Goal: Transaction & Acquisition: Purchase product/service

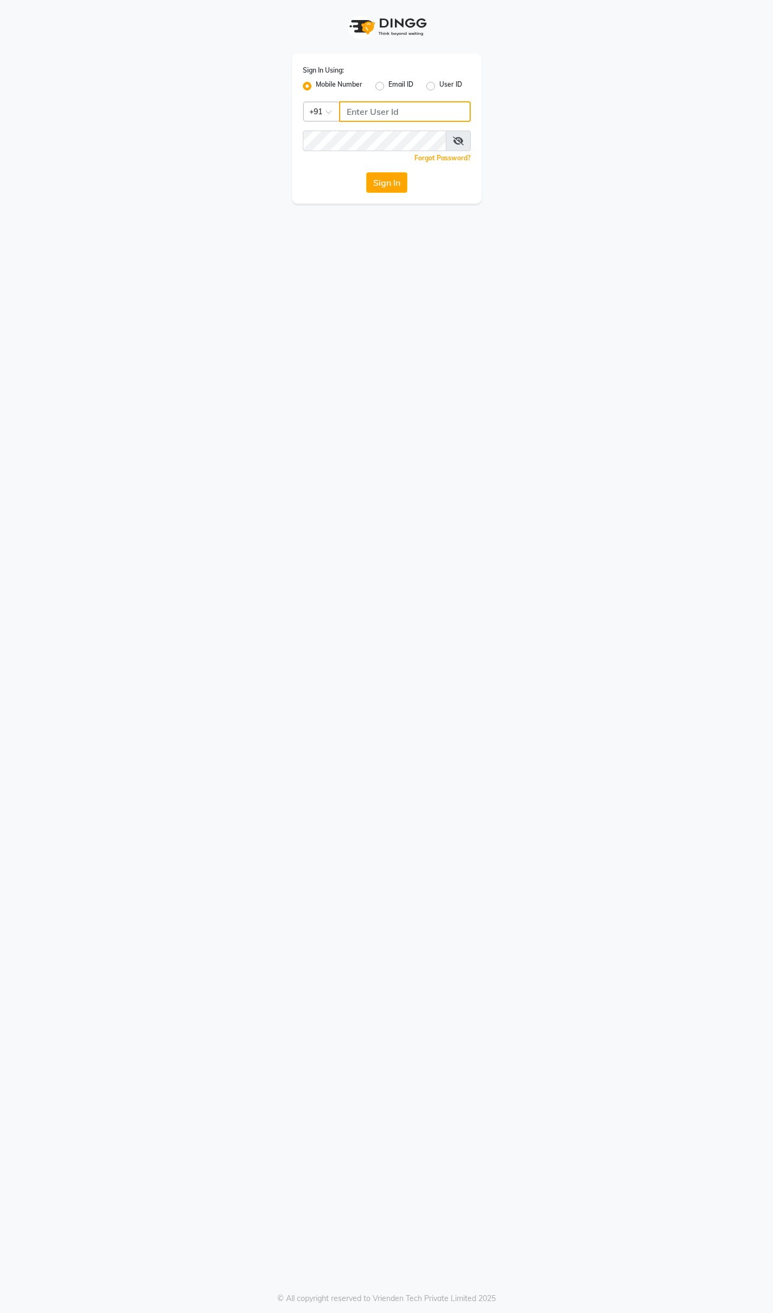
type input "9365278165"
click at [497, 390] on div "Sign In Using: Mobile Number Email ID User ID Country Code × +91 9365278165 Rem…" at bounding box center [386, 656] width 773 height 1313
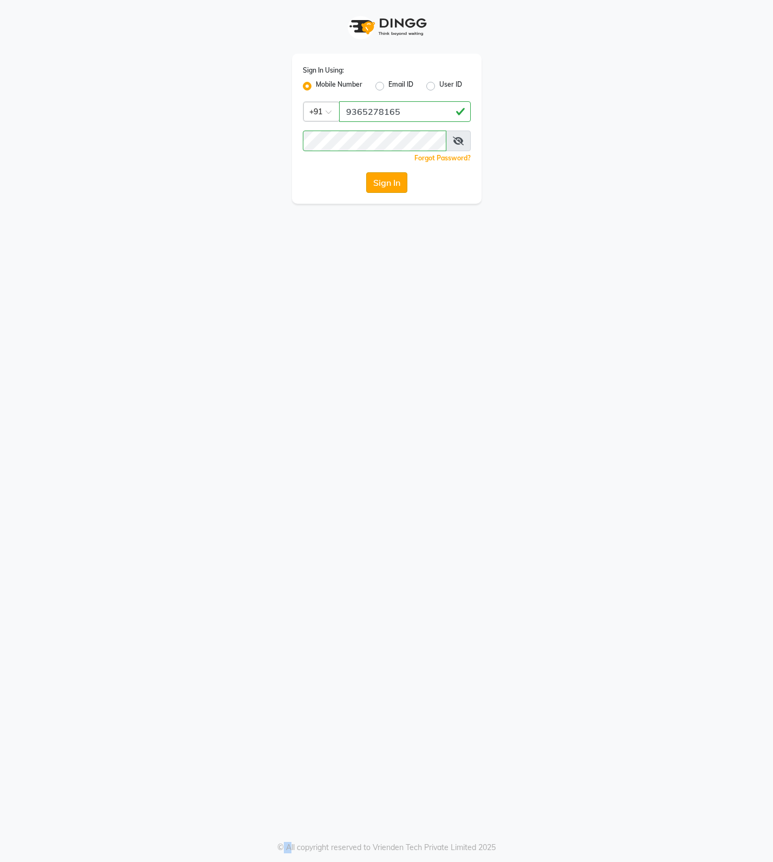
click at [392, 185] on button "Sign In" at bounding box center [386, 182] width 41 height 21
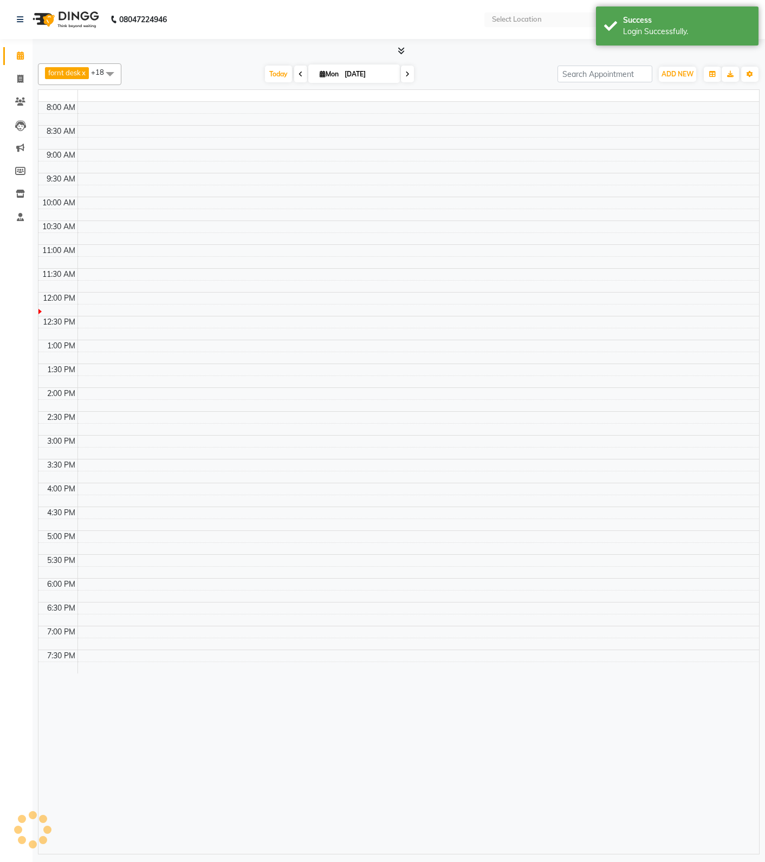
select select "en"
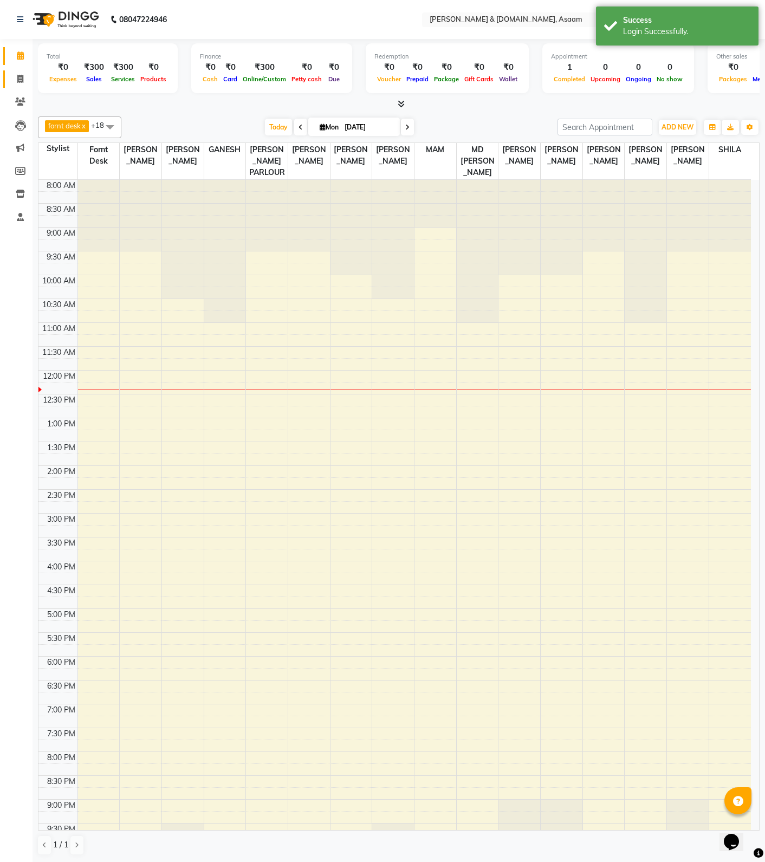
click at [20, 86] on link "Invoice" at bounding box center [16, 79] width 26 height 18
select select "service"
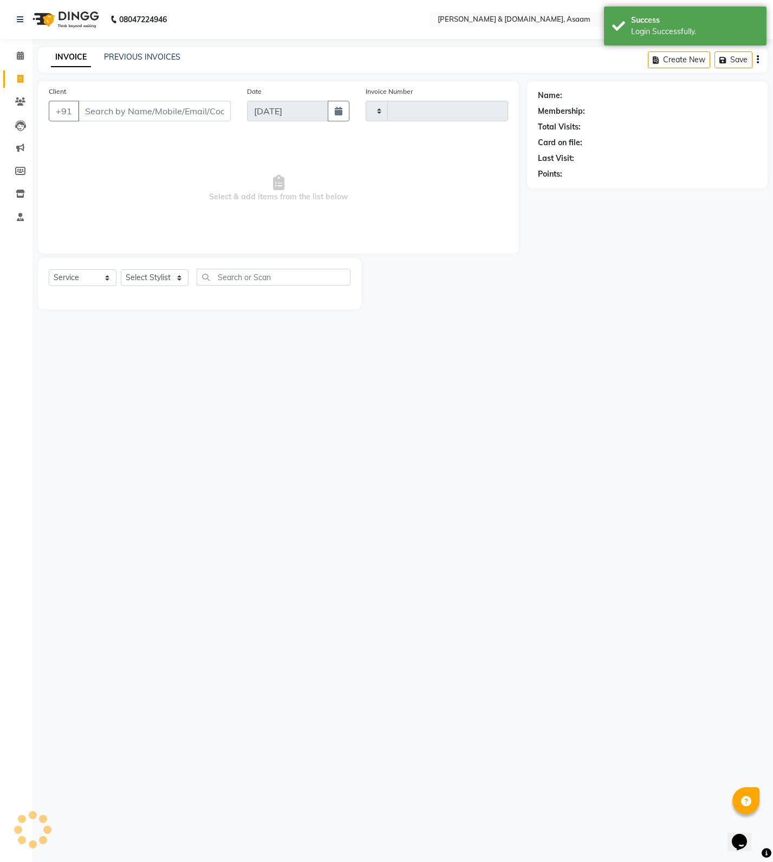
type input "5482"
select select "4608"
click at [156, 56] on link "PREVIOUS INVOICES" at bounding box center [142, 57] width 76 height 10
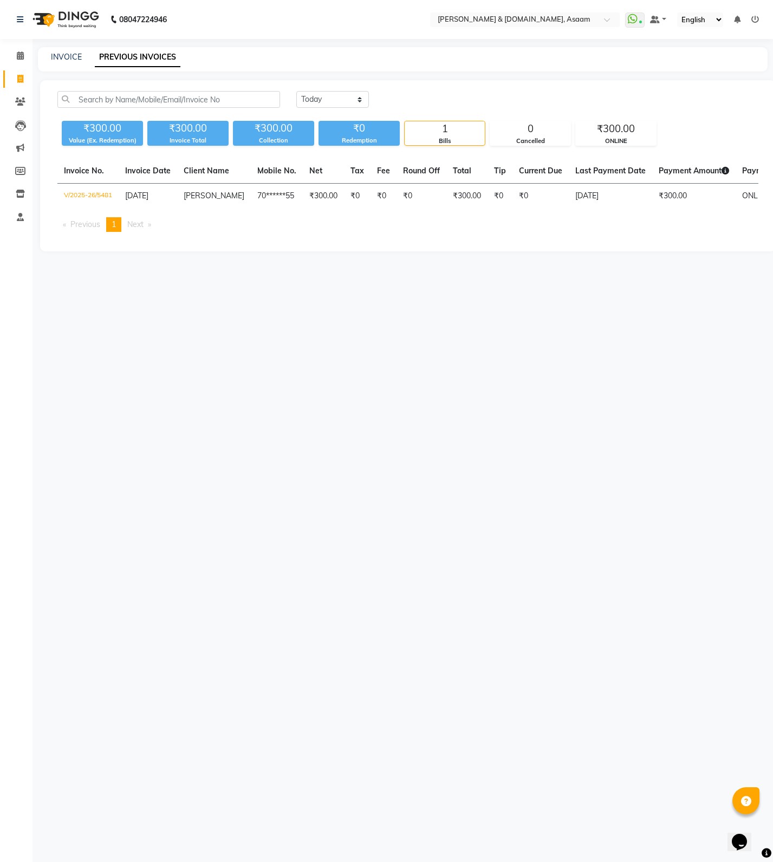
click at [17, 87] on link "Invoice" at bounding box center [16, 79] width 26 height 18
select select "service"
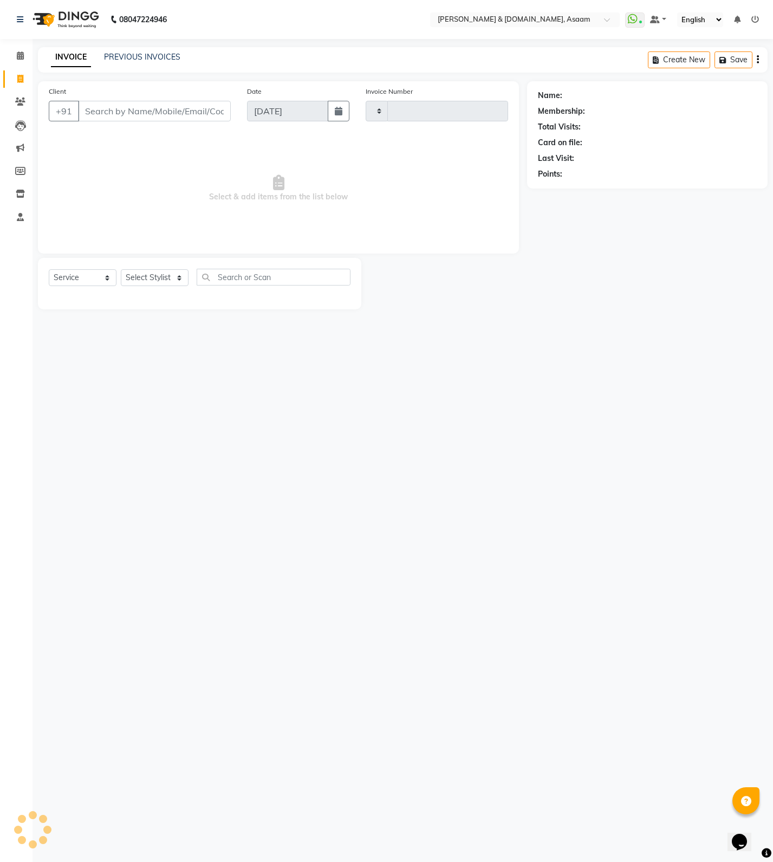
type input "5482"
select select "4608"
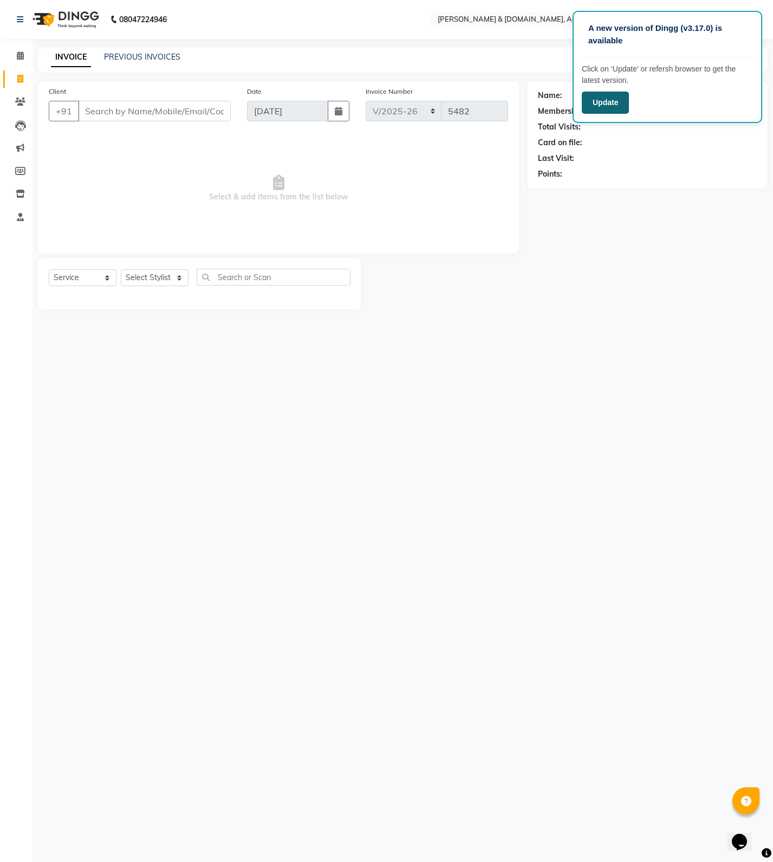
click at [605, 104] on button "Update" at bounding box center [605, 103] width 47 height 22
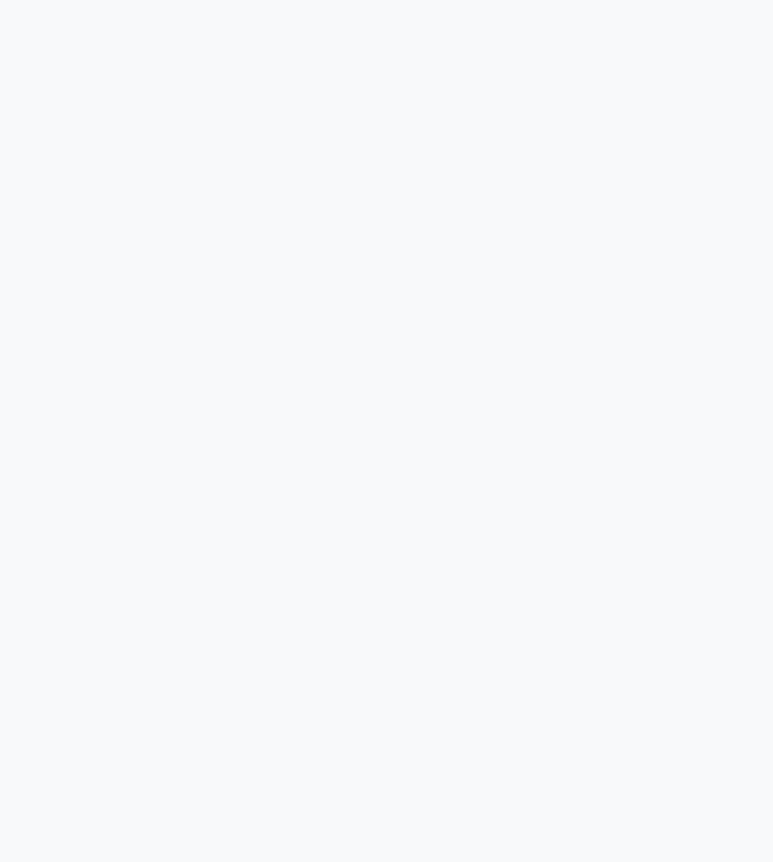
select select "service"
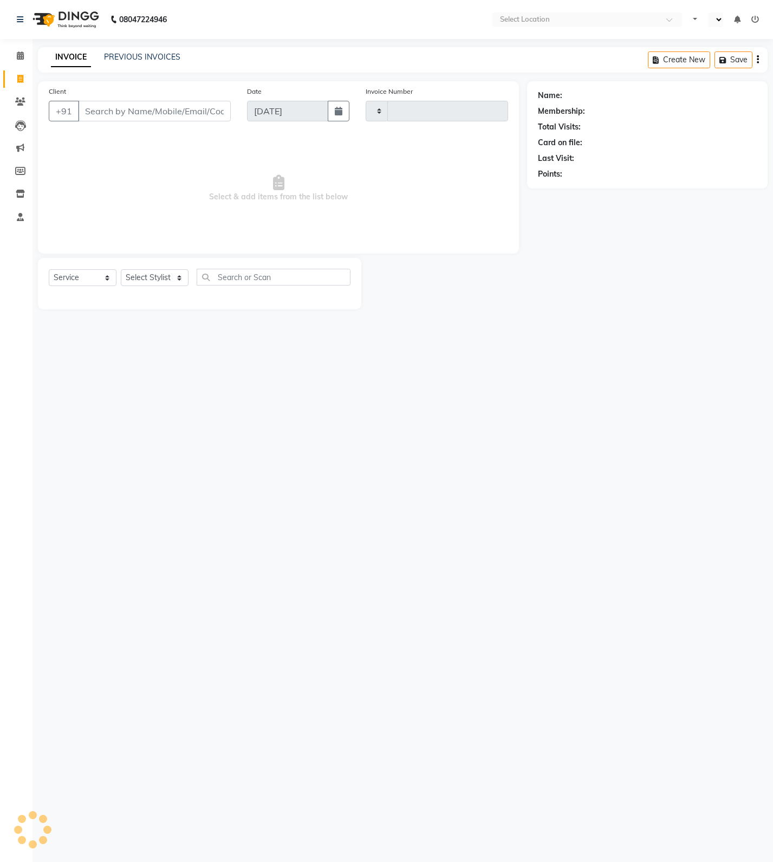
type input "5482"
select select "4608"
select select "en"
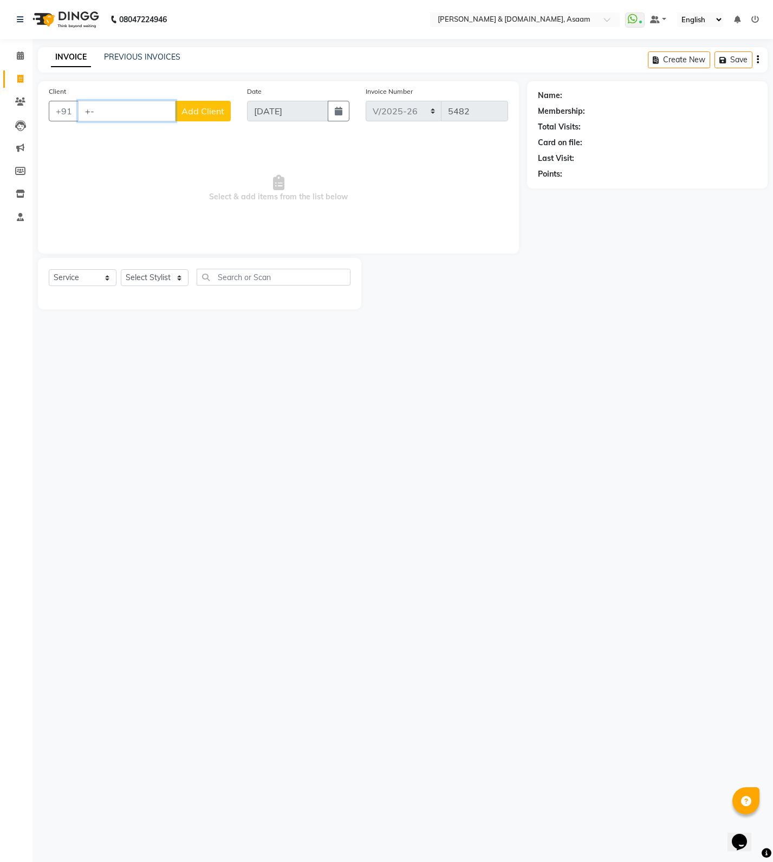
type input "+"
click at [132, 114] on input "Client" at bounding box center [154, 111] width 153 height 21
type input "9365744376"
click at [208, 104] on button "Add Client" at bounding box center [203, 111] width 56 height 21
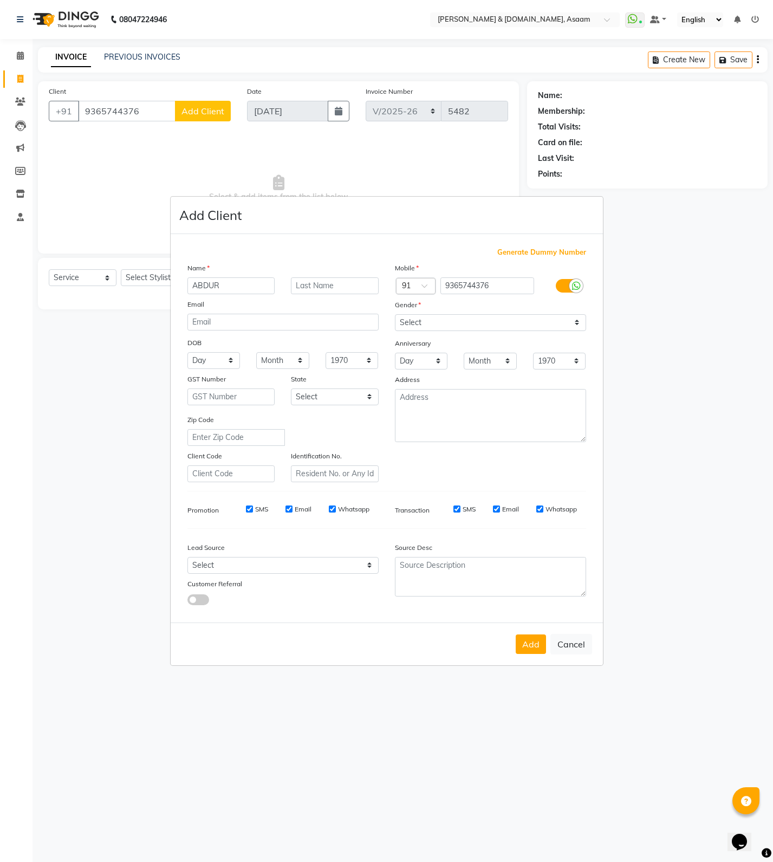
type input "ABDUR"
click at [313, 288] on input "text" at bounding box center [335, 285] width 88 height 17
click at [307, 283] on input "RAIM" at bounding box center [335, 285] width 88 height 17
type input "RAHIM"
click at [530, 641] on button "Add" at bounding box center [531, 644] width 30 height 20
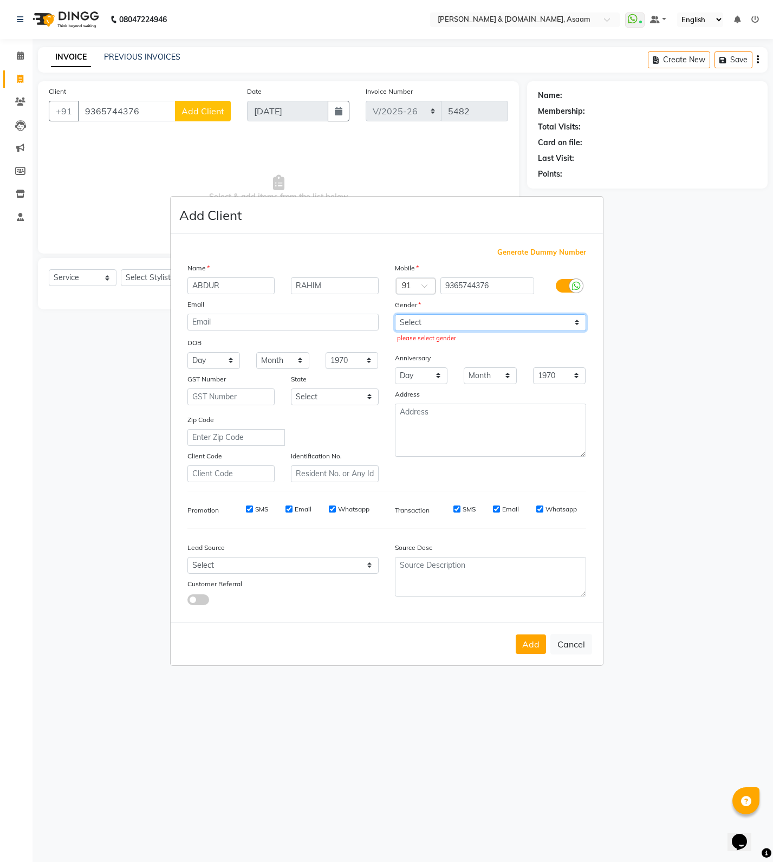
click at [418, 324] on select "Select [DEMOGRAPHIC_DATA] [DEMOGRAPHIC_DATA] Other Prefer Not To Say" at bounding box center [490, 322] width 191 height 17
select select "[DEMOGRAPHIC_DATA]"
click at [395, 314] on select "Select [DEMOGRAPHIC_DATA] [DEMOGRAPHIC_DATA] Other Prefer Not To Say" at bounding box center [490, 322] width 191 height 17
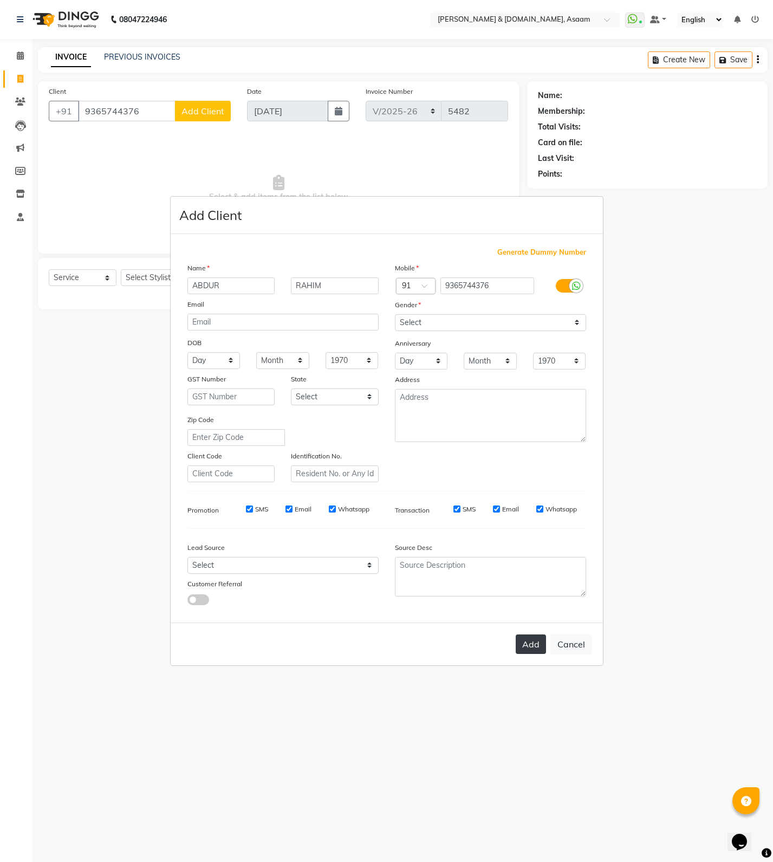
click at [530, 648] on button "Add" at bounding box center [531, 644] width 30 height 20
type input "93******76"
select select
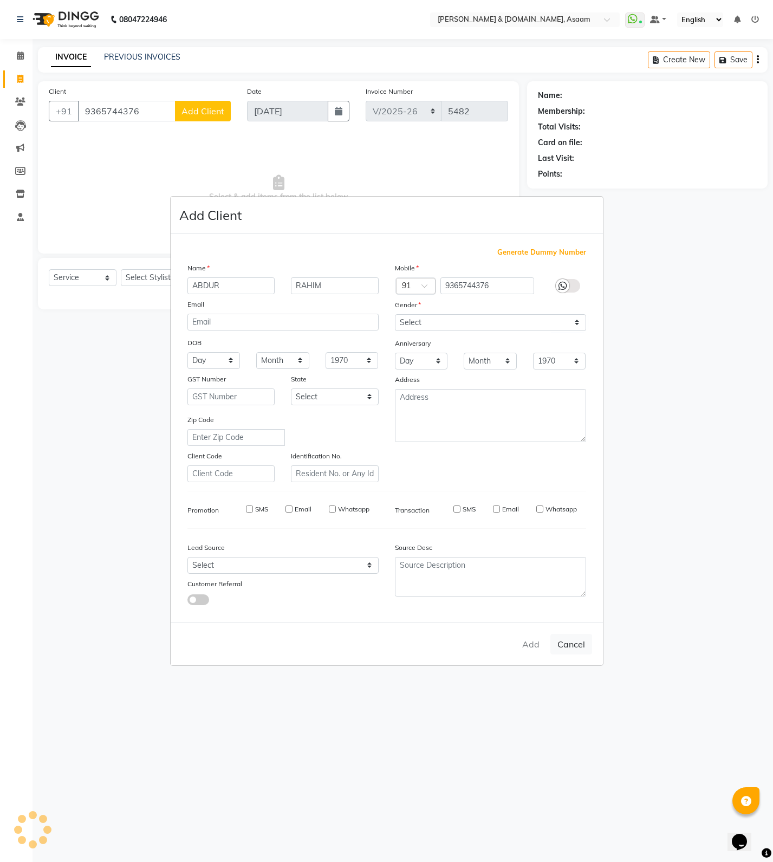
select select
checkbox input "false"
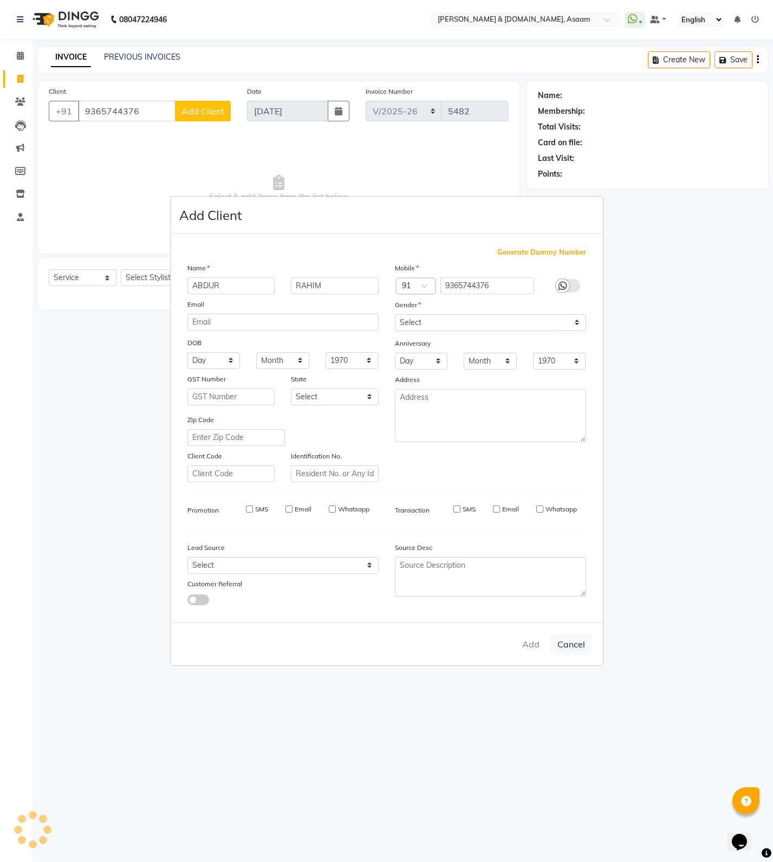
checkbox input "false"
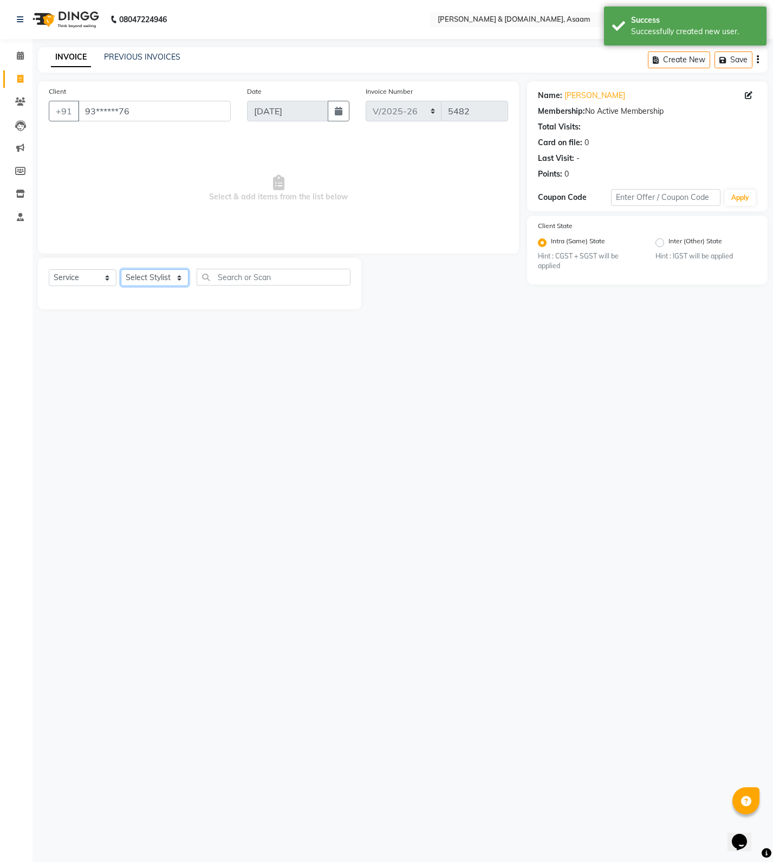
drag, startPoint x: 167, startPoint y: 280, endPoint x: 162, endPoint y: 278, distance: 5.7
click at [167, 279] on select "Select Stylist AKASH [PERSON_NAME] fornt desk [PERSON_NAME] PARLOUR [PERSON_NAM…" at bounding box center [155, 277] width 68 height 17
click at [121, 269] on select "Select Stylist AKASH [PERSON_NAME] fornt desk [PERSON_NAME] PARLOUR [PERSON_NAM…" at bounding box center [155, 277] width 68 height 17
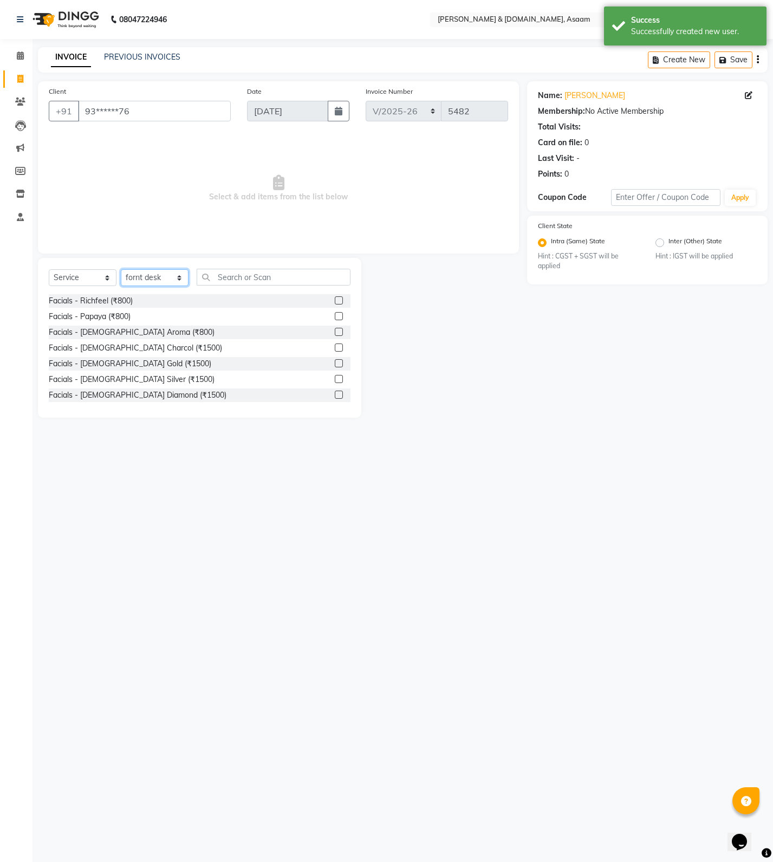
click at [169, 280] on select "Select Stylist AKASH [PERSON_NAME] fornt desk [PERSON_NAME] PARLOUR [PERSON_NAM…" at bounding box center [155, 277] width 68 height 17
select select "74663"
click at [121, 269] on select "Select Stylist AKASH [PERSON_NAME] fornt desk [PERSON_NAME] PARLOUR [PERSON_NAM…" at bounding box center [155, 277] width 68 height 17
click at [259, 264] on div "Select Service Product Membership Package Voucher Prepaid Gift Card Select Styl…" at bounding box center [199, 338] width 323 height 160
click at [243, 294] on div "Select Service Product Membership Package Voucher Prepaid Gift Card Select Styl…" at bounding box center [200, 281] width 302 height 25
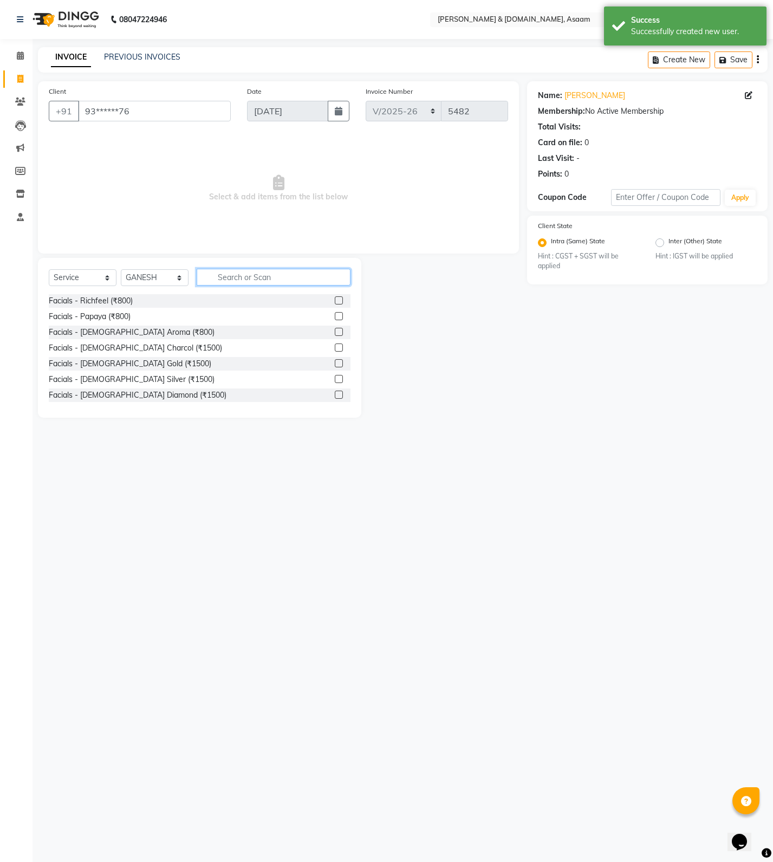
click at [237, 278] on input "text" at bounding box center [274, 277] width 154 height 17
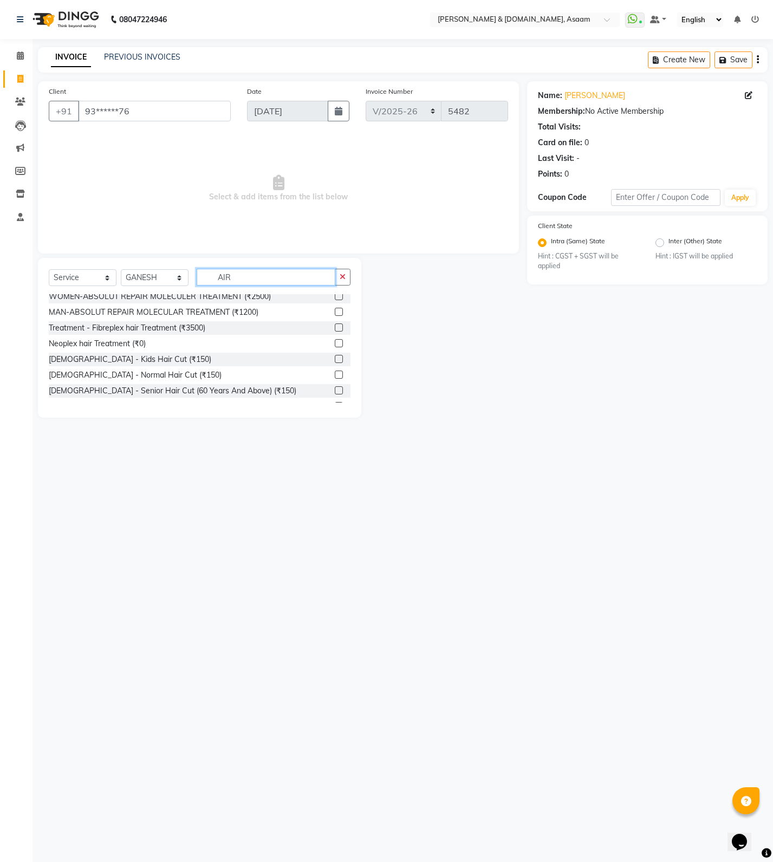
scroll to position [54, 0]
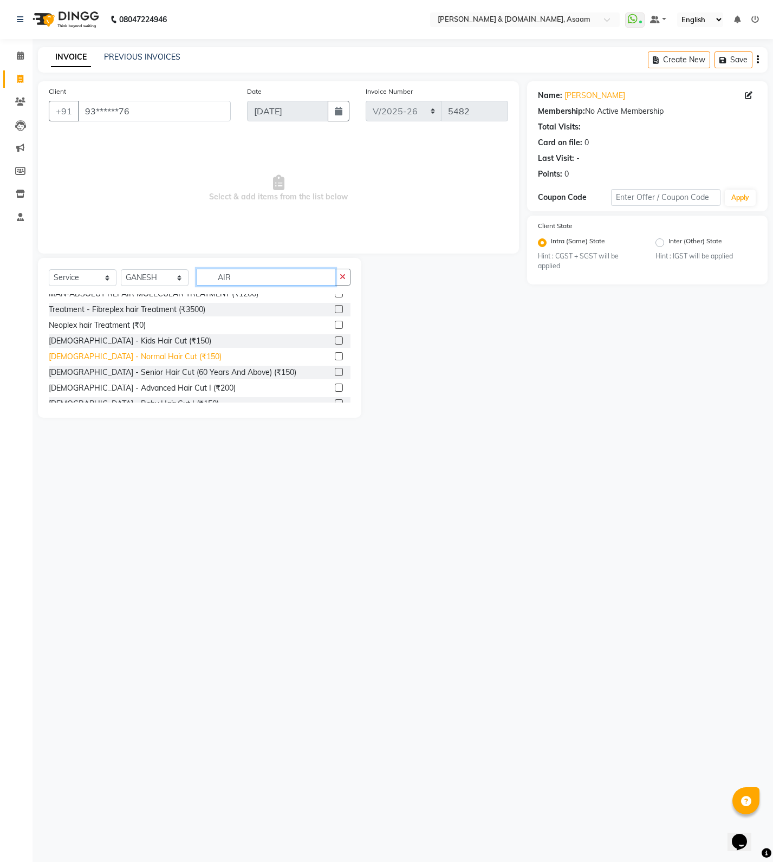
type input "AIR"
click at [146, 358] on div "[DEMOGRAPHIC_DATA] - Normal Hair Cut (₹150)" at bounding box center [135, 356] width 173 height 11
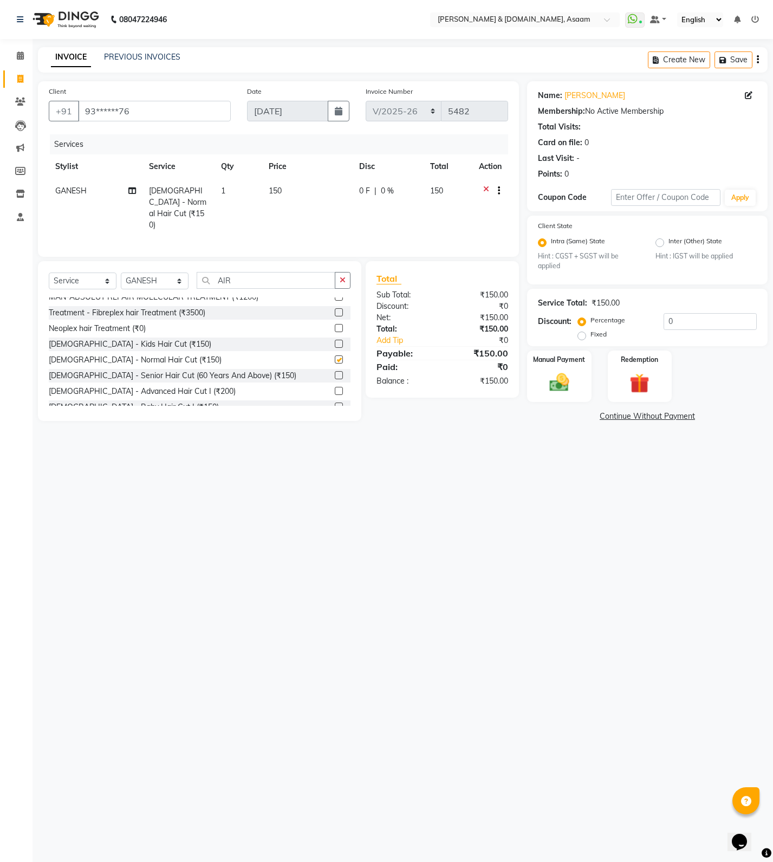
checkbox input "false"
drag, startPoint x: 235, startPoint y: 275, endPoint x: 209, endPoint y: 280, distance: 26.6
click at [209, 280] on input "AIR" at bounding box center [266, 280] width 139 height 17
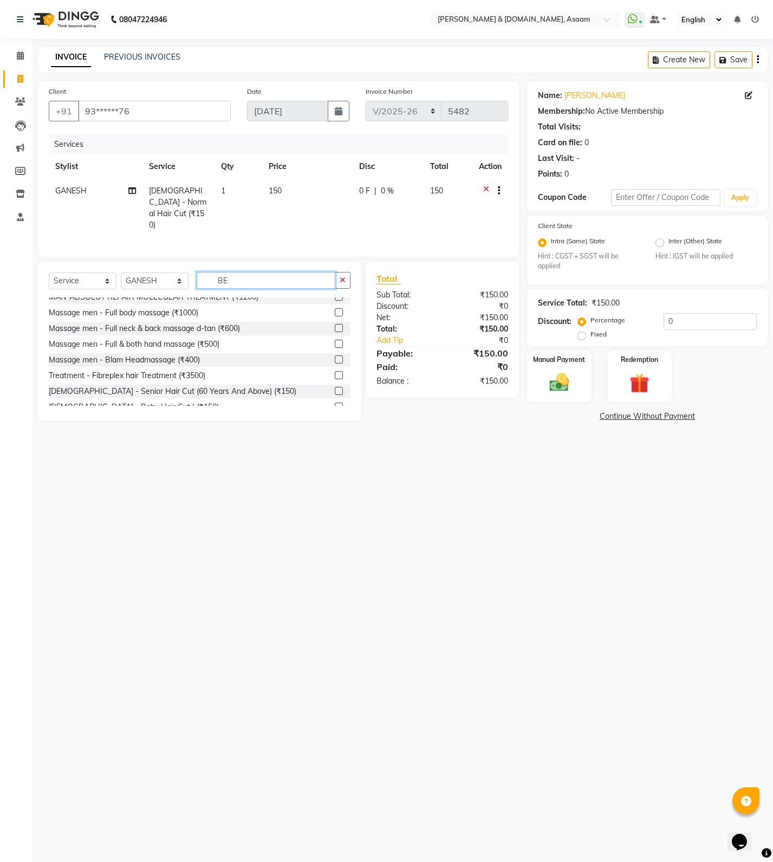
scroll to position [2, 0]
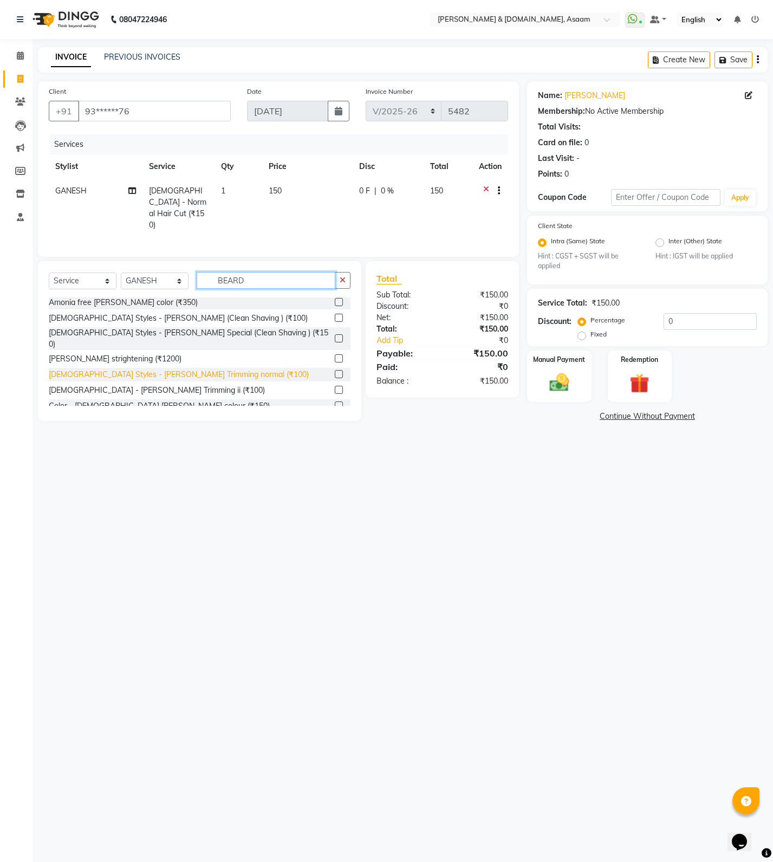
type input "BEARD"
click at [187, 369] on div "[DEMOGRAPHIC_DATA] Styles - [PERSON_NAME] Trimming normal (₹100)" at bounding box center [179, 374] width 260 height 11
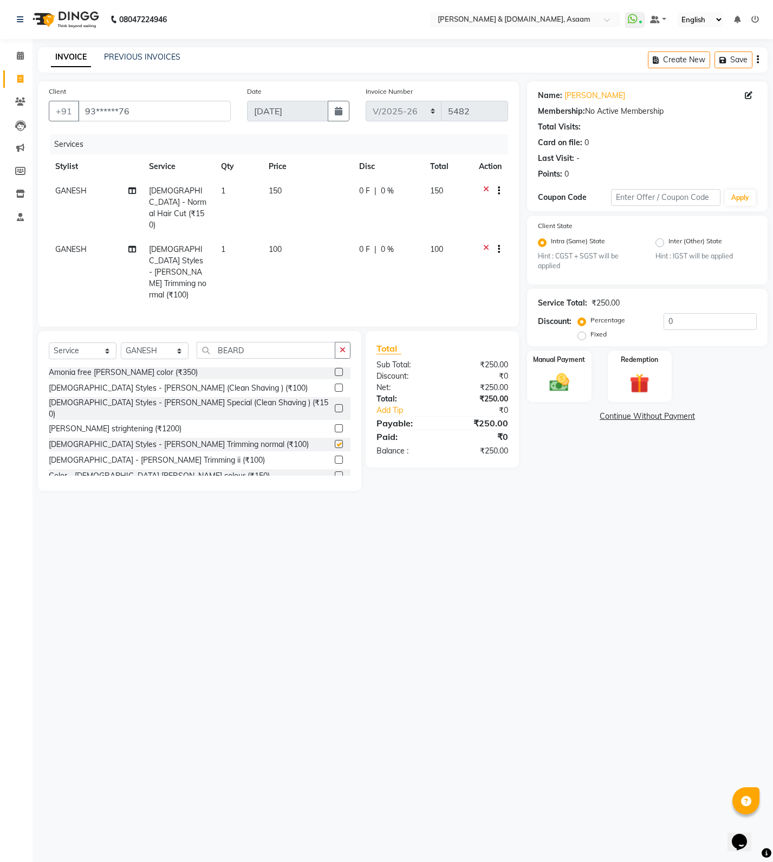
checkbox input "false"
drag, startPoint x: 212, startPoint y: 319, endPoint x: 192, endPoint y: 319, distance: 20.0
click at [192, 342] on div "Select Service Product Membership Package Voucher Prepaid Gift Card Select Styl…" at bounding box center [200, 354] width 302 height 25
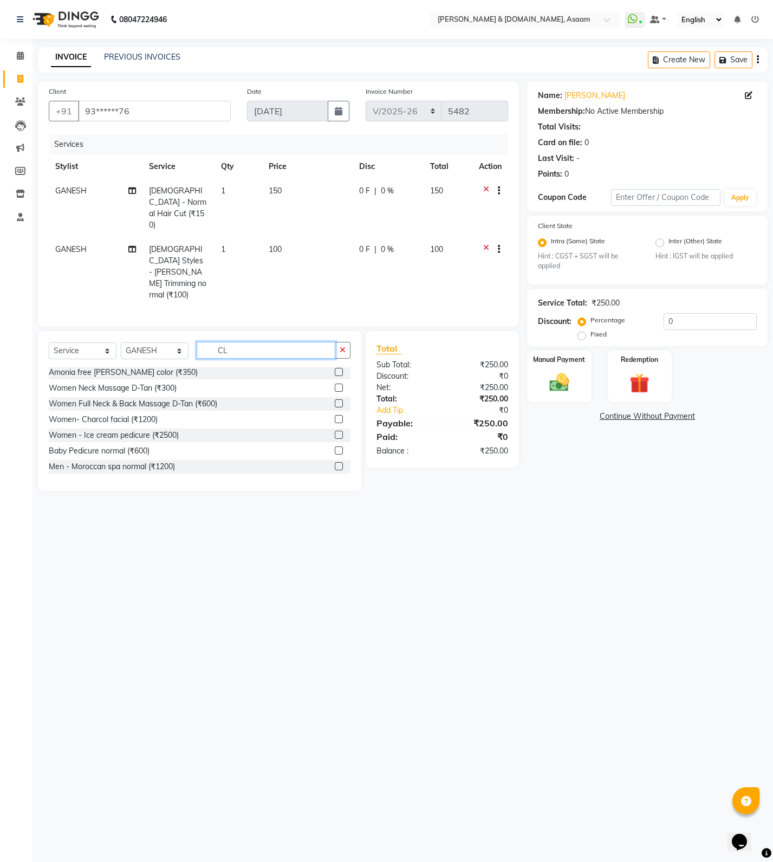
scroll to position [159, 0]
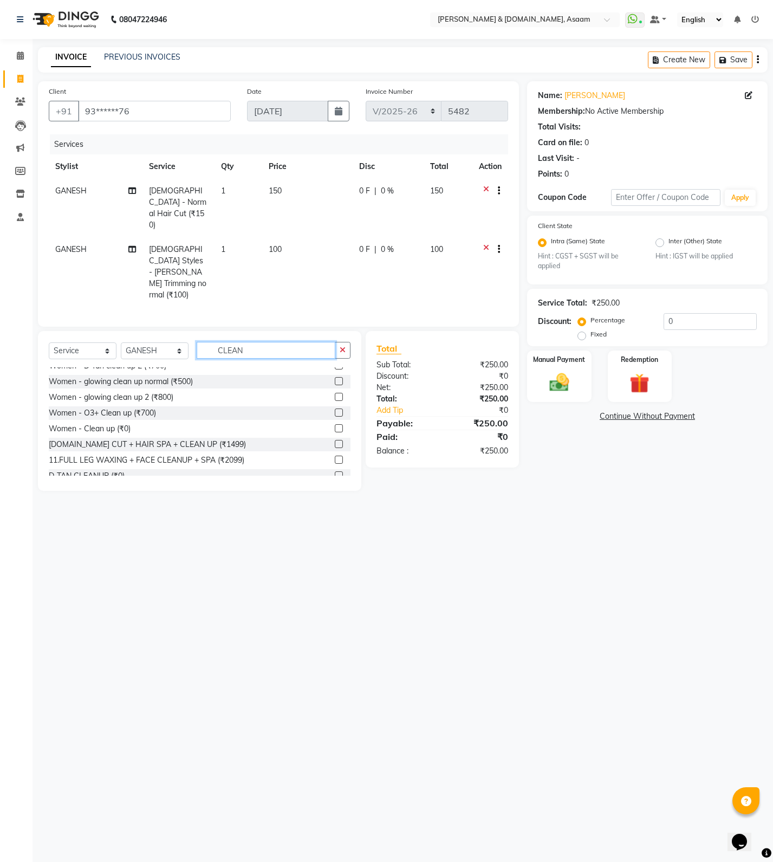
drag, startPoint x: 227, startPoint y: 311, endPoint x: 165, endPoint y: 310, distance: 62.3
click at [165, 342] on div "Select Service Product Membership Package Voucher Prepaid Gift Card Select Styl…" at bounding box center [200, 354] width 302 height 25
click at [256, 342] on input "CLEAN" at bounding box center [266, 350] width 139 height 17
drag, startPoint x: 254, startPoint y: 313, endPoint x: 166, endPoint y: 316, distance: 87.3
click at [166, 342] on div "Select Service Product Membership Package Voucher Prepaid Gift Card Select Styl…" at bounding box center [200, 354] width 302 height 25
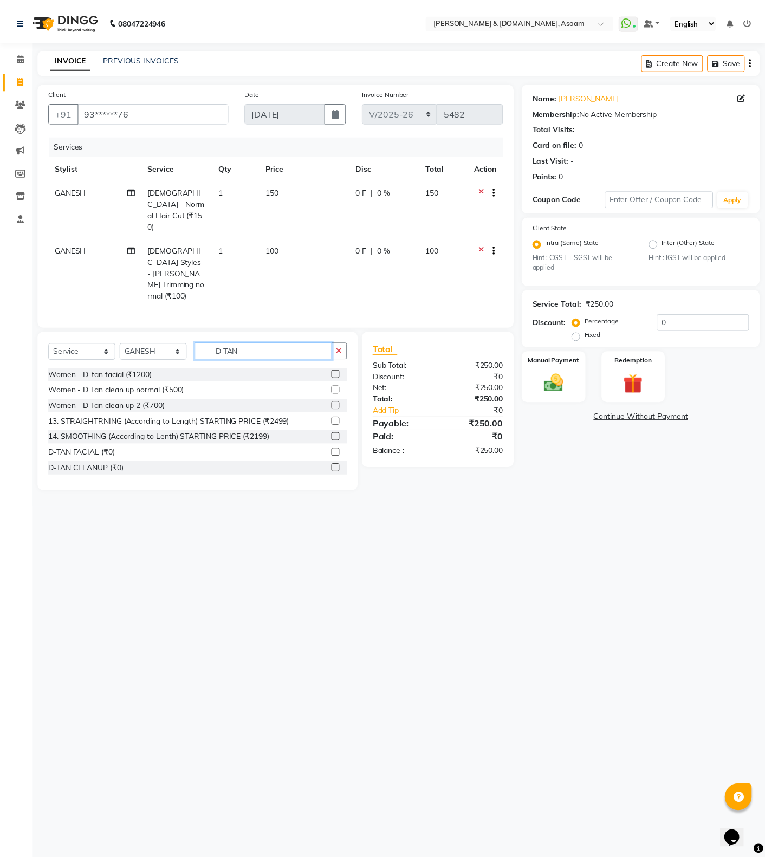
scroll to position [96, 0]
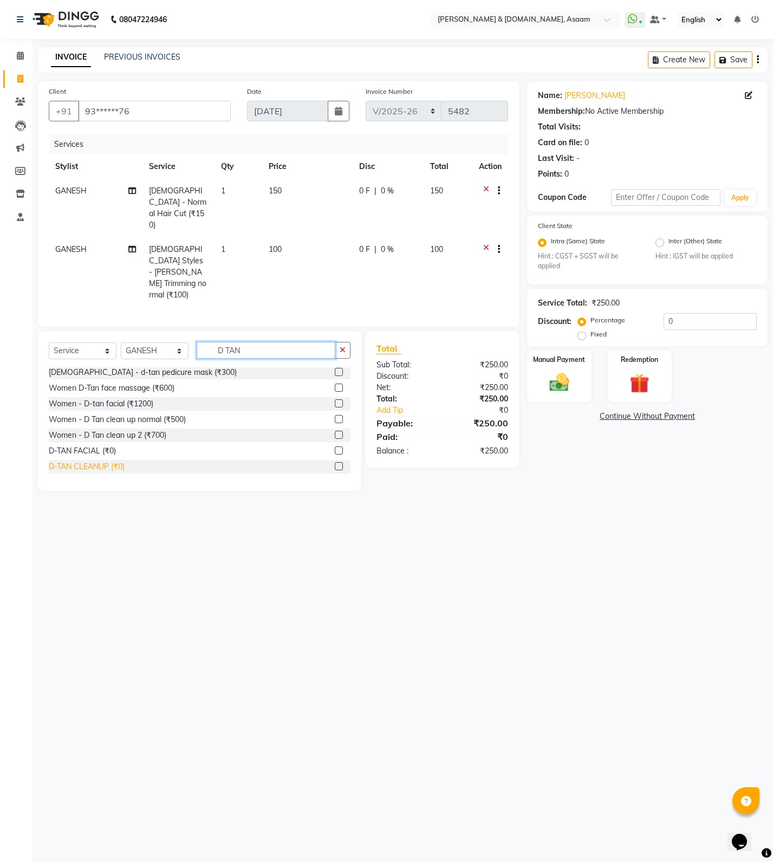
type input "D TAN"
click at [97, 461] on div "D-TAN CLEANUP (₹0)" at bounding box center [87, 466] width 76 height 11
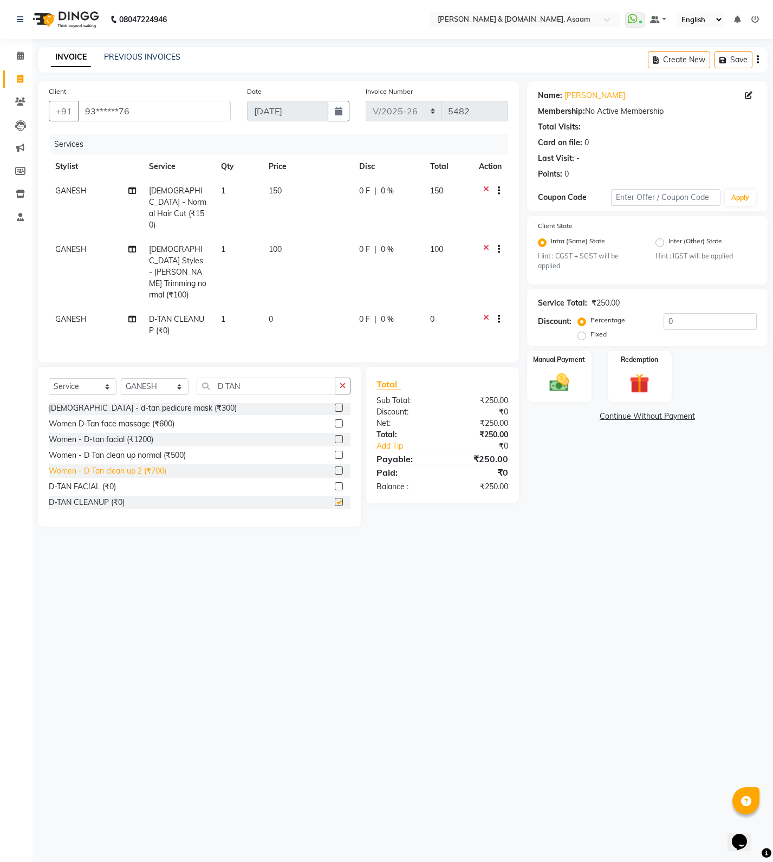
checkbox input "false"
click at [356, 307] on td "0 F | 0 %" at bounding box center [388, 325] width 70 height 36
select select "74663"
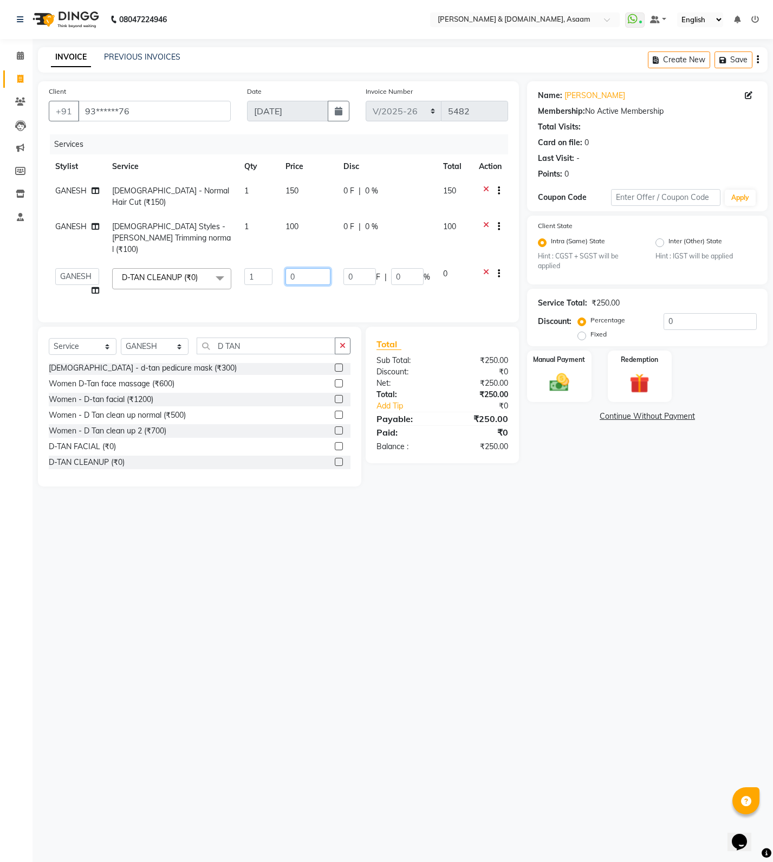
click at [319, 268] on input "0" at bounding box center [307, 276] width 45 height 17
type input "0500"
click at [443, 634] on div "08047224946 Select Location × Hrishika & Hair.com, Asaam WhatsApp Status ✕ Stat…" at bounding box center [386, 431] width 773 height 862
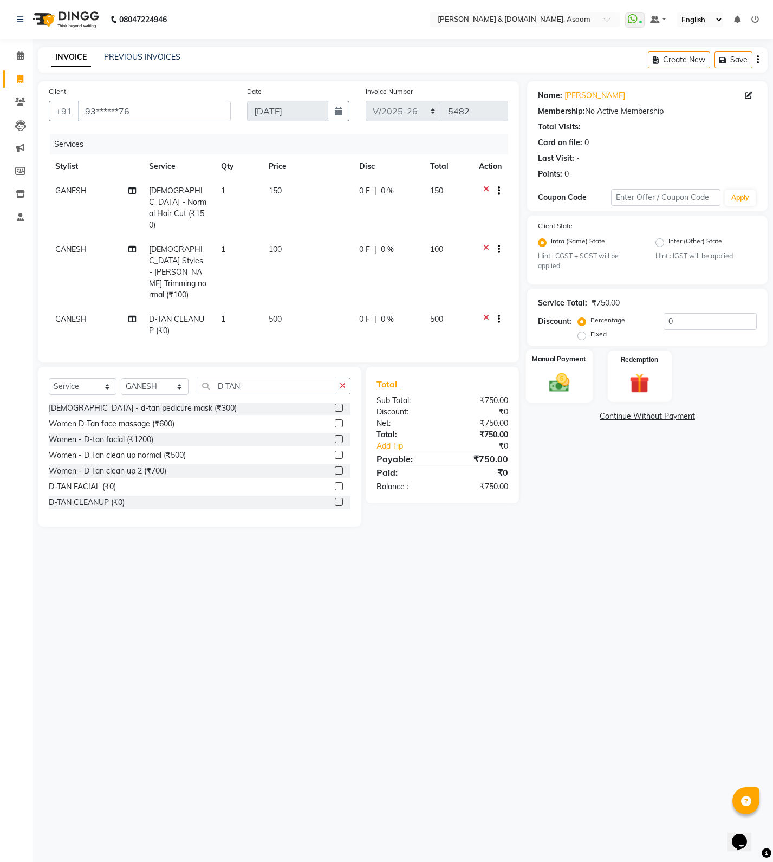
click at [581, 393] on div "Manual Payment" at bounding box center [559, 376] width 67 height 54
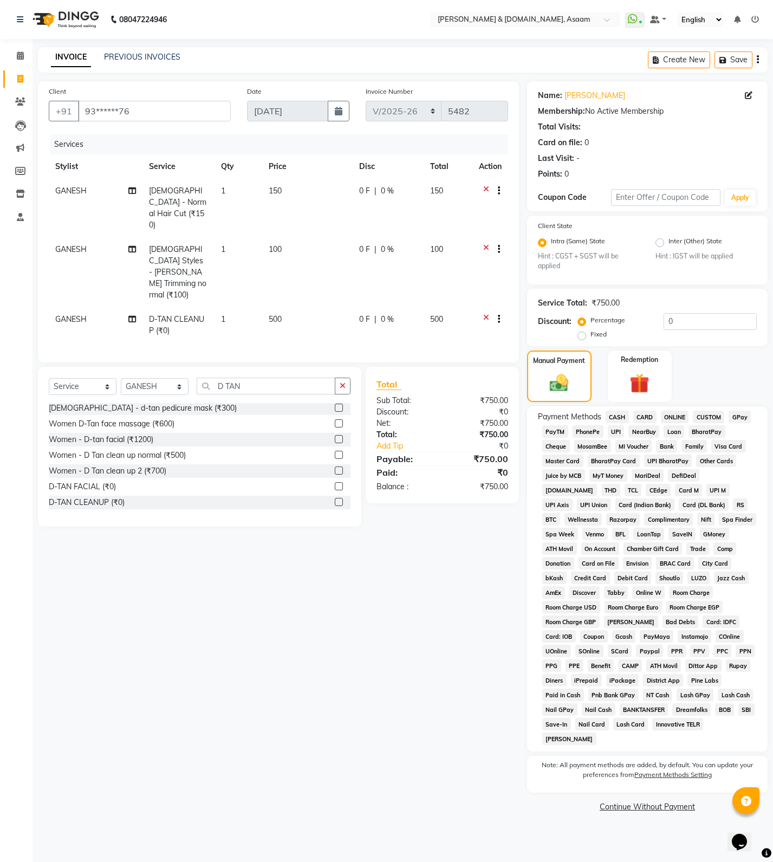
click at [667, 415] on span "ONLINE" at bounding box center [675, 417] width 28 height 12
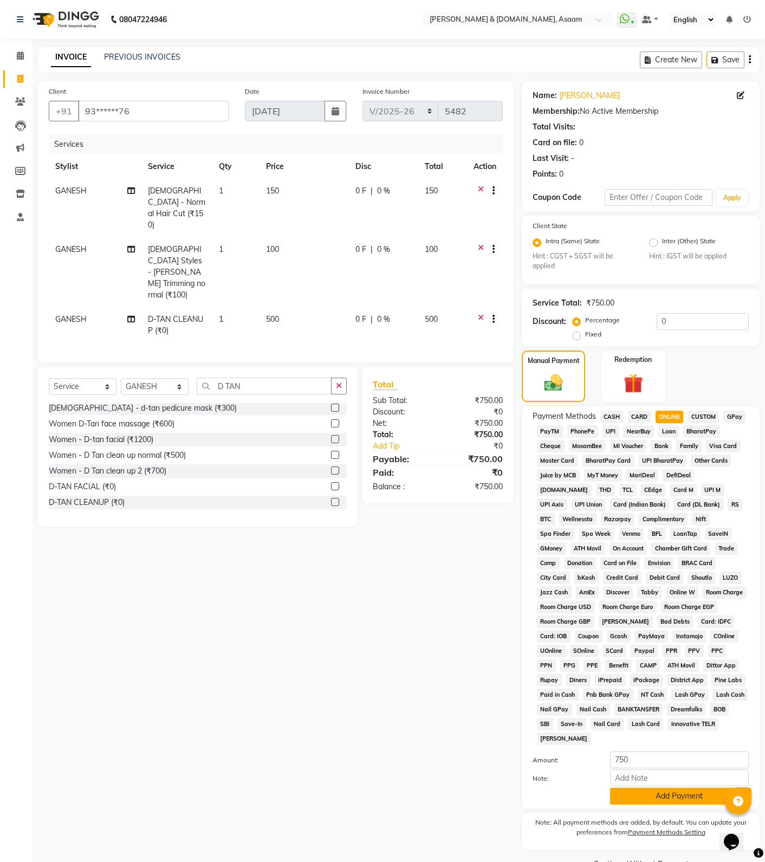
click at [633, 788] on button "Add Payment" at bounding box center [679, 796] width 139 height 17
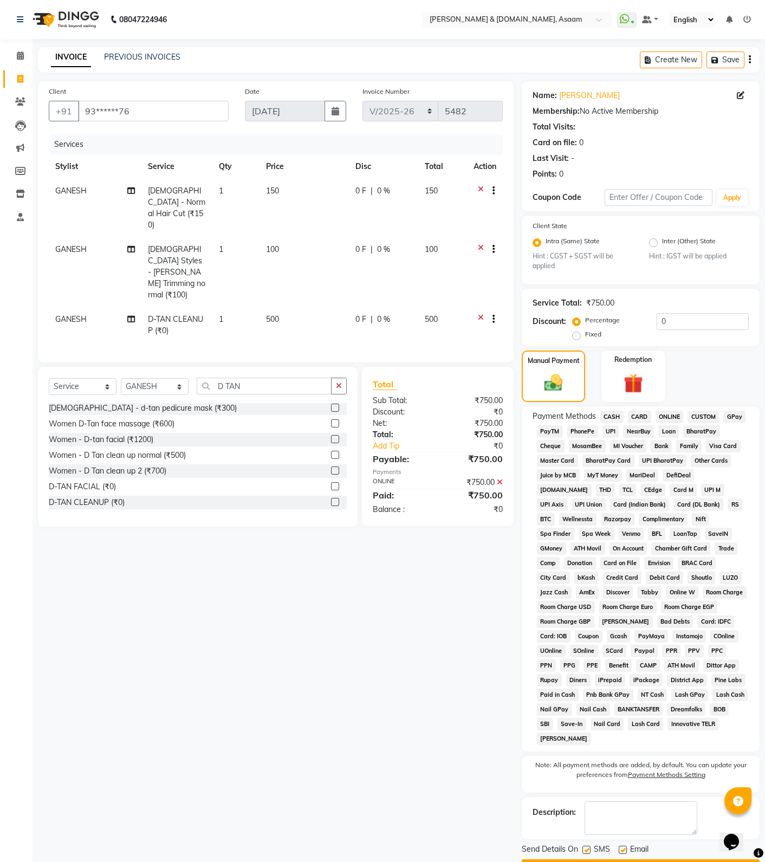
click at [616, 859] on button "Checkout" at bounding box center [641, 867] width 238 height 17
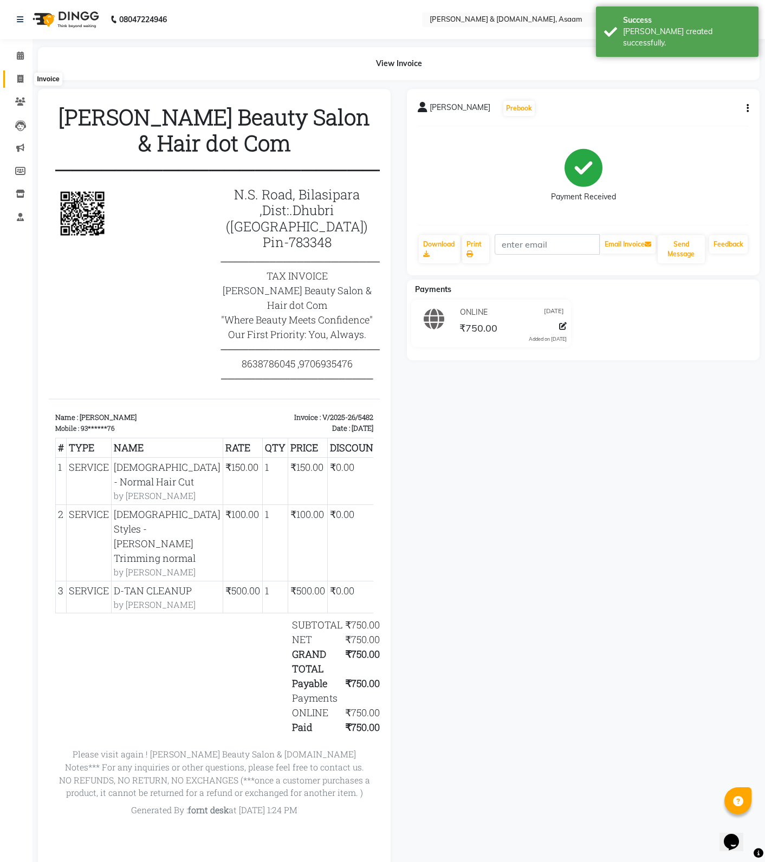
click at [19, 79] on icon at bounding box center [20, 79] width 6 height 8
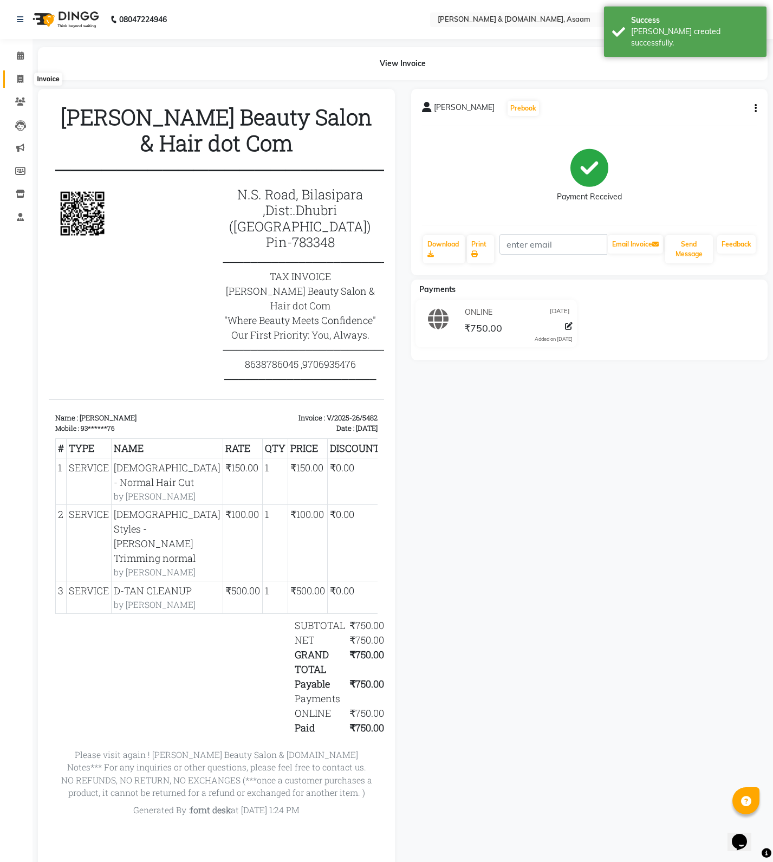
select select "4608"
select select "service"
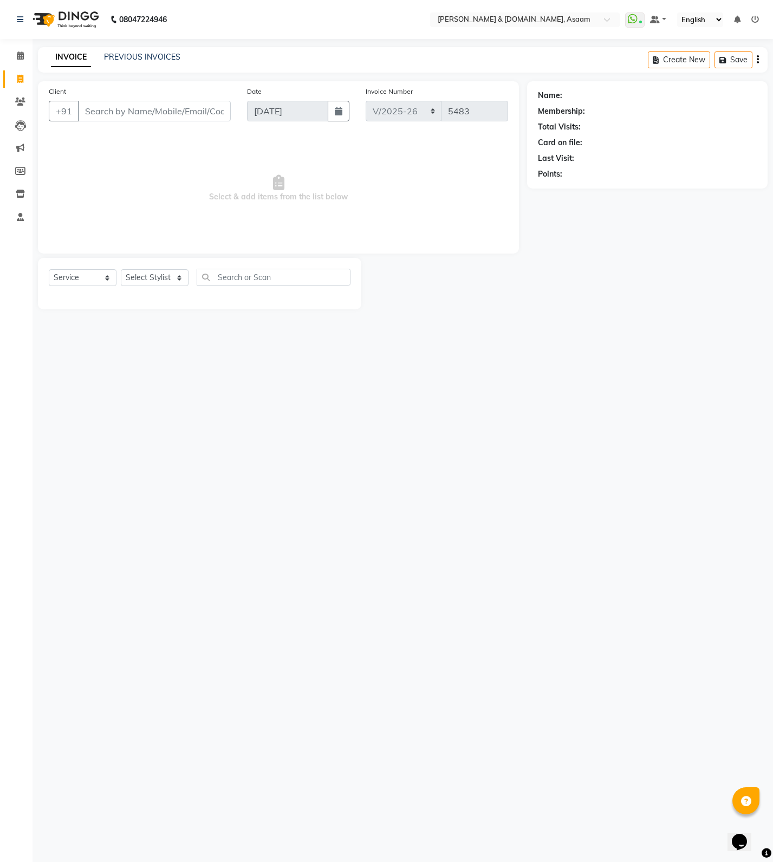
click at [499, 340] on div "08047224946 Select Location × Hrishika & Hair.com, Asaam WhatsApp Status ✕ Stat…" at bounding box center [386, 431] width 773 height 862
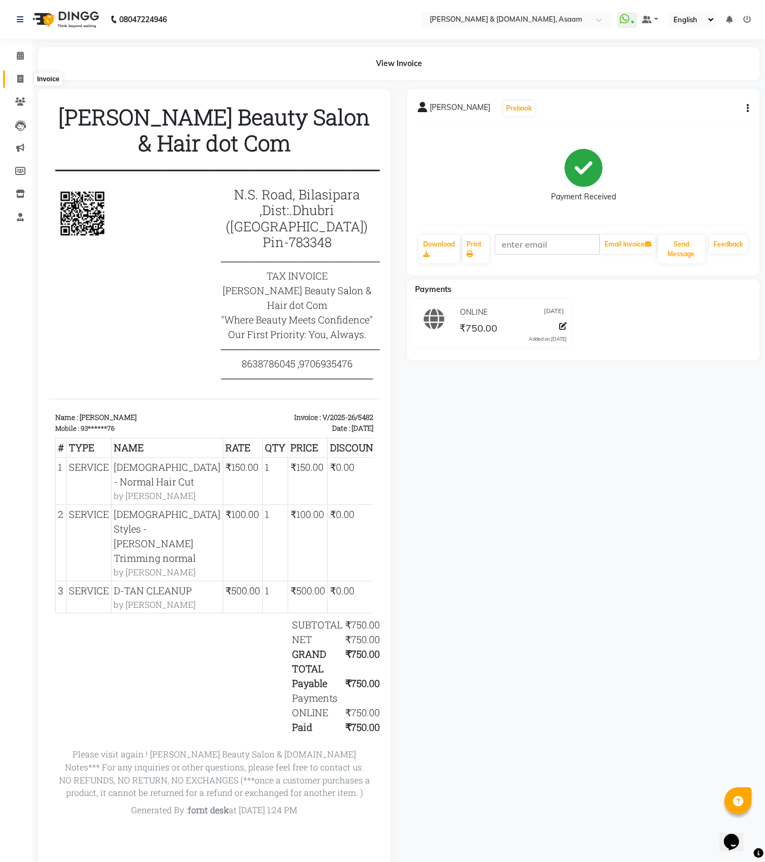
click at [20, 78] on icon at bounding box center [20, 79] width 6 height 8
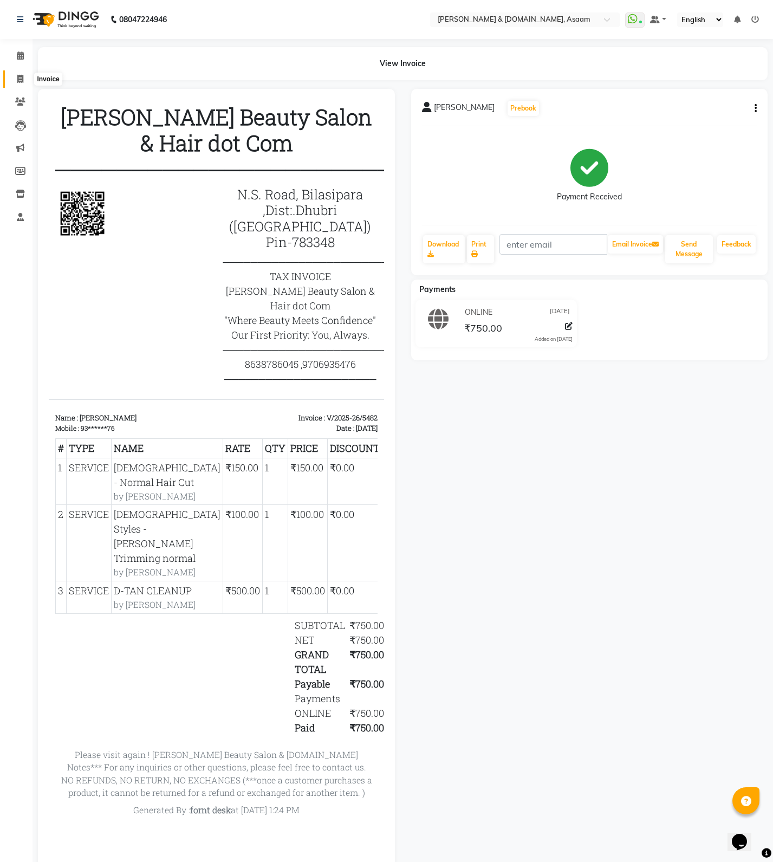
select select "service"
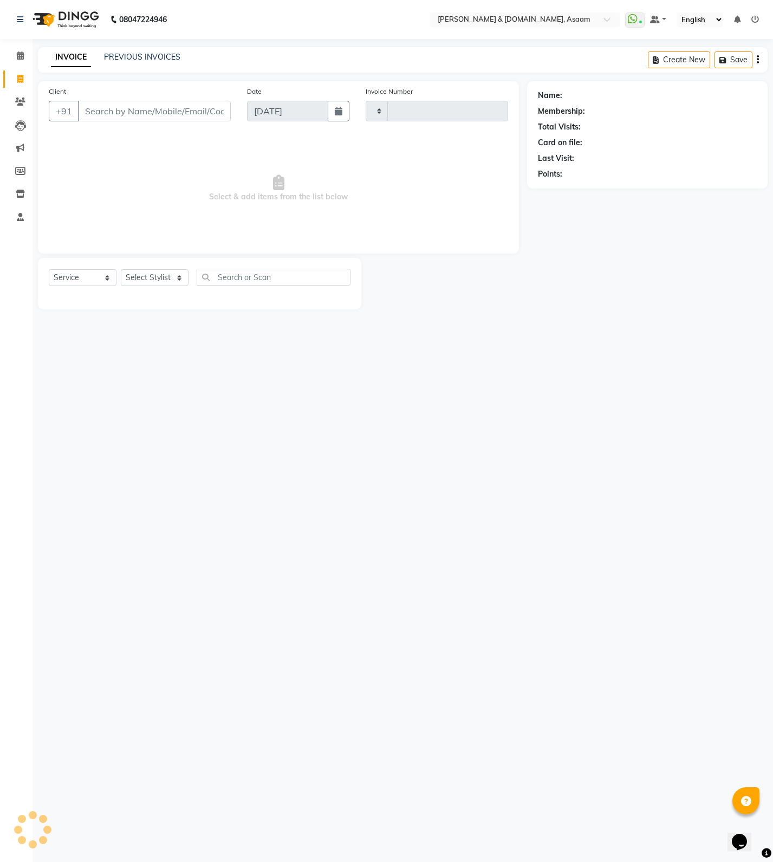
type input "5483"
select select "4608"
click at [14, 74] on span at bounding box center [20, 79] width 19 height 12
select select "service"
type input "5483"
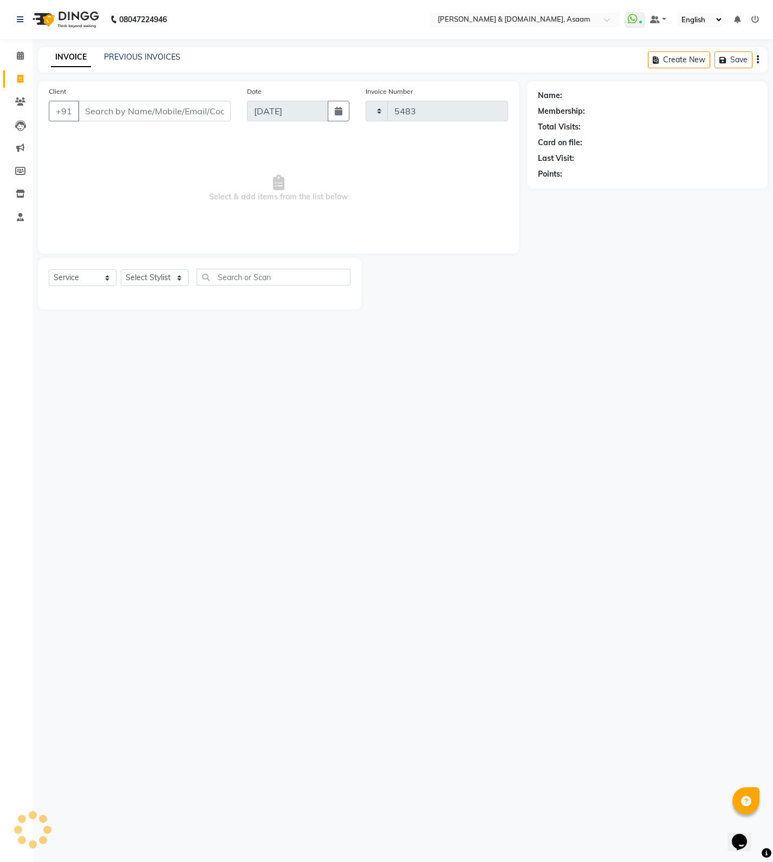
select select "4608"
click at [158, 105] on input "Client" at bounding box center [154, 111] width 153 height 21
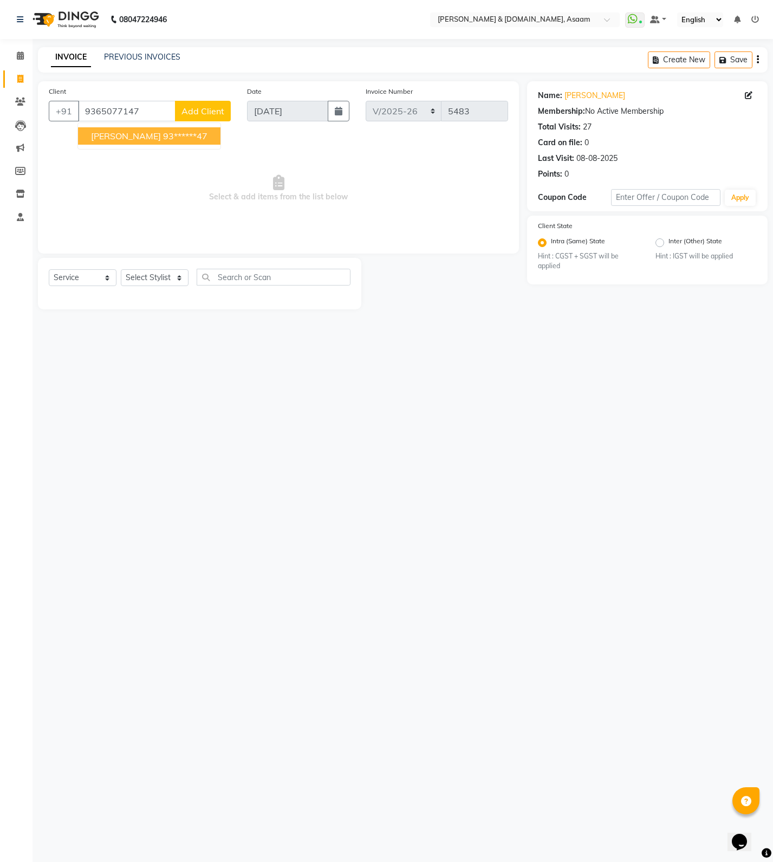
click at [145, 139] on span "shahanur alom" at bounding box center [126, 136] width 70 height 11
type input "93******47"
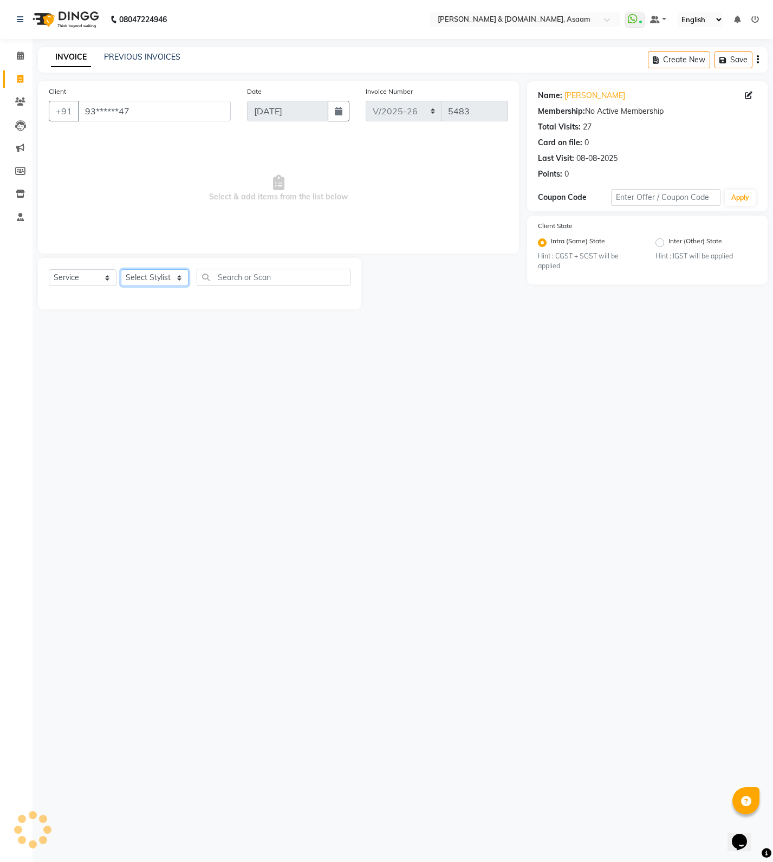
click at [160, 280] on select "Select Stylist AKASH [PERSON_NAME] fornt desk [PERSON_NAME] PARLOUR [PERSON_NAM…" at bounding box center [155, 277] width 68 height 17
select select "74663"
click at [121, 269] on select "Select Stylist AKASH [PERSON_NAME] fornt desk [PERSON_NAME] PARLOUR [PERSON_NAM…" at bounding box center [155, 277] width 68 height 17
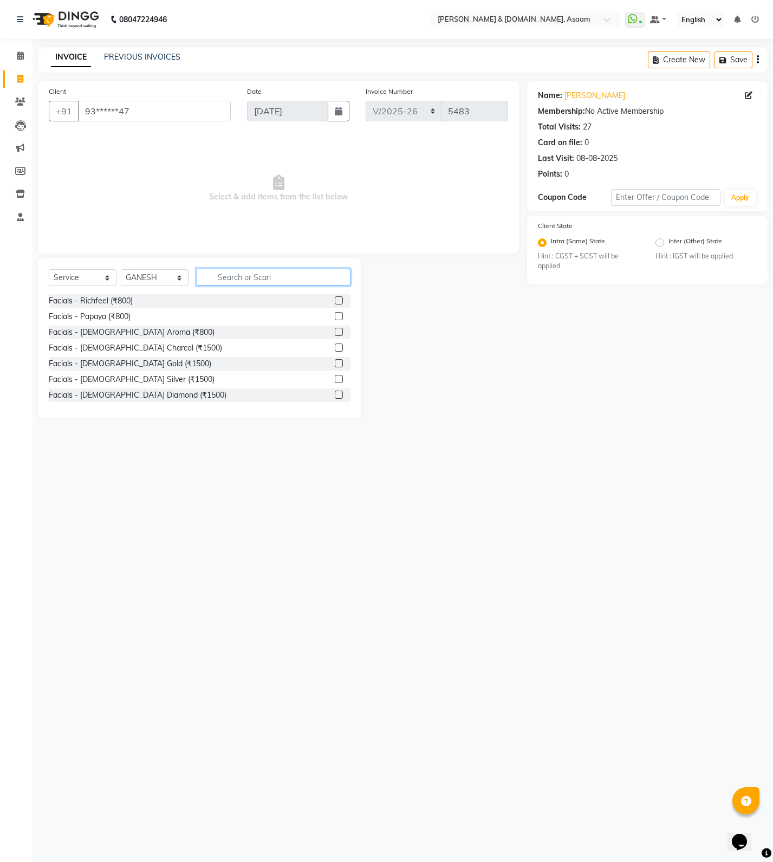
click at [219, 274] on input "text" at bounding box center [274, 277] width 154 height 17
type input "A"
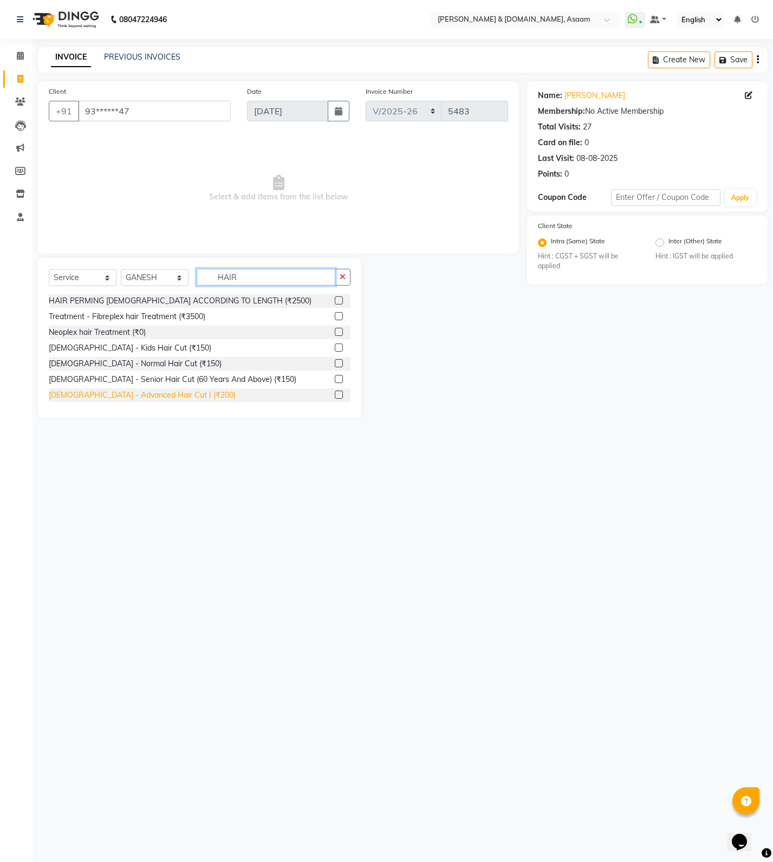
type input "HAIR"
click at [142, 395] on div "[DEMOGRAPHIC_DATA] - Advanced Hair Cut I (₹200)" at bounding box center [142, 394] width 187 height 11
checkbox input "false"
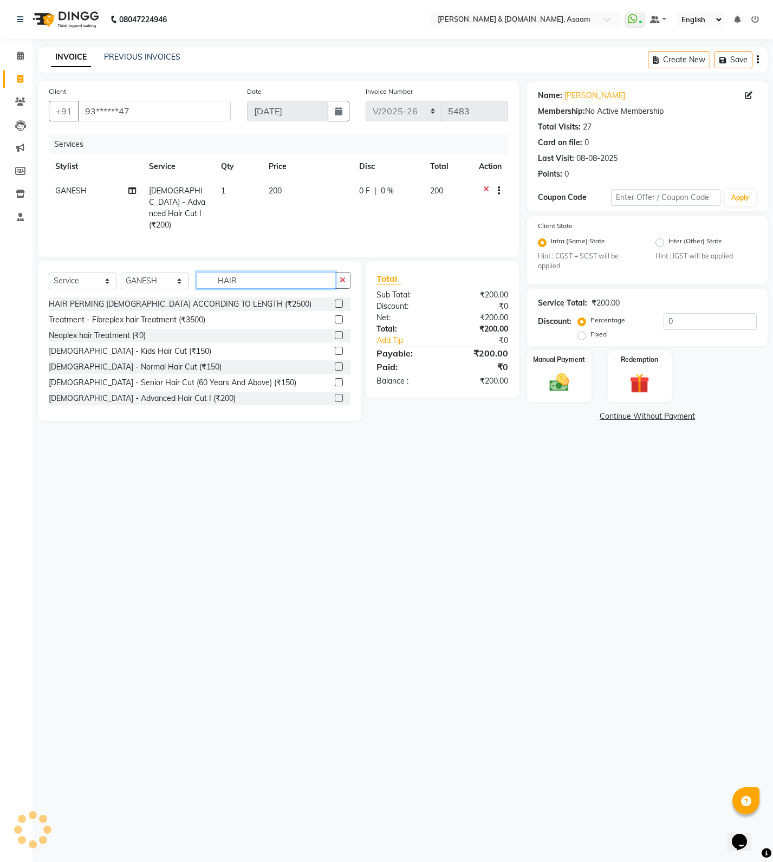
drag, startPoint x: 246, startPoint y: 276, endPoint x: 154, endPoint y: 275, distance: 92.1
click at [191, 274] on div "Select Service Product Membership Package Voucher Prepaid Gift Card Select Styl…" at bounding box center [200, 284] width 302 height 25
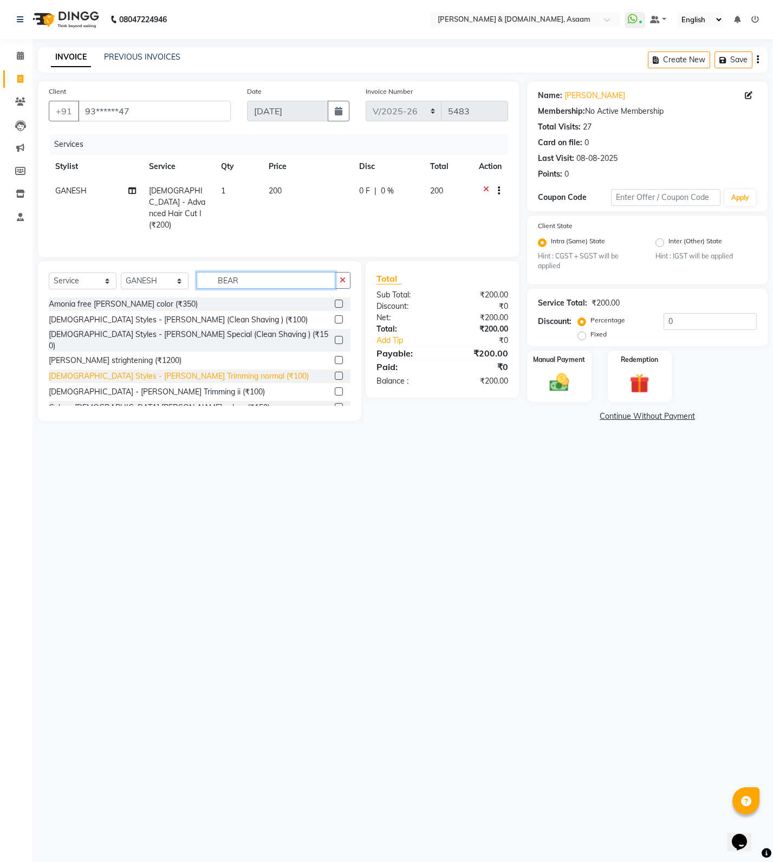
type input "BEAR"
click at [150, 371] on div "[DEMOGRAPHIC_DATA] Styles - [PERSON_NAME] Trimming normal (₹100)" at bounding box center [179, 376] width 260 height 11
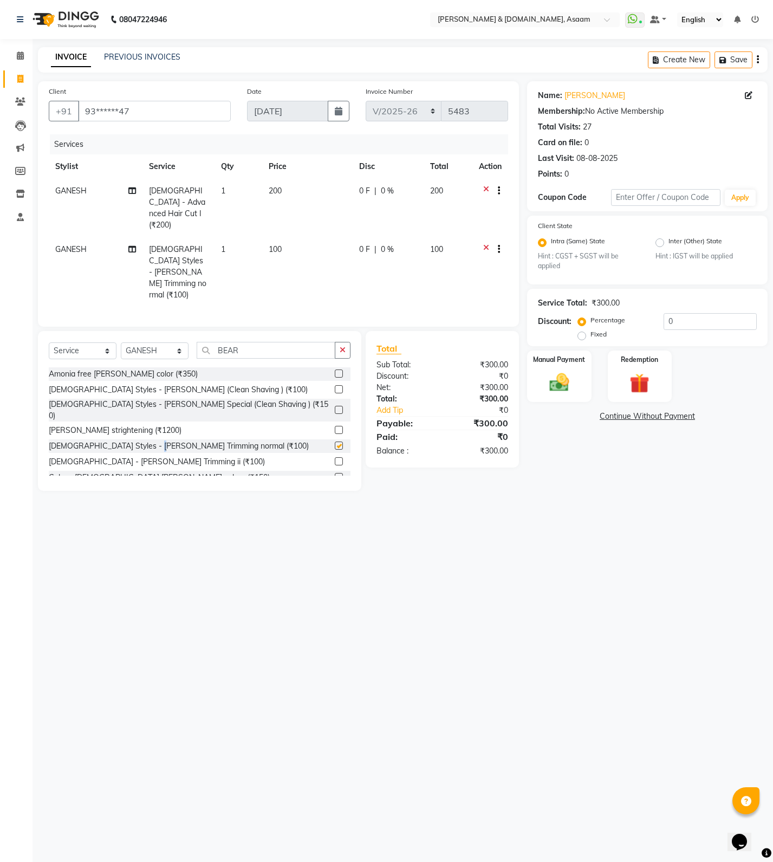
checkbox input "false"
click at [577, 355] on label "Manual Payment" at bounding box center [559, 359] width 54 height 10
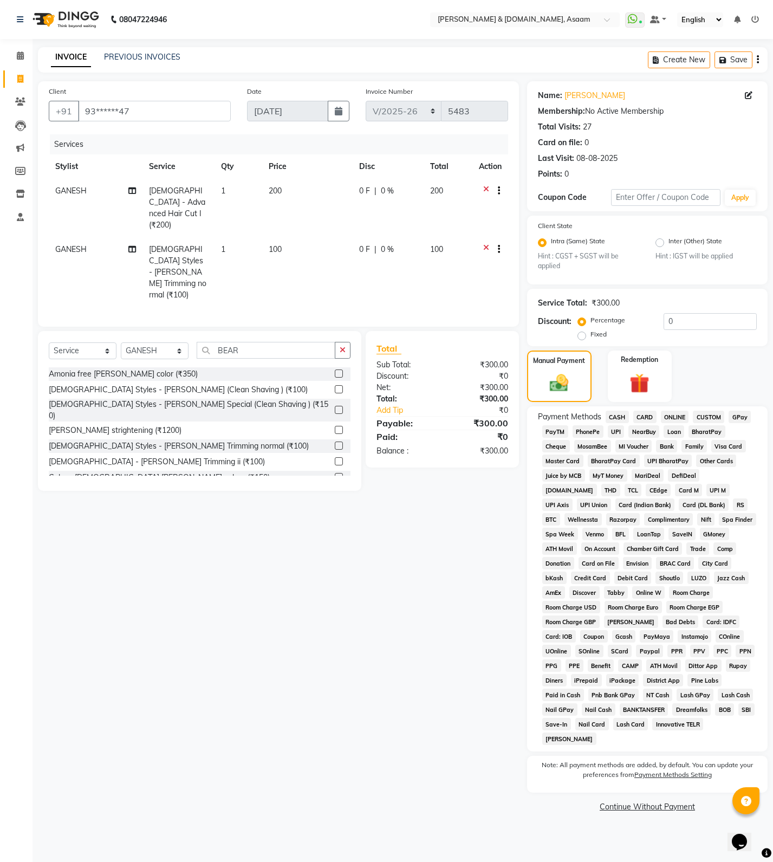
click at [619, 414] on span "CASH" at bounding box center [617, 417] width 23 height 12
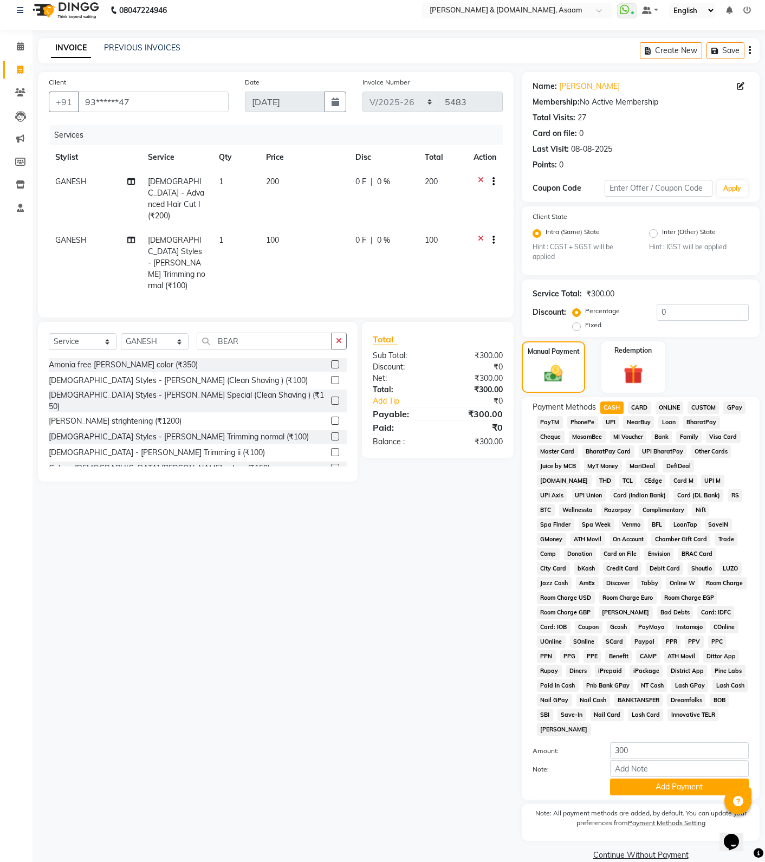
scroll to position [12, 0]
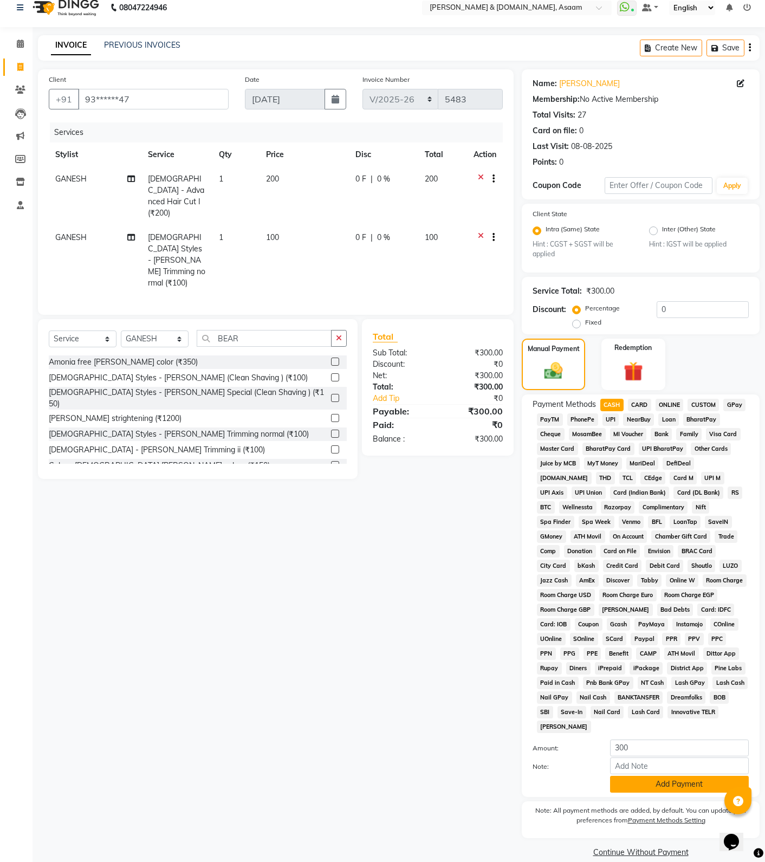
click at [668, 778] on div "Payment Methods CASH CARD ONLINE CUSTOM GPay PayTM PhonePe UPI NearBuy Loan Bha…" at bounding box center [641, 595] width 238 height 402
click at [673, 776] on button "Add Payment" at bounding box center [679, 784] width 139 height 17
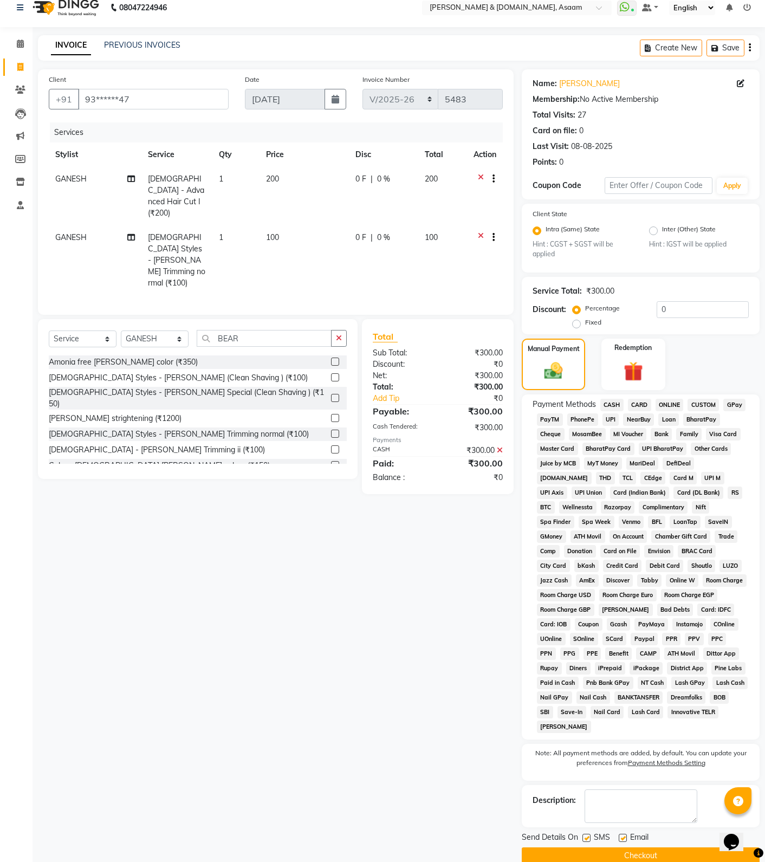
drag, startPoint x: 618, startPoint y: 836, endPoint x: 610, endPoint y: 837, distance: 7.6
click at [616, 847] on button "Checkout" at bounding box center [641, 855] width 238 height 17
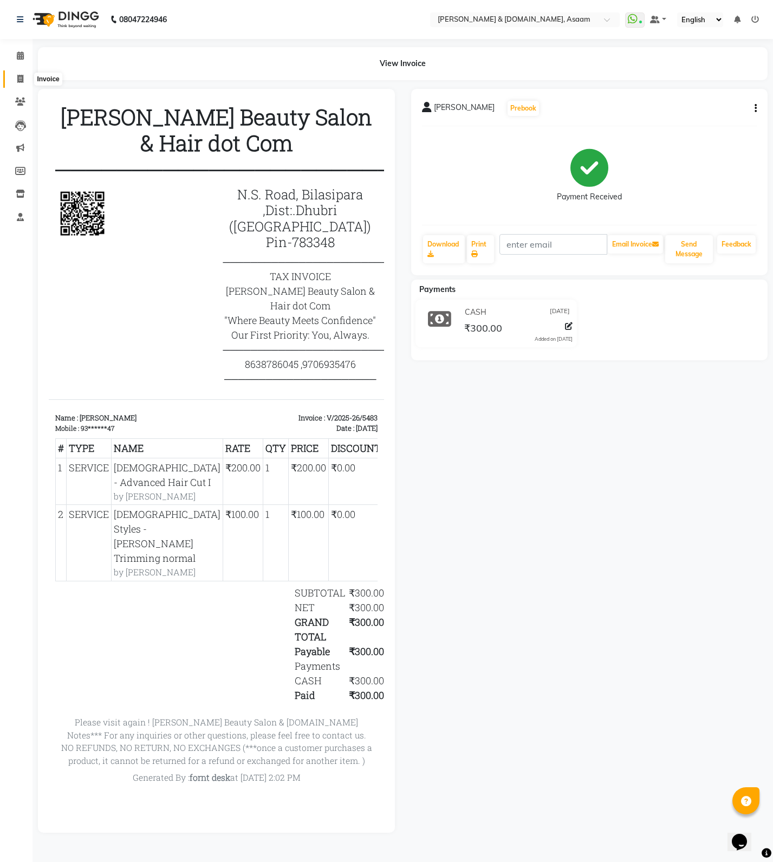
click at [24, 79] on span at bounding box center [20, 79] width 19 height 12
select select "4608"
select select "service"
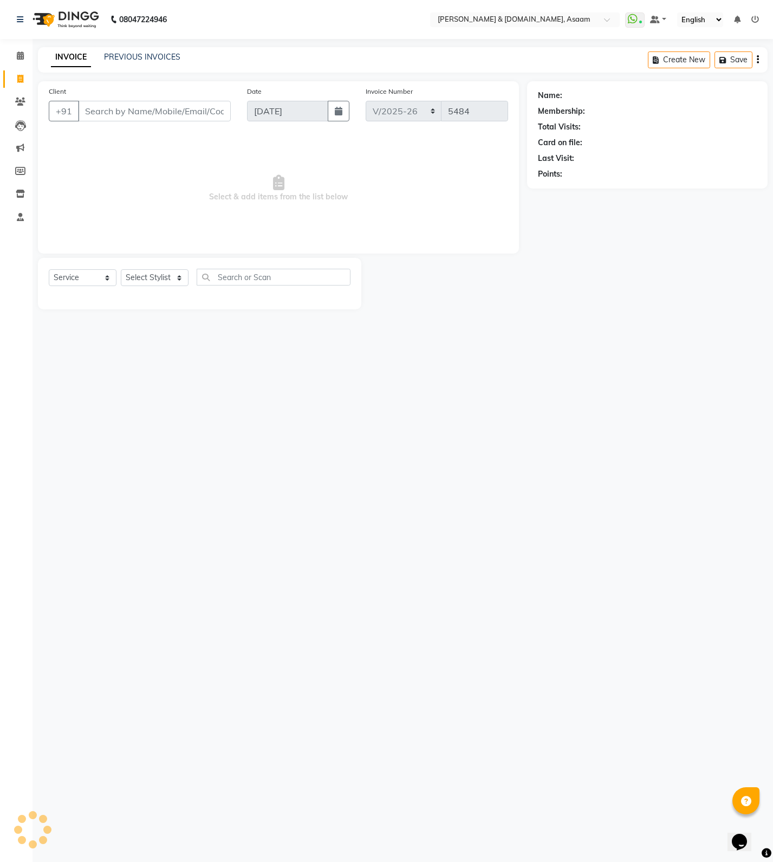
click at [93, 114] on input "Client" at bounding box center [154, 111] width 153 height 21
type input "8"
type input "8135087636"
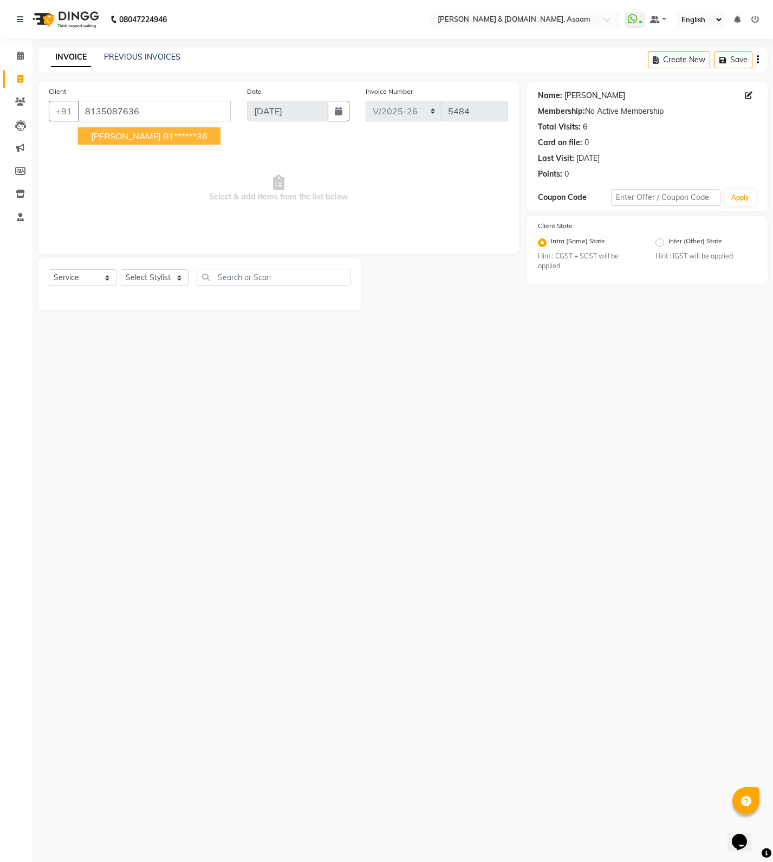
click at [573, 96] on link "Abdul Kamal" at bounding box center [594, 95] width 61 height 11
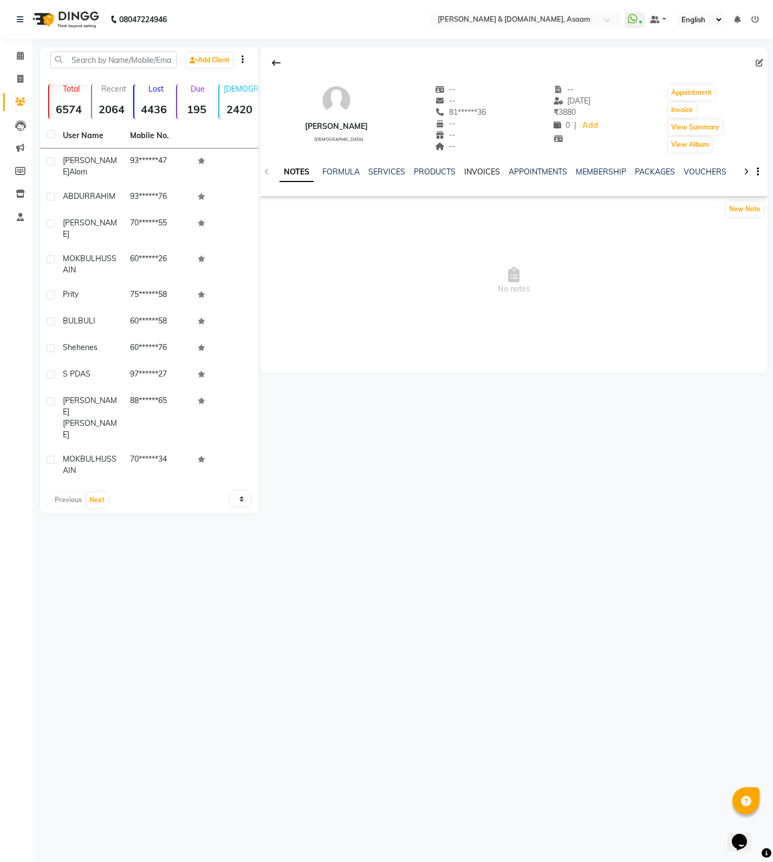
click at [479, 171] on link "INVOICES" at bounding box center [482, 172] width 36 height 10
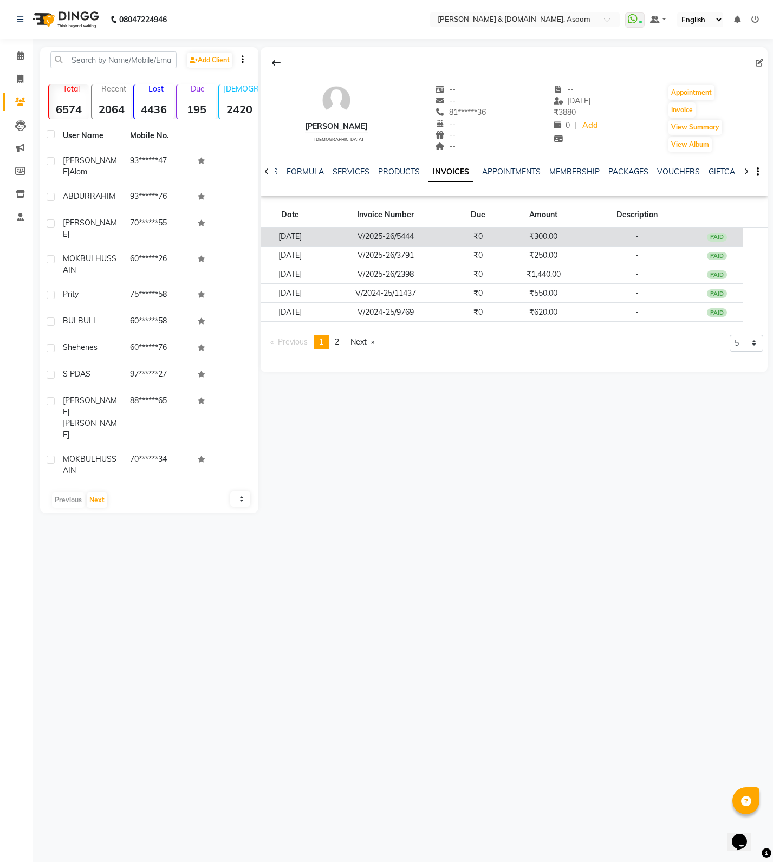
click at [536, 242] on td "₹300.00" at bounding box center [543, 237] width 78 height 19
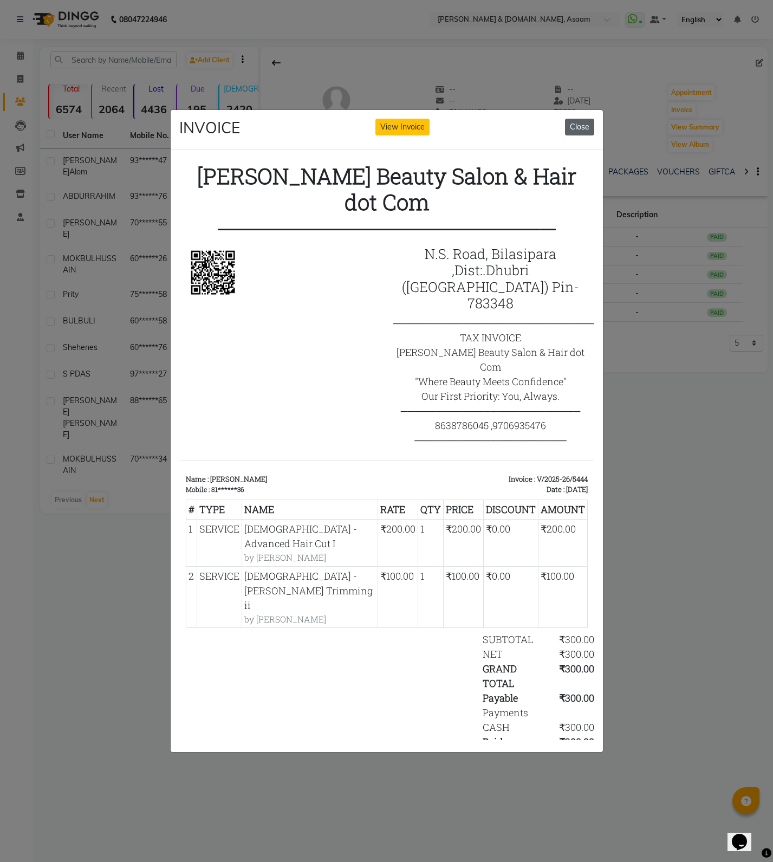
click at [577, 125] on button "Close" at bounding box center [579, 127] width 29 height 17
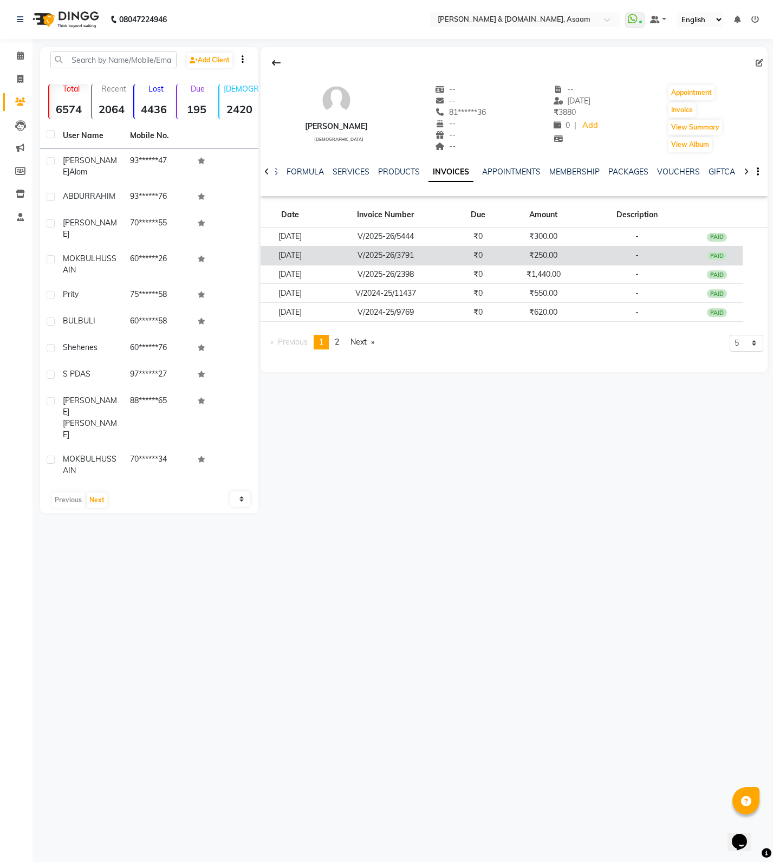
click at [504, 258] on td "₹0" at bounding box center [478, 255] width 53 height 19
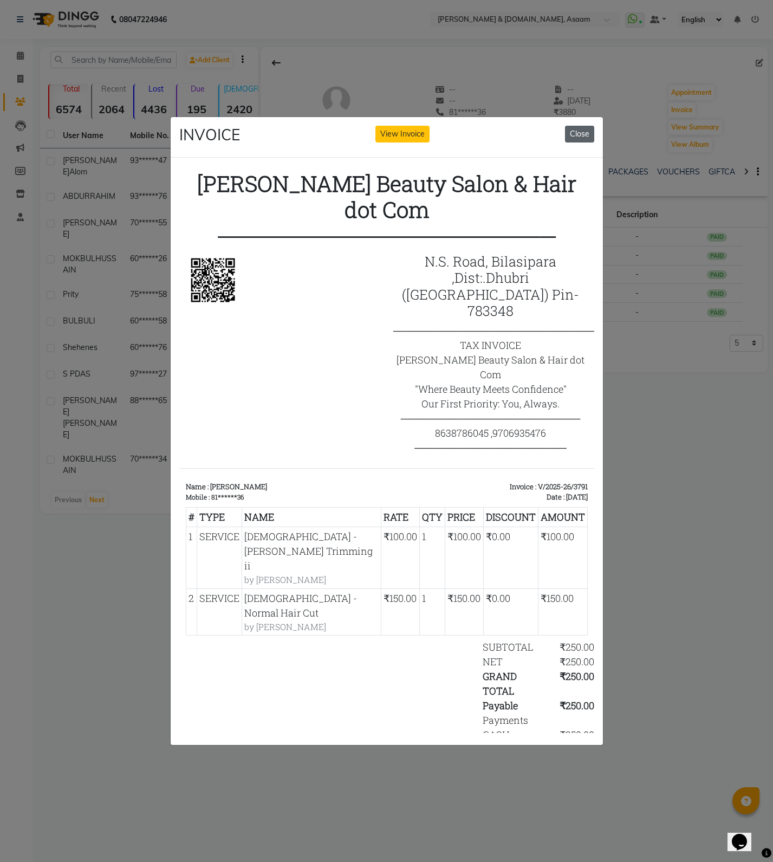
click at [579, 138] on button "Close" at bounding box center [579, 134] width 29 height 17
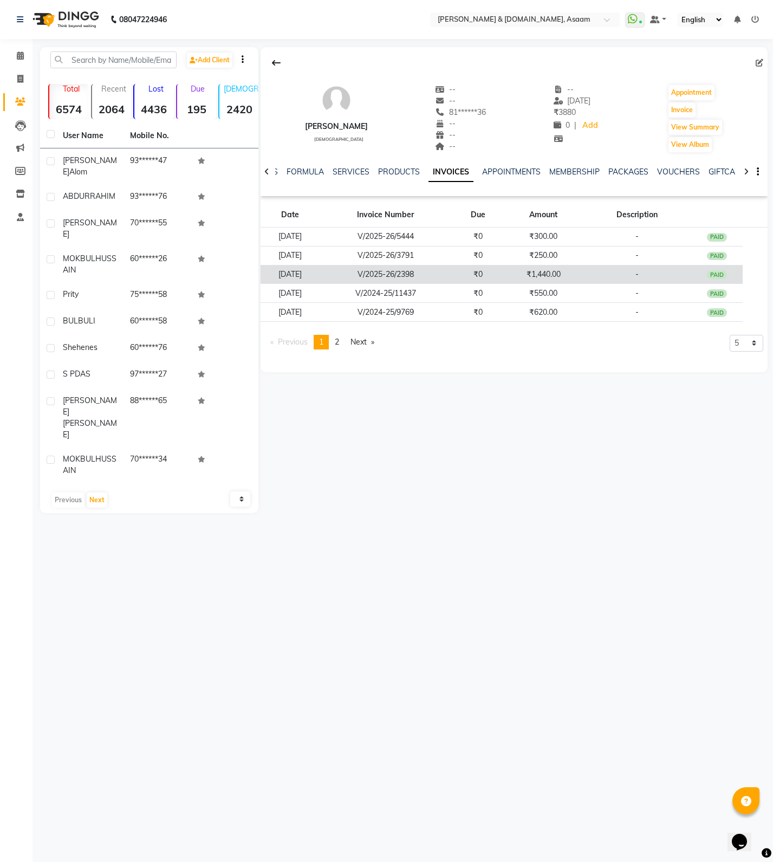
click at [529, 269] on td "₹1,440.00" at bounding box center [543, 274] width 78 height 19
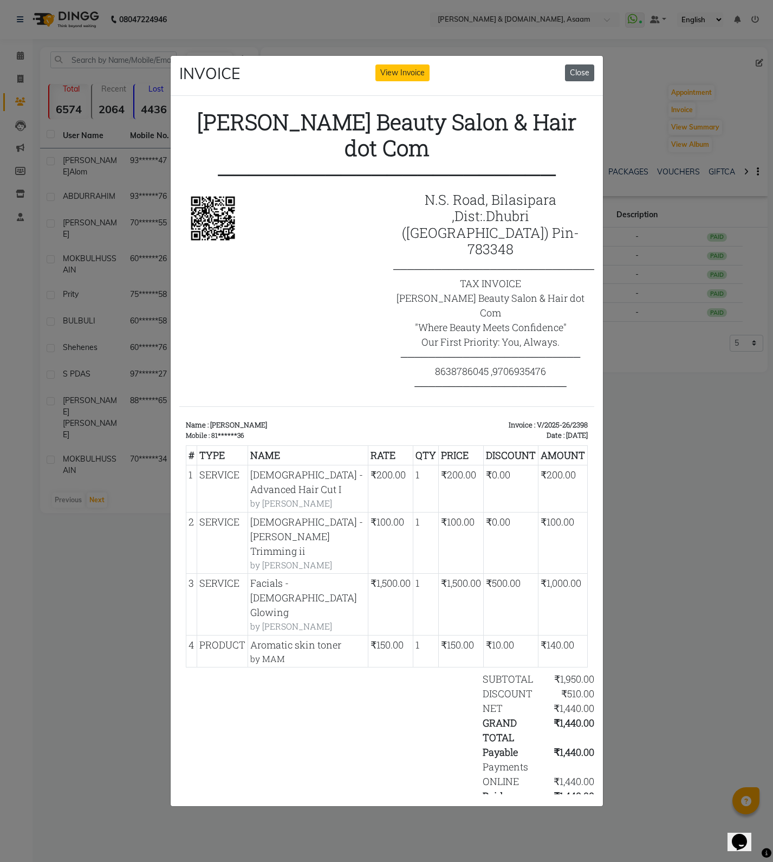
click at [592, 73] on button "Close" at bounding box center [579, 72] width 29 height 17
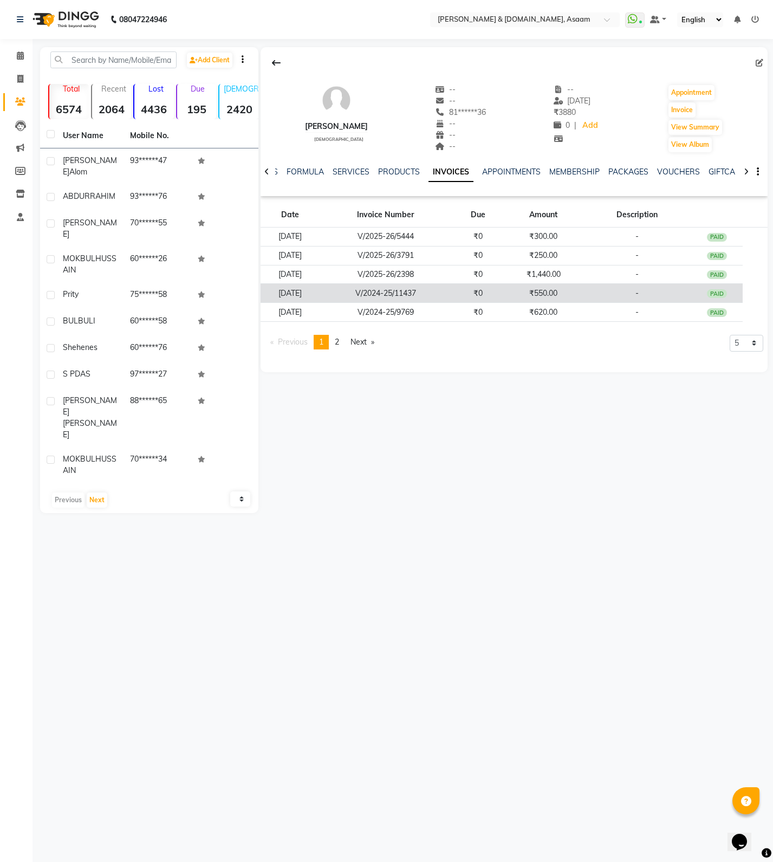
click at [418, 296] on td "V/2024-25/11437" at bounding box center [385, 293] width 133 height 19
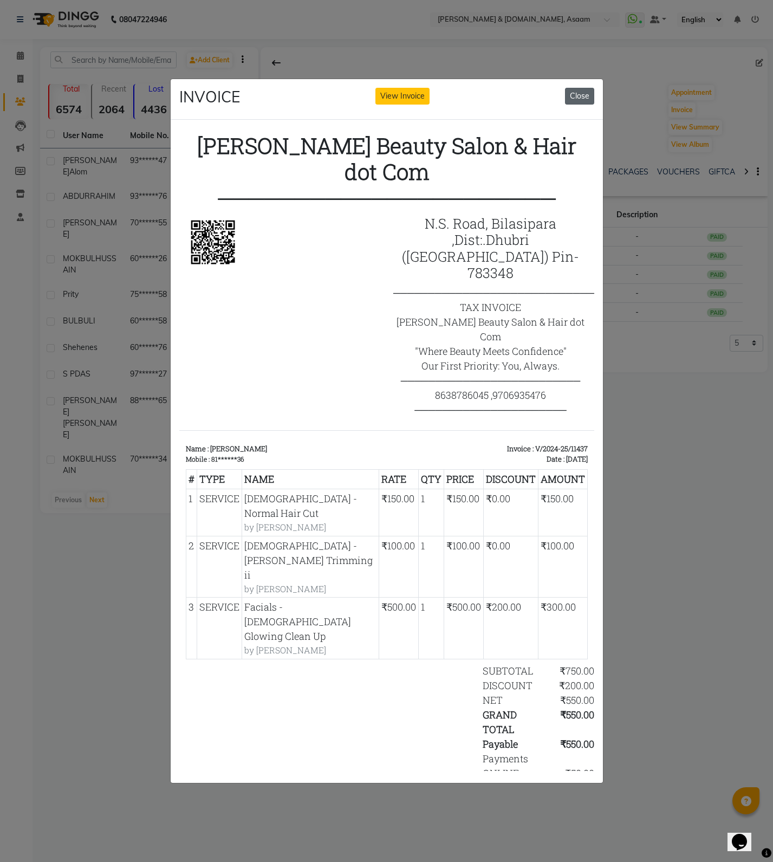
click at [576, 88] on button "Close" at bounding box center [579, 96] width 29 height 17
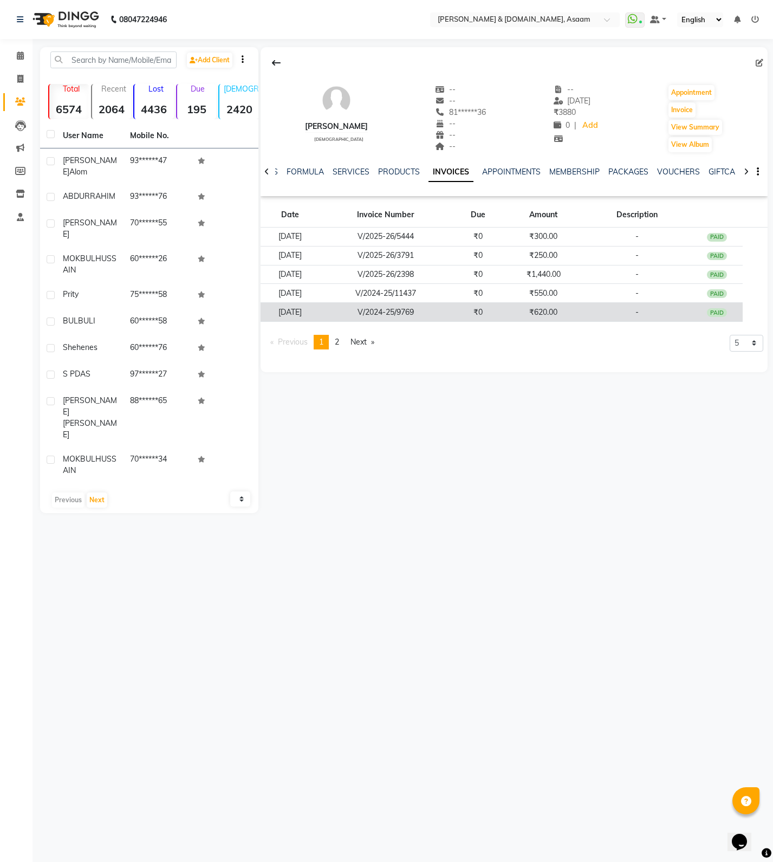
click at [423, 311] on td "V/2024-25/9769" at bounding box center [385, 312] width 133 height 19
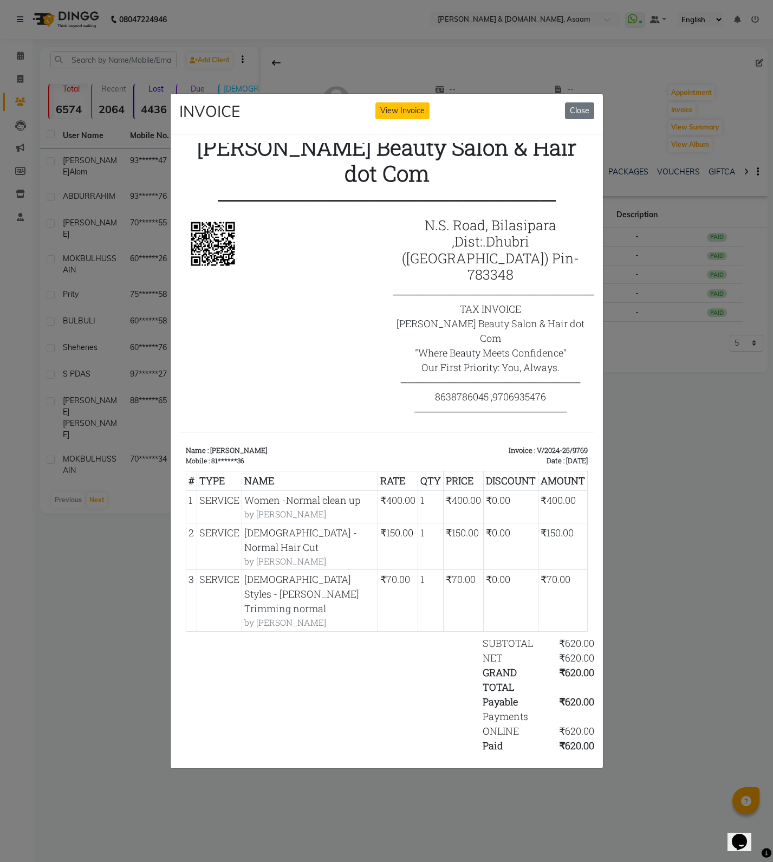
scroll to position [17, 0]
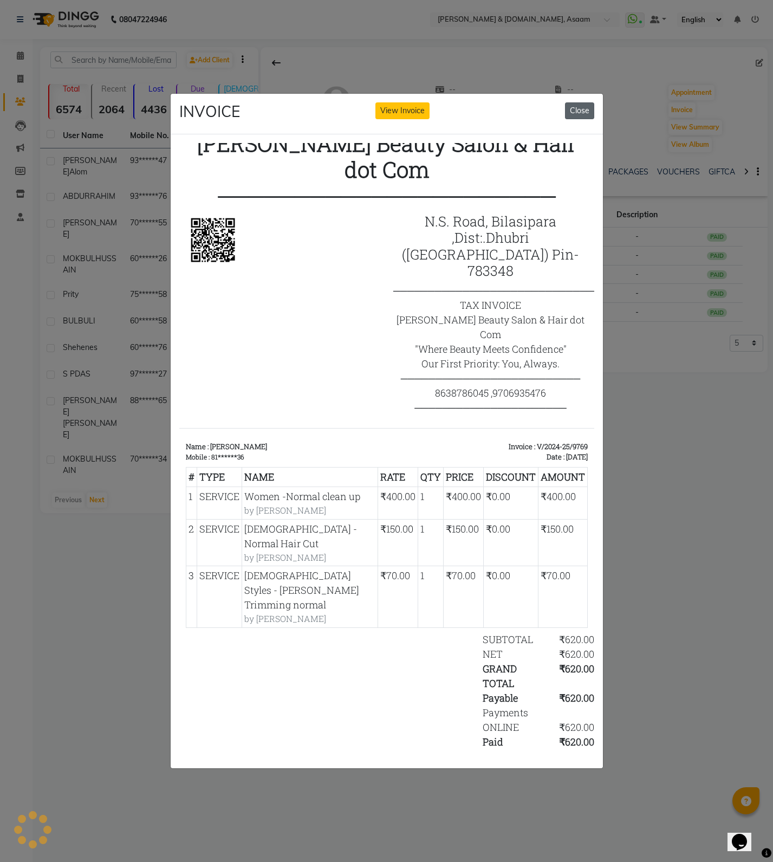
click at [587, 102] on button "Close" at bounding box center [579, 110] width 29 height 17
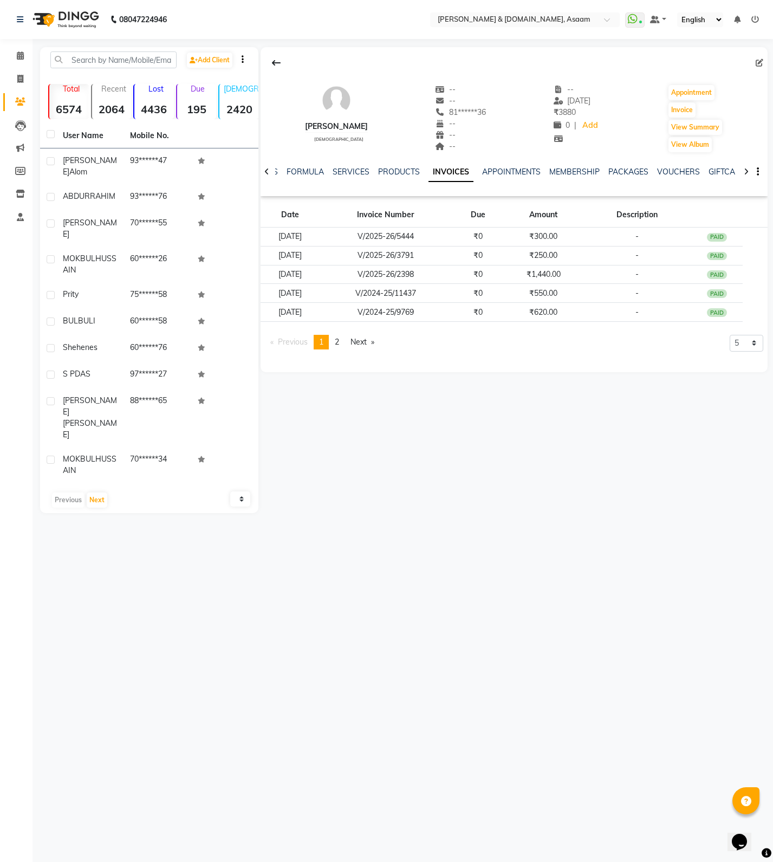
click at [733, 351] on div "5 10 50 100 500" at bounding box center [747, 343] width 34 height 17
click at [756, 351] on select "5 10 50 100 500" at bounding box center [747, 343] width 34 height 17
select select "500"
click at [730, 352] on select "5 10 50 100 500" at bounding box center [747, 343] width 34 height 17
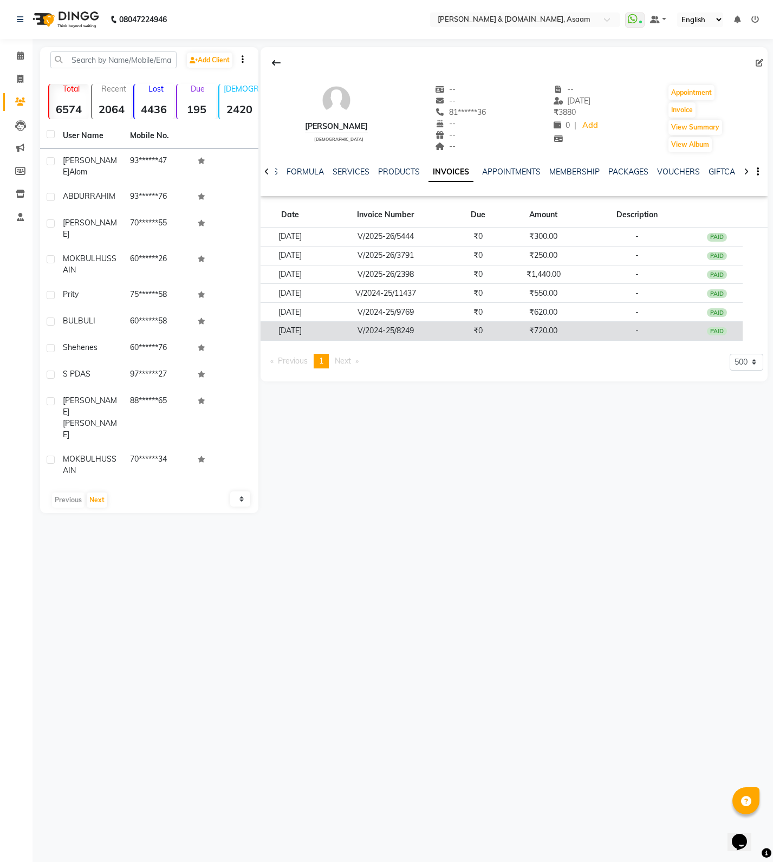
click at [406, 328] on td "V/2024-25/8249" at bounding box center [385, 330] width 133 height 19
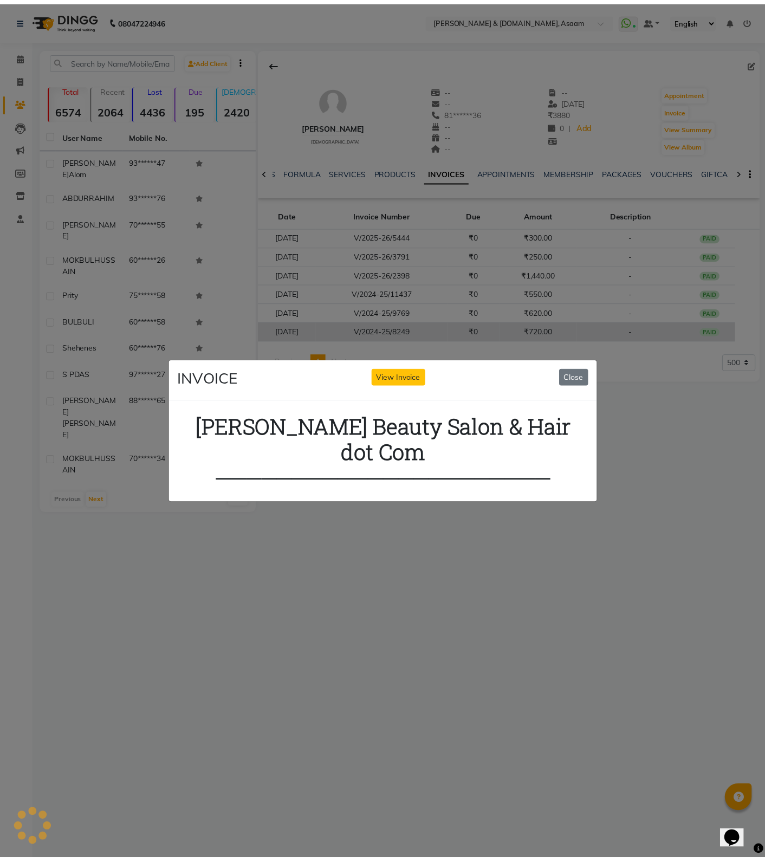
scroll to position [0, 0]
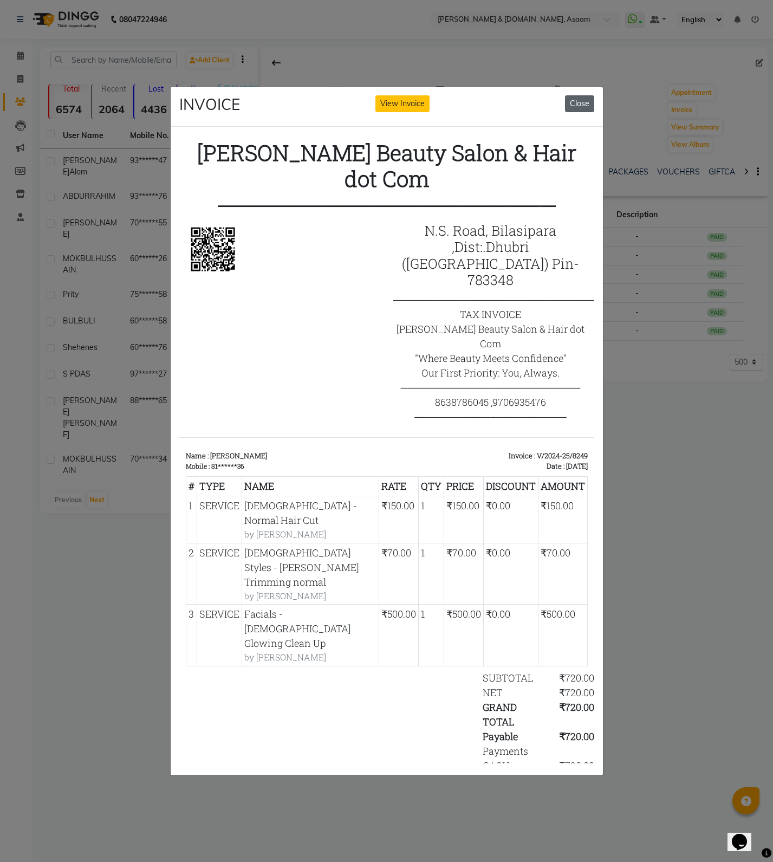
click at [578, 95] on button "Close" at bounding box center [579, 103] width 29 height 17
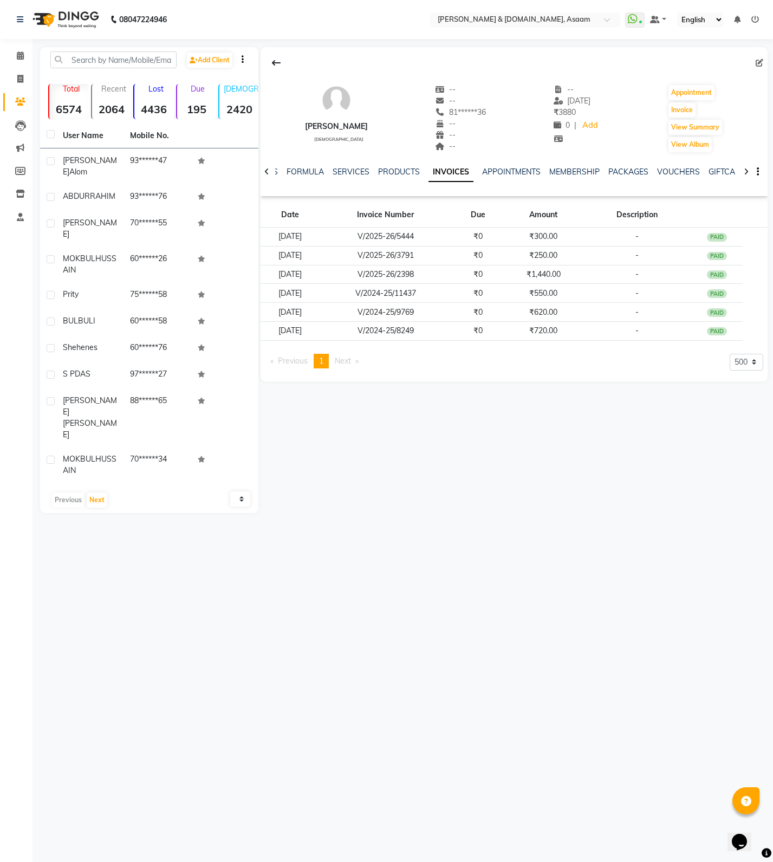
click at [450, 180] on link "INVOICES" at bounding box center [450, 173] width 45 height 20
click at [682, 113] on button "Invoice" at bounding box center [681, 109] width 27 height 15
select select "service"
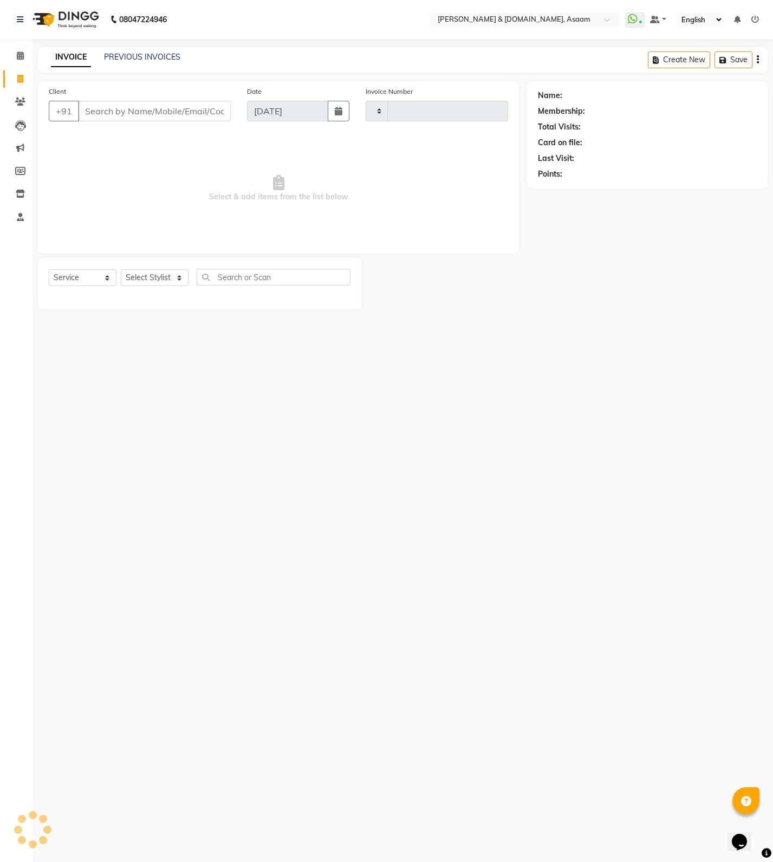
type input "5484"
select select "4608"
type input "81******36"
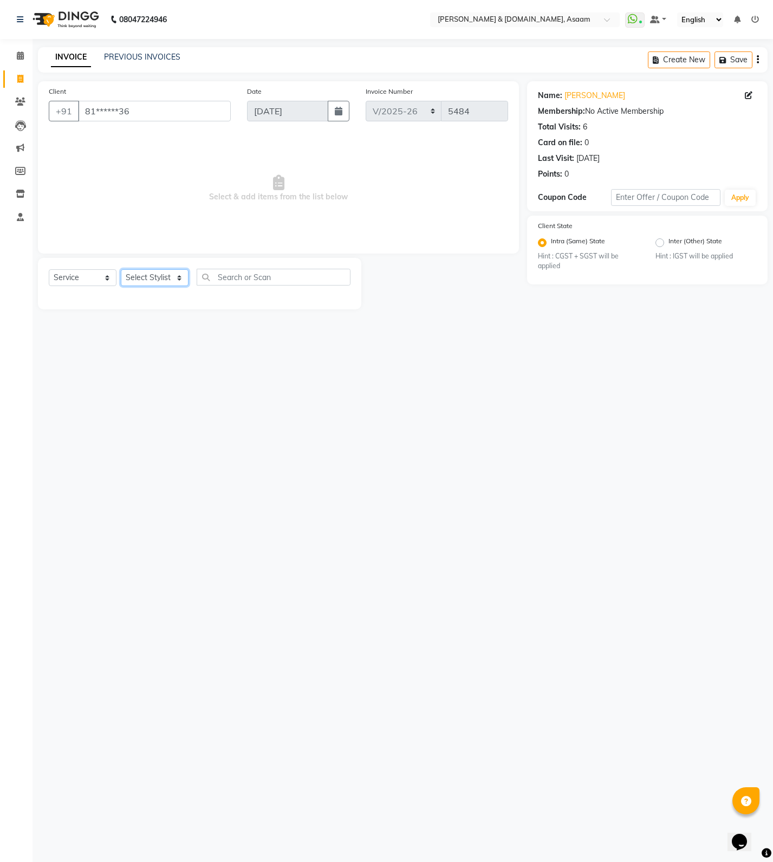
click at [161, 280] on select "Select Stylist AKASH [PERSON_NAME] fornt desk [PERSON_NAME] PARLOUR [PERSON_NAM…" at bounding box center [155, 277] width 68 height 17
select select "66839"
click at [121, 269] on select "Select Stylist AKASH [PERSON_NAME] fornt desk [PERSON_NAME] PARLOUR [PERSON_NAM…" at bounding box center [155, 277] width 68 height 17
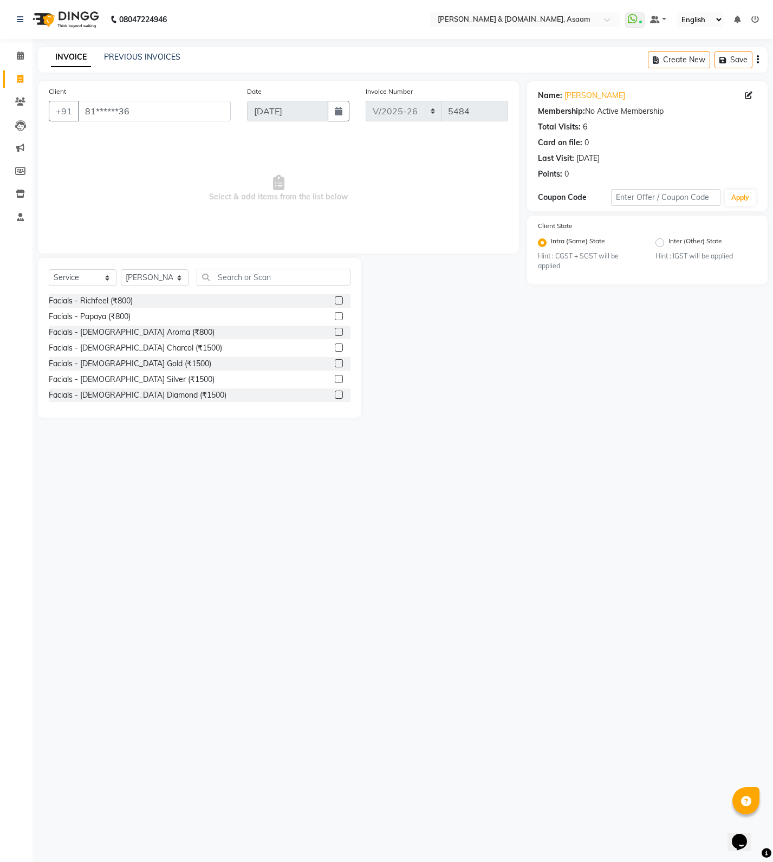
click at [240, 265] on div "Select Service Product Membership Package Voucher Prepaid Gift Card Select Styl…" at bounding box center [199, 338] width 323 height 160
click at [247, 280] on input "text" at bounding box center [274, 277] width 154 height 17
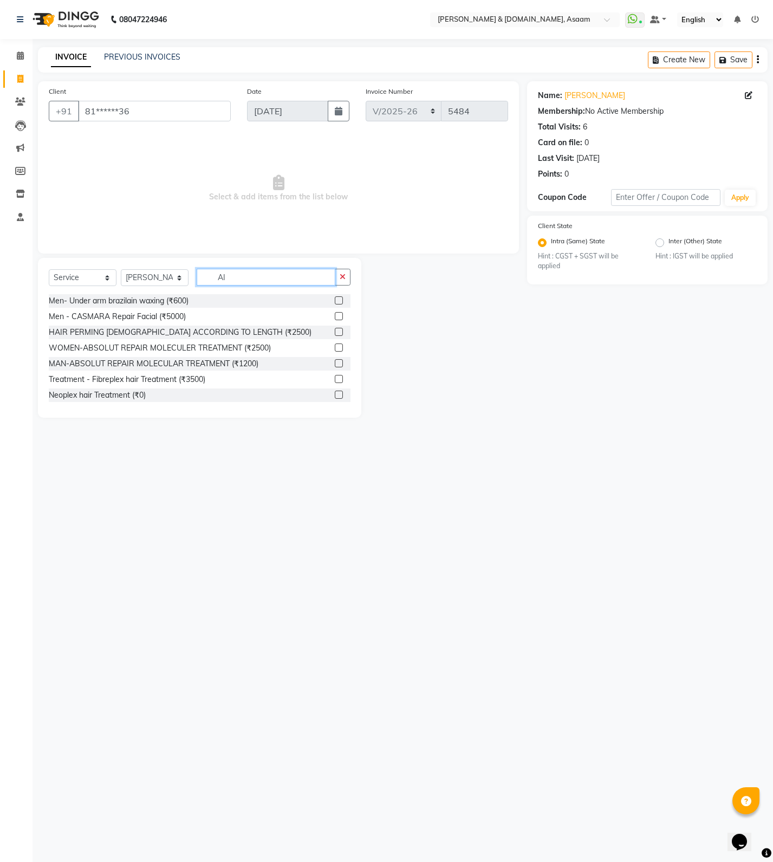
type input "A"
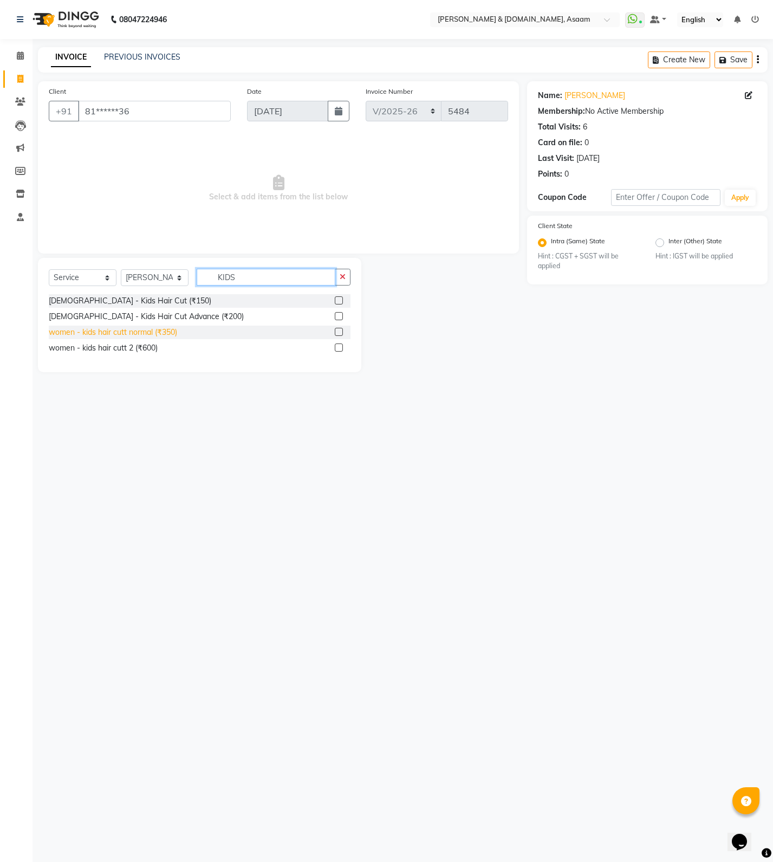
type input "KIDS"
click at [140, 332] on div "women - kids hair cutt normal (₹350)" at bounding box center [113, 332] width 128 height 11
checkbox input "false"
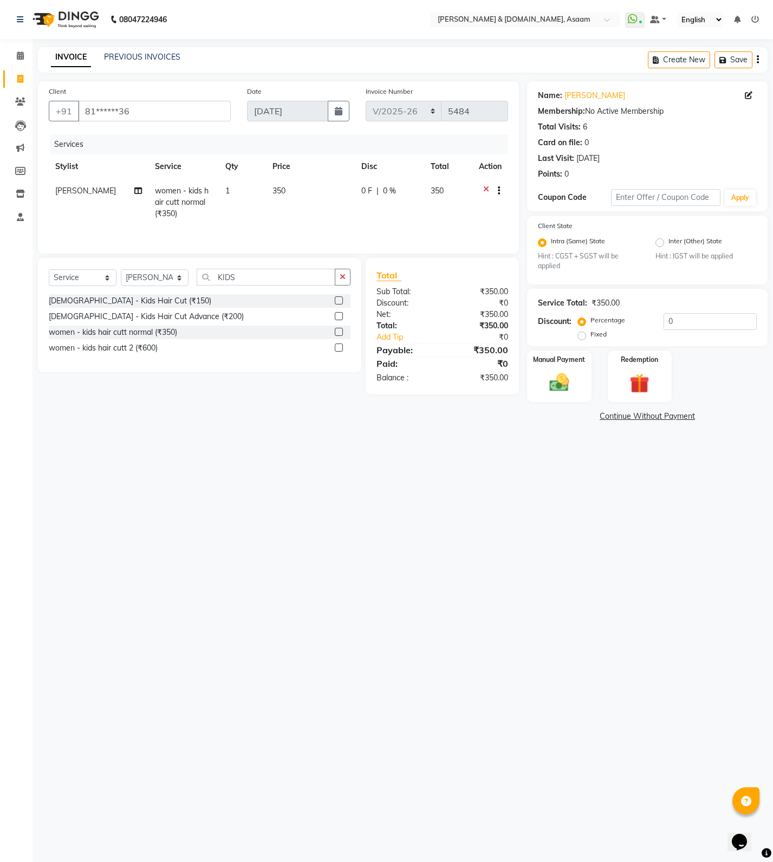
click at [393, 217] on td "0 F | 0 %" at bounding box center [389, 202] width 69 height 47
select select "66839"
drag, startPoint x: 361, startPoint y: 190, endPoint x: 209, endPoint y: 189, distance: 152.2
click at [209, 189] on tr "AKASH AKIB DEEPU fornt desk GANESH HRISHIKA PARLOUR JITU KARNA DAS LALITA MAM M…" at bounding box center [278, 202] width 459 height 46
type input "100"
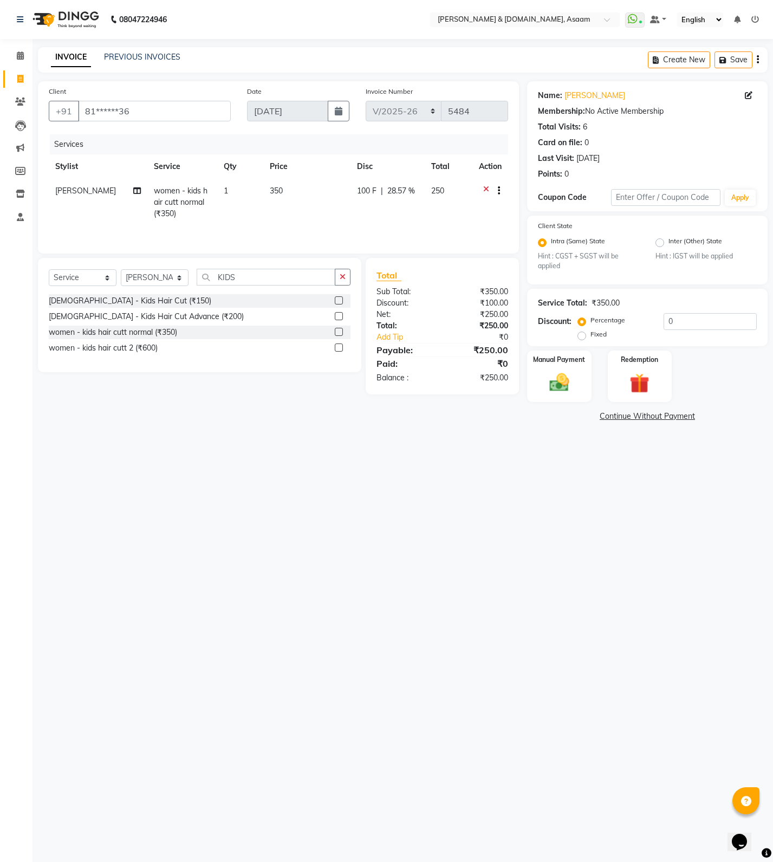
drag, startPoint x: 466, startPoint y: 215, endPoint x: 451, endPoint y: 215, distance: 15.2
click at [456, 215] on td "250" at bounding box center [449, 202] width 48 height 47
select select "66839"
click at [561, 389] on img at bounding box center [559, 382] width 33 height 23
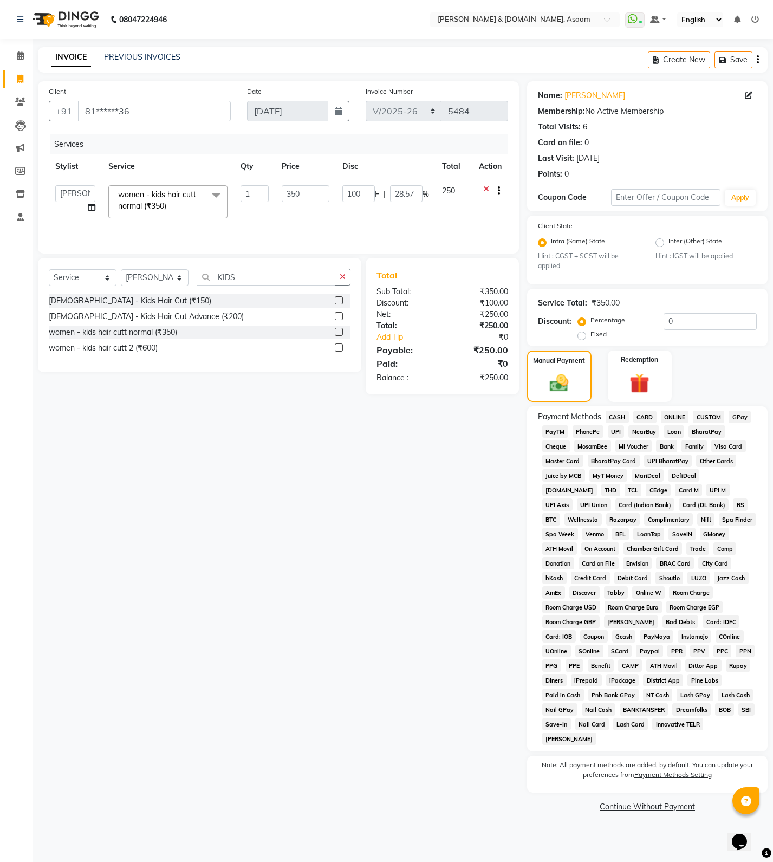
click at [616, 417] on span "CASH" at bounding box center [617, 417] width 23 height 12
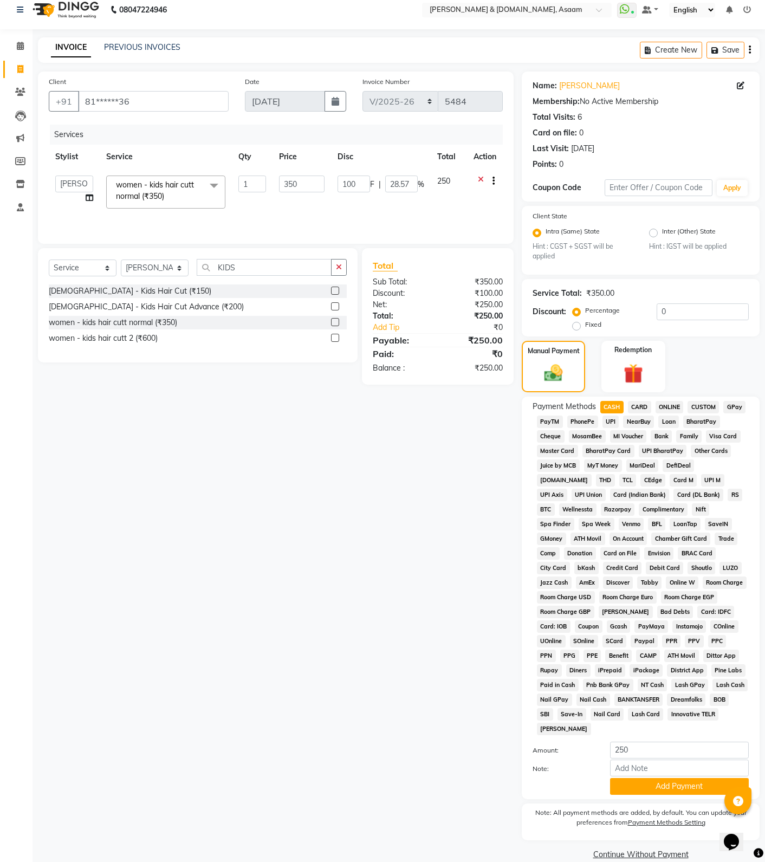
scroll to position [12, 0]
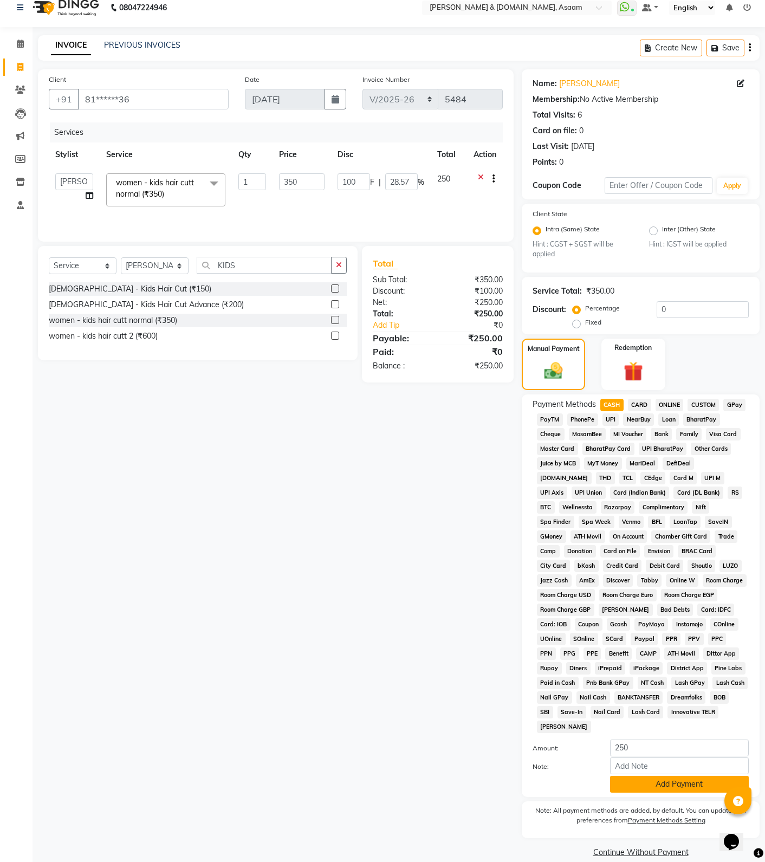
click at [669, 776] on button "Add Payment" at bounding box center [679, 784] width 139 height 17
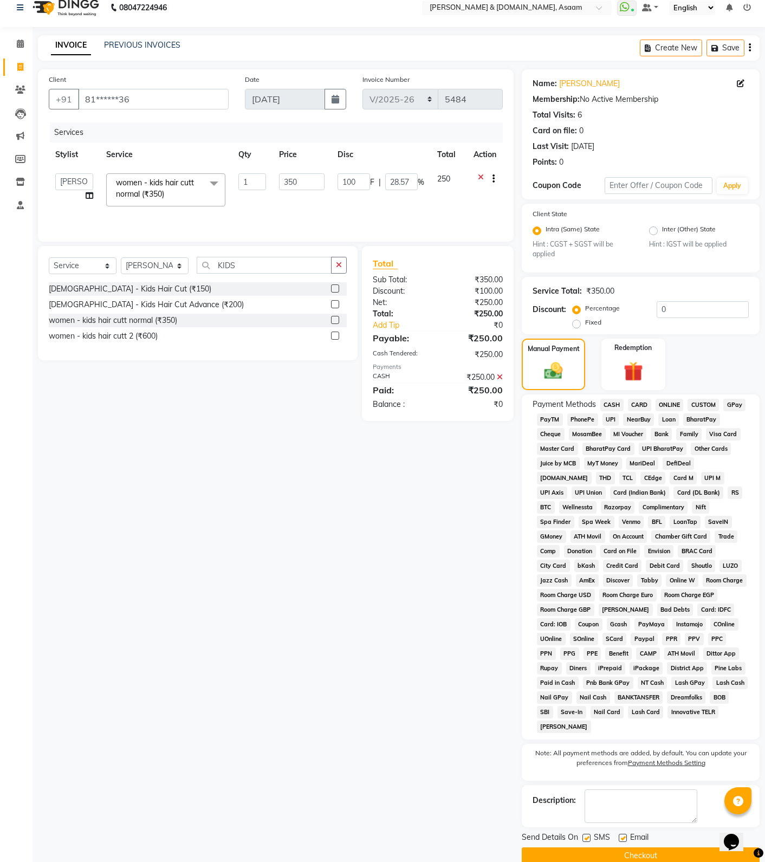
click at [586, 847] on button "Checkout" at bounding box center [641, 855] width 238 height 17
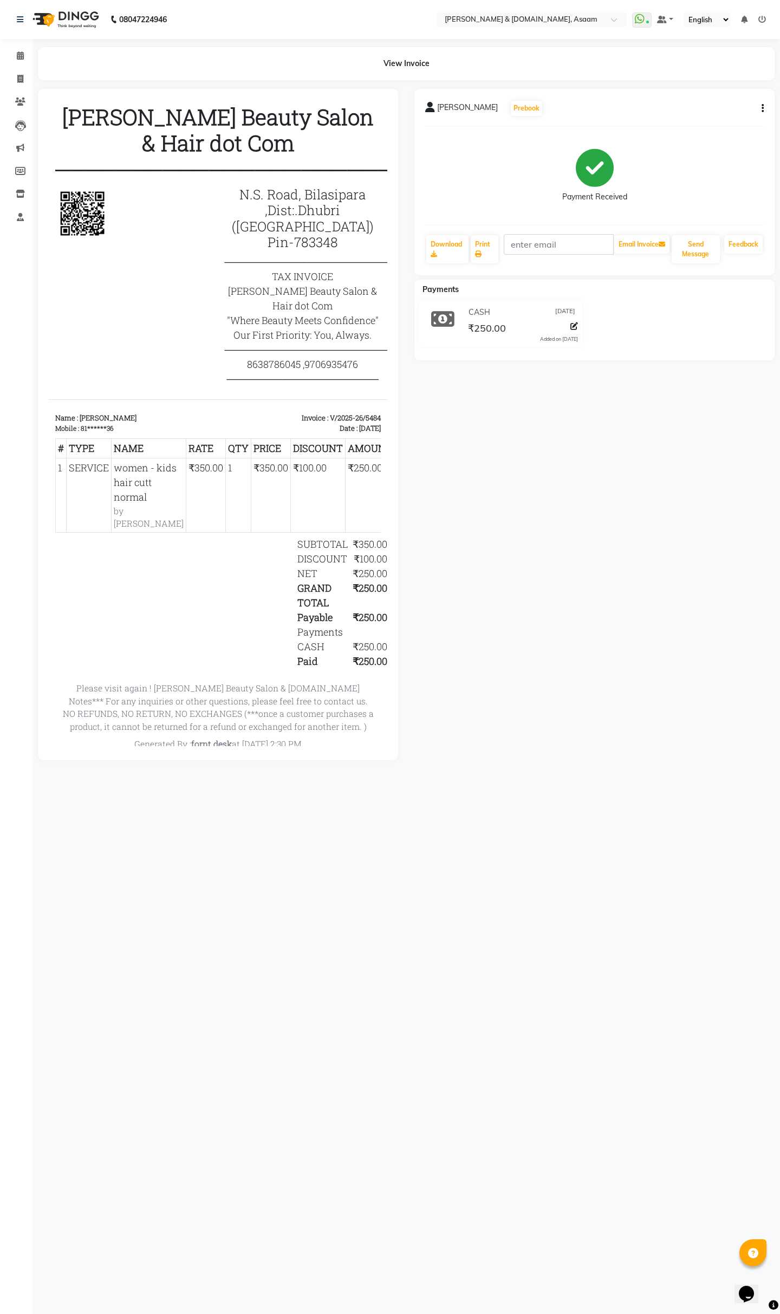
click at [641, 659] on div "ABDUL KAMAL Prebook Payment Received Download Print Email Invoice Send Message …" at bounding box center [594, 424] width 376 height 671
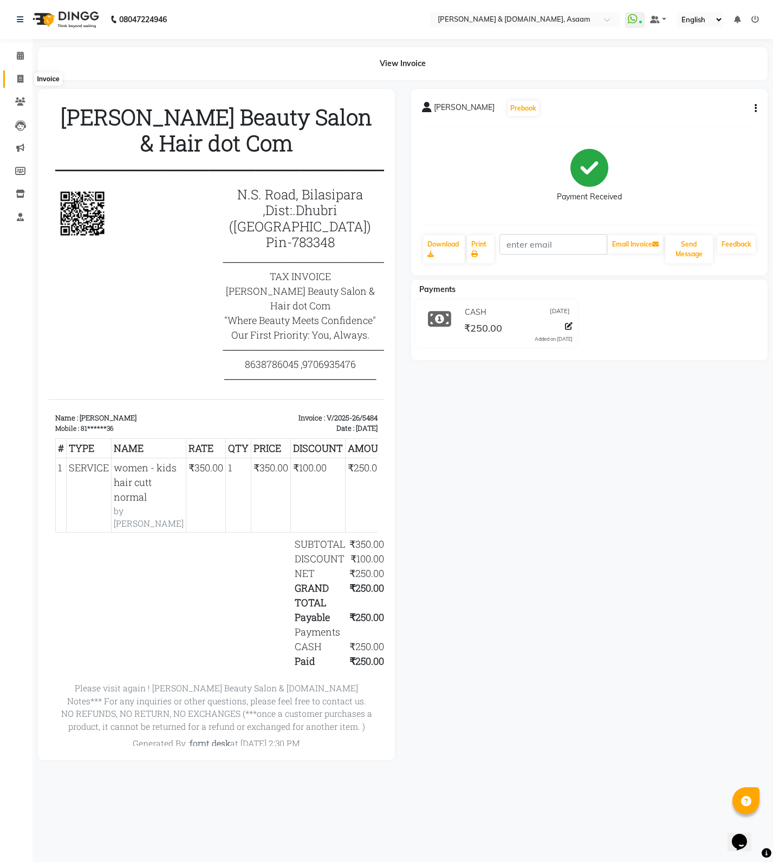
click at [23, 85] on span at bounding box center [20, 79] width 19 height 12
select select "service"
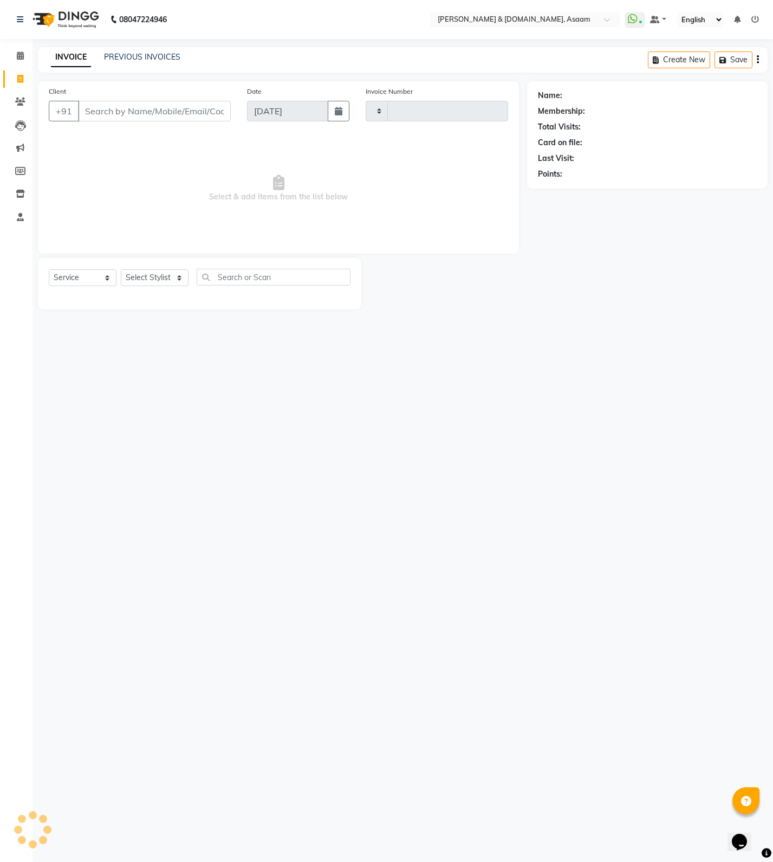
type input "5485"
select select "4608"
type input "-"
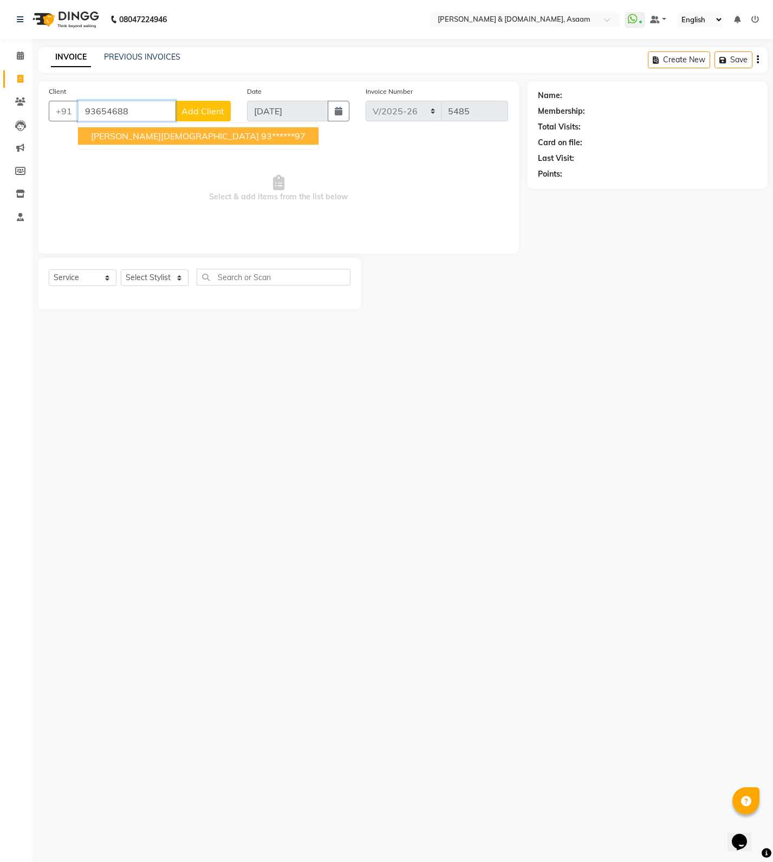
click at [261, 134] on ngb-highlight "93******97" at bounding box center [283, 136] width 44 height 11
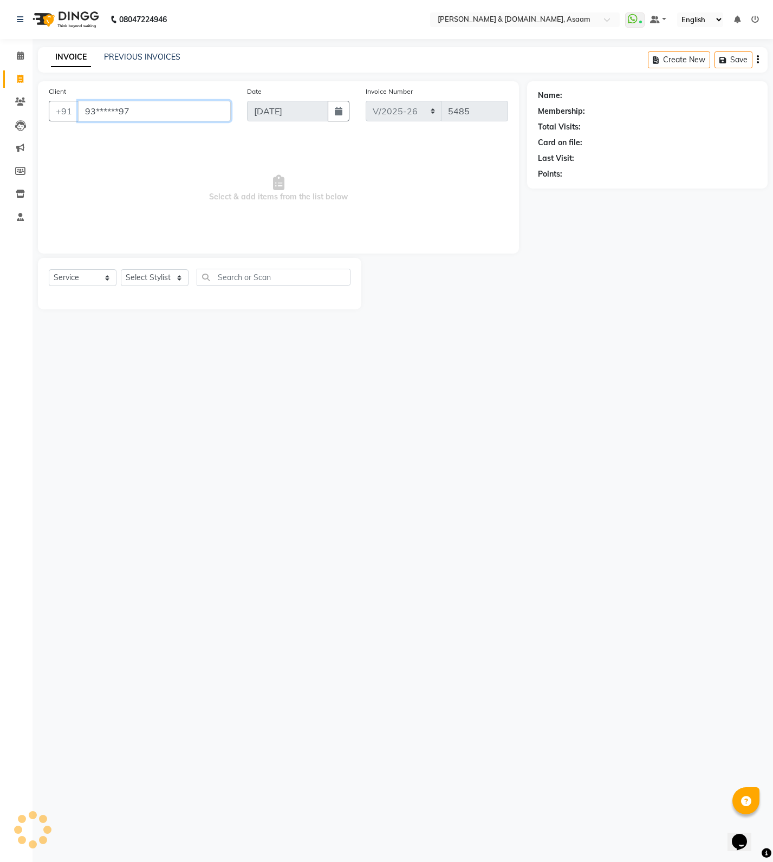
type input "93******97"
click at [152, 272] on select "Select Stylist AKASH [PERSON_NAME] fornt desk [PERSON_NAME] PARLOUR [PERSON_NAM…" at bounding box center [155, 277] width 68 height 17
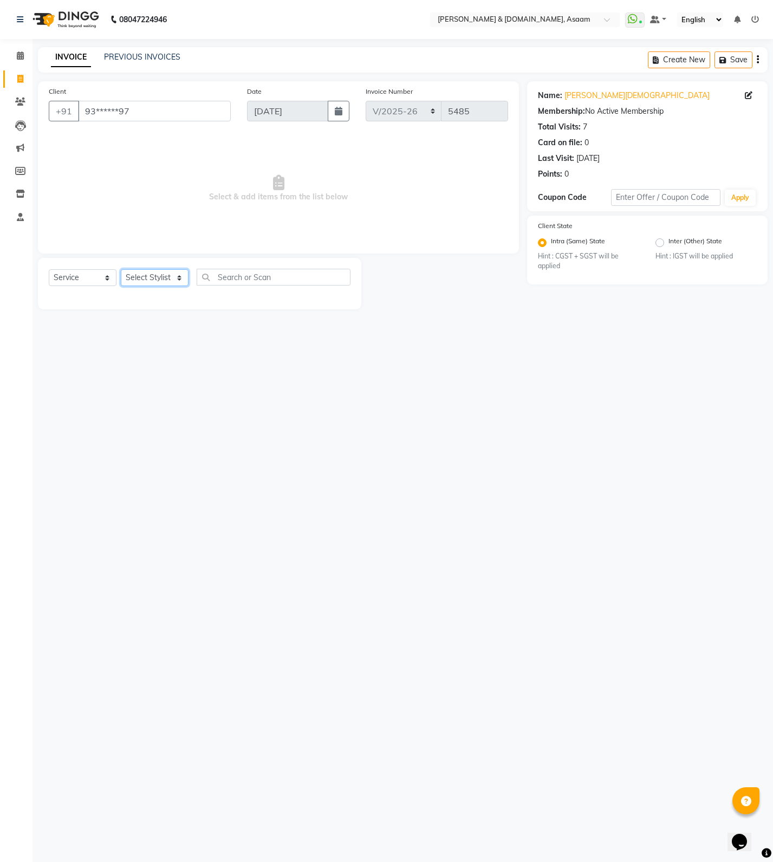
select select "74663"
click at [121, 269] on select "Select Stylist AKASH [PERSON_NAME] fornt desk [PERSON_NAME] PARLOUR [PERSON_NAM…" at bounding box center [155, 277] width 68 height 17
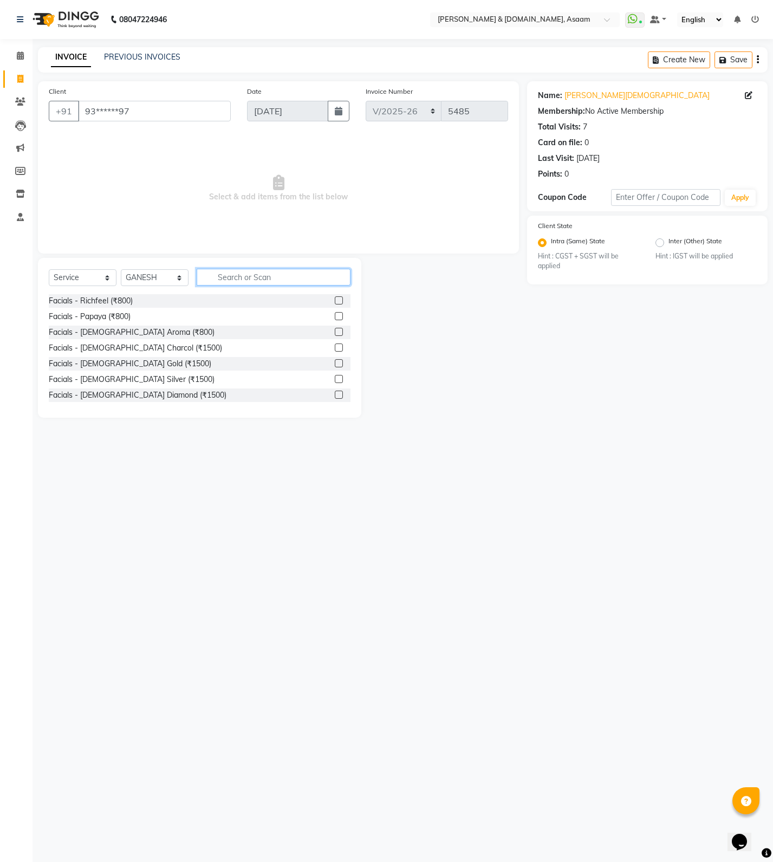
click at [245, 278] on input "text" at bounding box center [274, 277] width 154 height 17
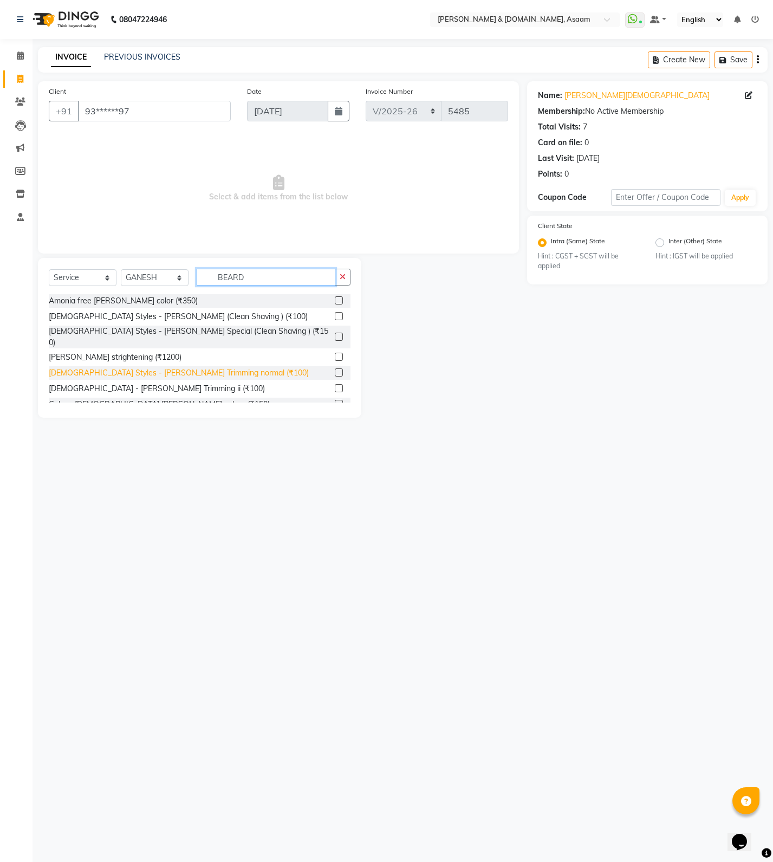
type input "BEARD"
click at [176, 367] on div "[DEMOGRAPHIC_DATA] Styles - [PERSON_NAME] Trimming normal (₹100)" at bounding box center [179, 372] width 260 height 11
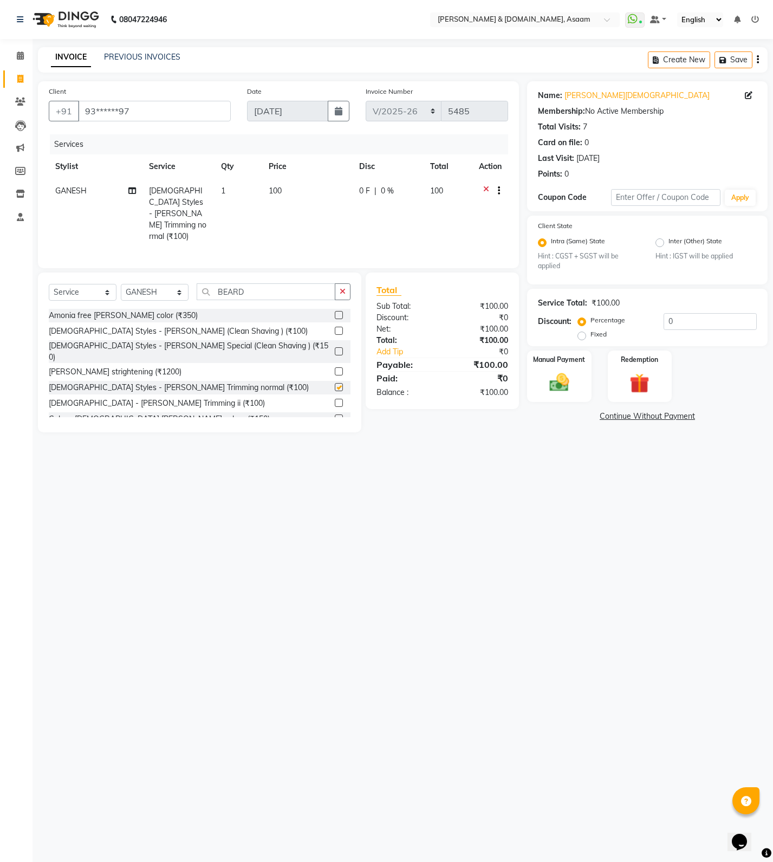
checkbox input "false"
click at [577, 379] on div "Manual Payment" at bounding box center [559, 376] width 67 height 54
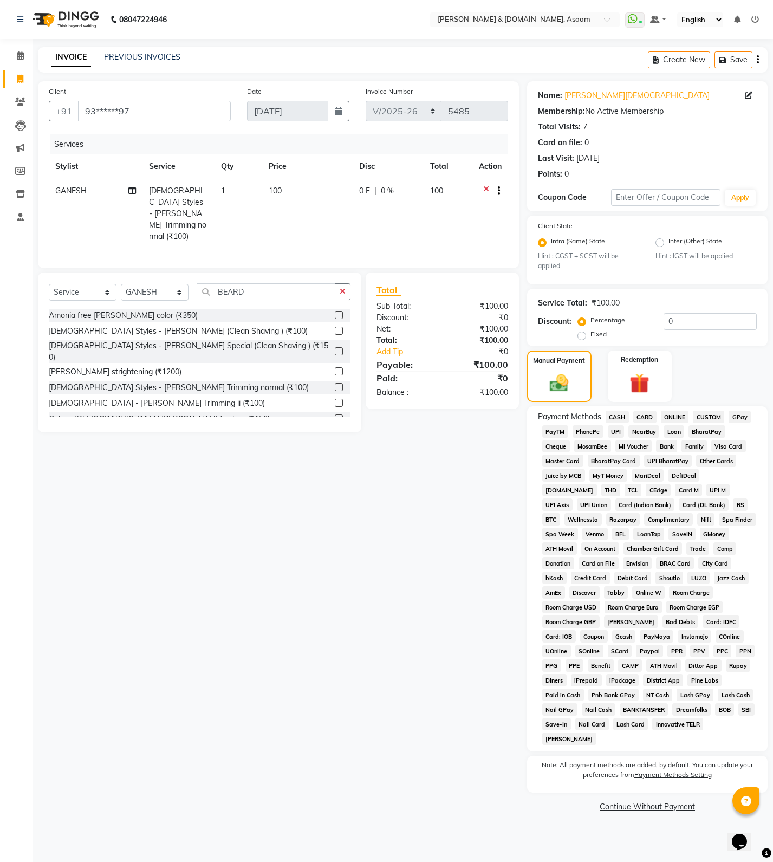
click at [679, 418] on span "ONLINE" at bounding box center [675, 417] width 28 height 12
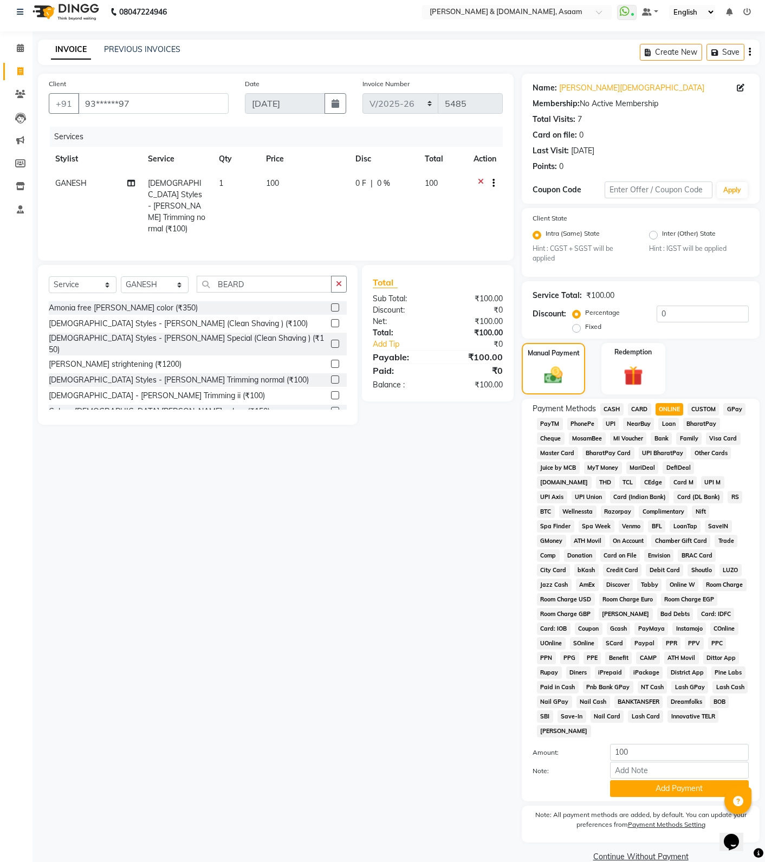
scroll to position [12, 0]
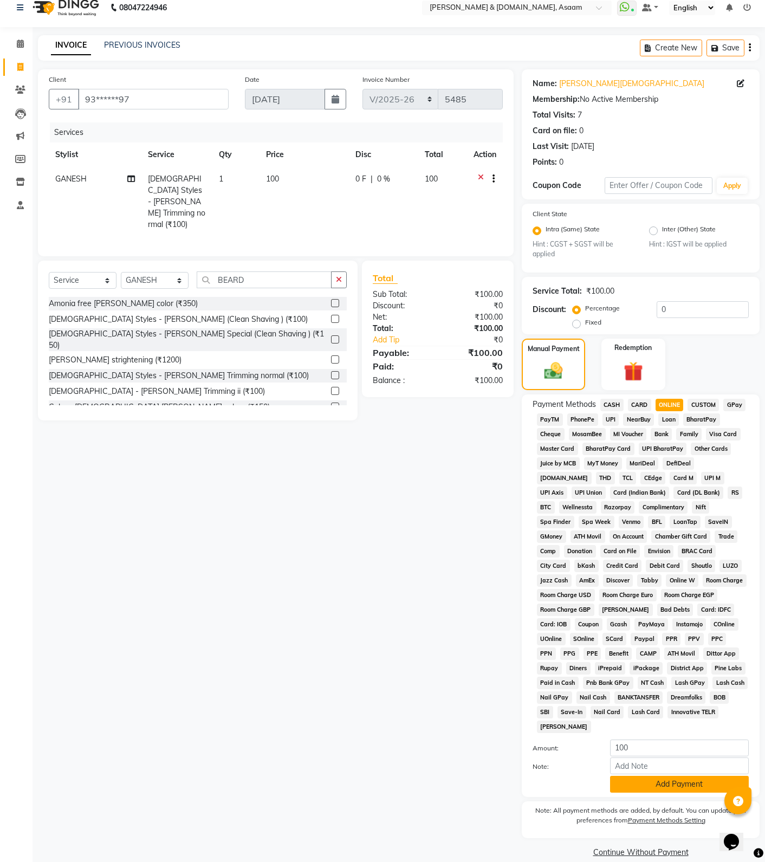
click at [648, 776] on button "Add Payment" at bounding box center [679, 784] width 139 height 17
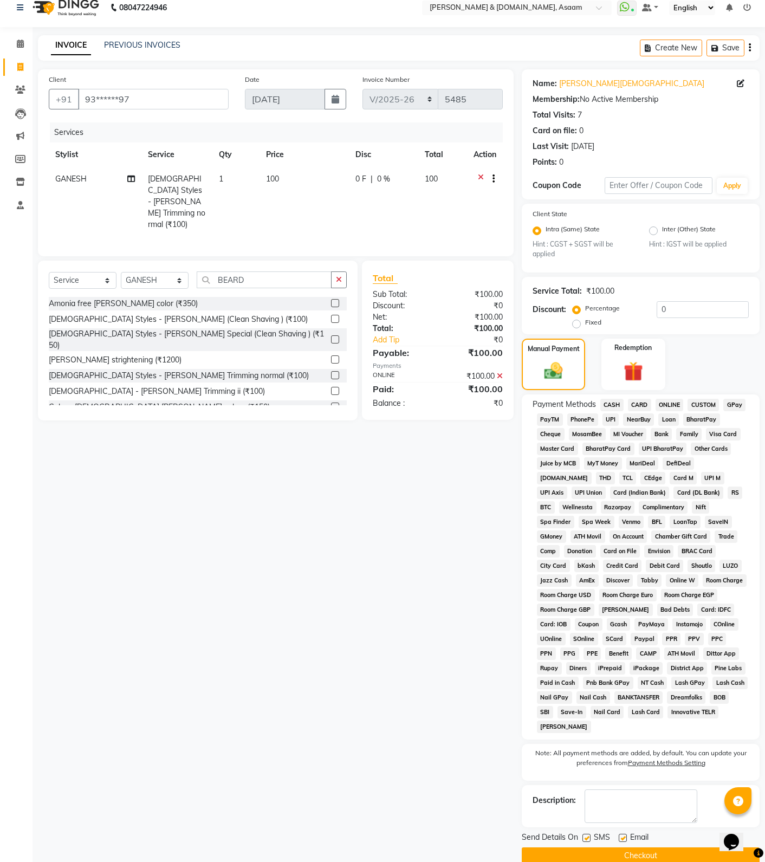
click at [626, 847] on button "Checkout" at bounding box center [641, 855] width 238 height 17
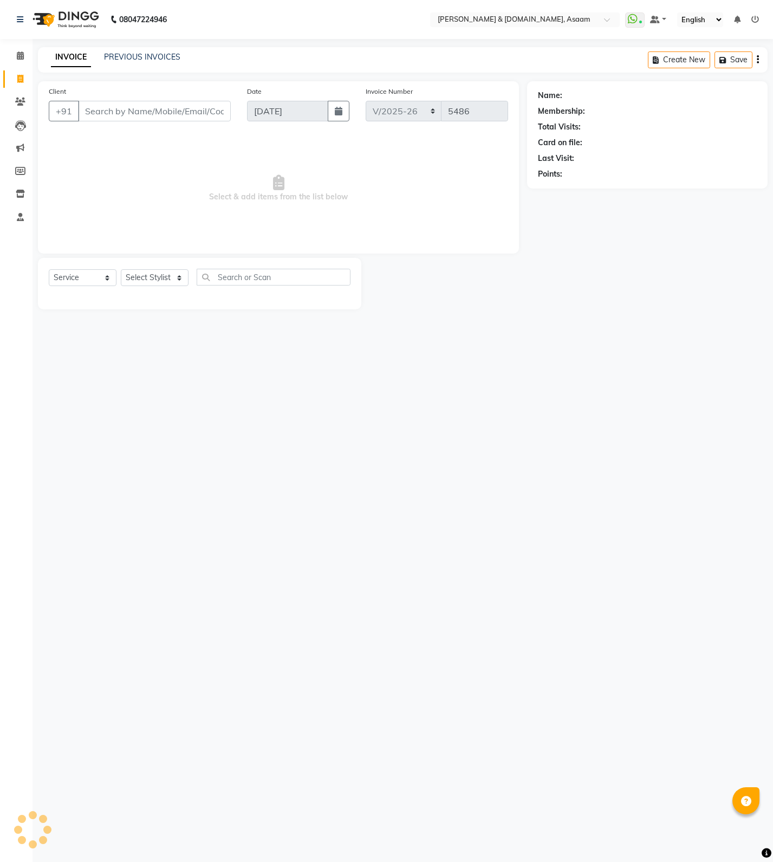
select select "4608"
select select "service"
drag, startPoint x: 672, startPoint y: 254, endPoint x: 617, endPoint y: 405, distance: 160.7
click at [633, 372] on div "08047224946 Select Location × [PERSON_NAME] & [DOMAIN_NAME], Asaam WhatsApp Sta…" at bounding box center [386, 431] width 773 height 862
click at [134, 118] on input "Client" at bounding box center [154, 111] width 153 height 21
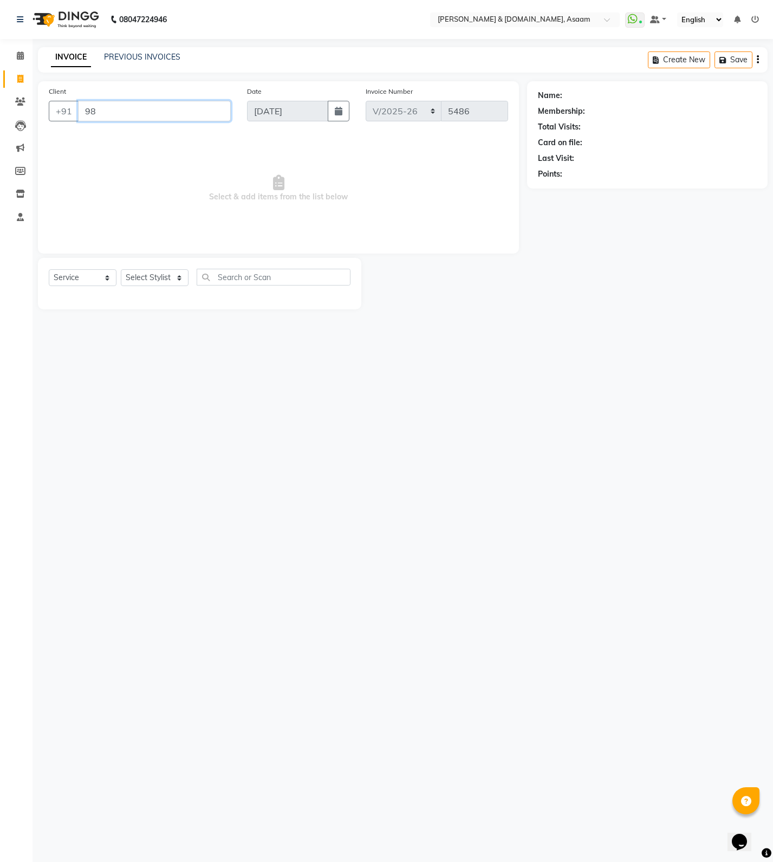
type input "9"
type input "7099678981"
click at [206, 103] on button "Add Client" at bounding box center [203, 111] width 56 height 21
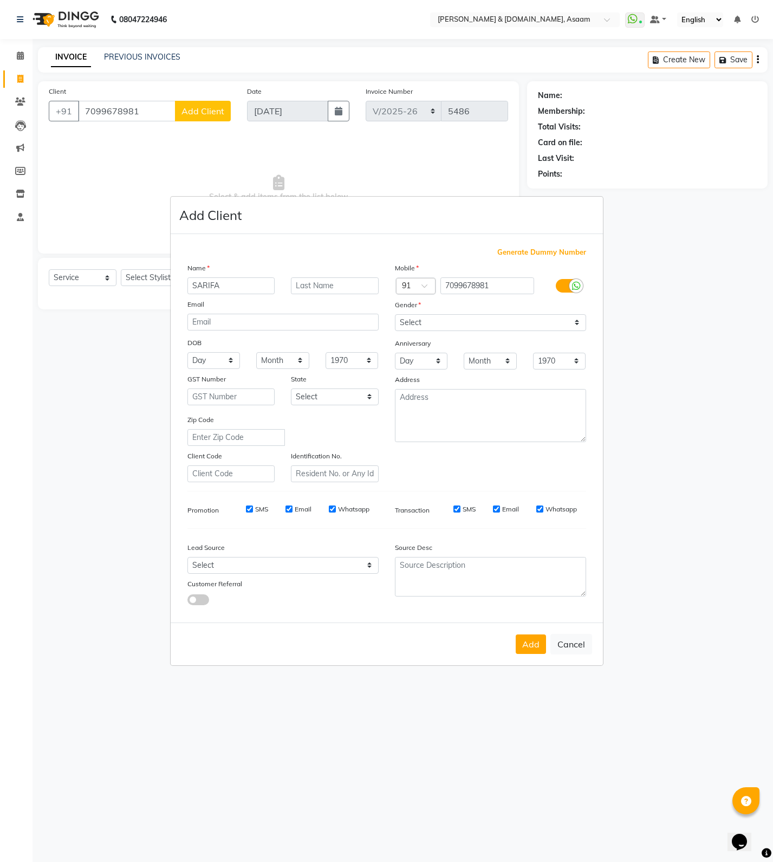
type input "SARIFA"
click at [335, 281] on input "text" at bounding box center [335, 285] width 88 height 17
click at [309, 284] on input "KHHATUN" at bounding box center [335, 285] width 88 height 17
type input "[PERSON_NAME]"
drag, startPoint x: 434, startPoint y: 326, endPoint x: 427, endPoint y: 329, distance: 7.8
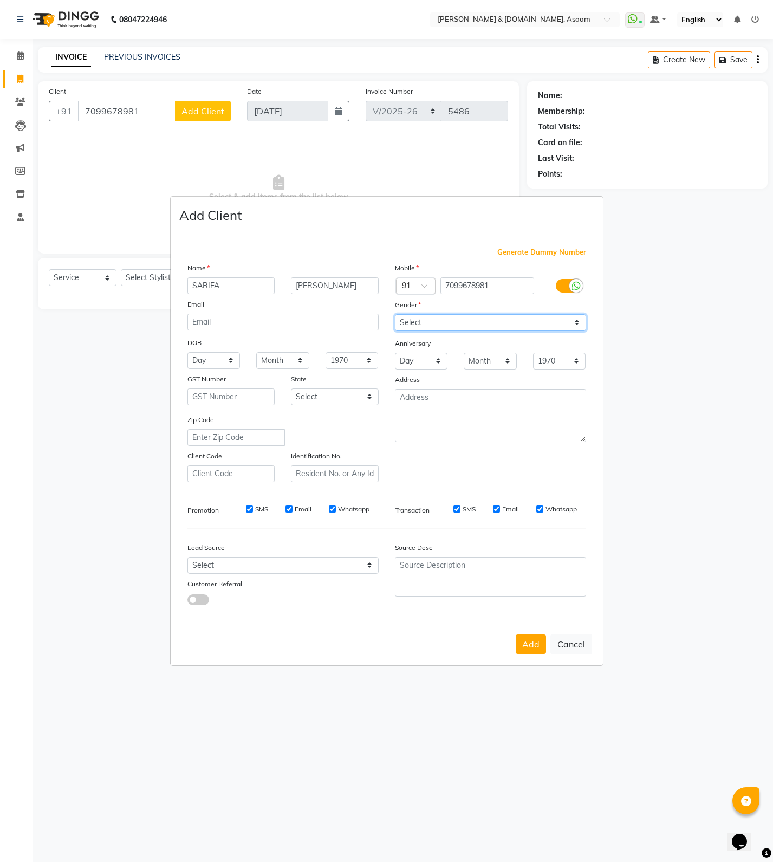
click at [434, 326] on select "Select [DEMOGRAPHIC_DATA] [DEMOGRAPHIC_DATA] Other Prefer Not To Say" at bounding box center [490, 322] width 191 height 17
select select "[DEMOGRAPHIC_DATA]"
click at [395, 314] on select "Select [DEMOGRAPHIC_DATA] [DEMOGRAPHIC_DATA] Other Prefer Not To Say" at bounding box center [490, 322] width 191 height 17
click at [533, 642] on button "Add" at bounding box center [531, 644] width 30 height 20
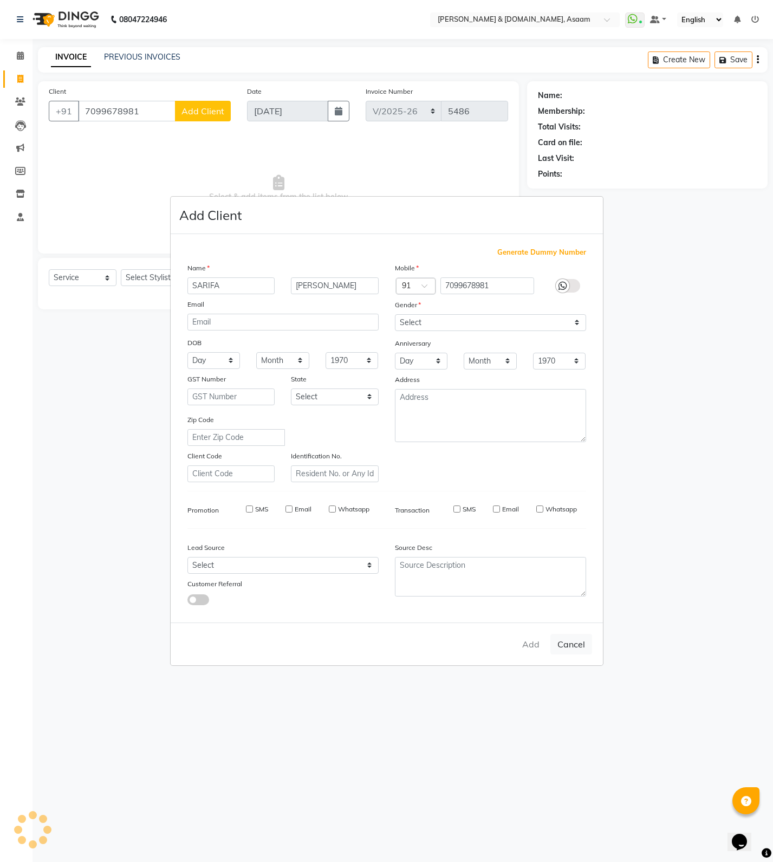
type input "70******81"
select select
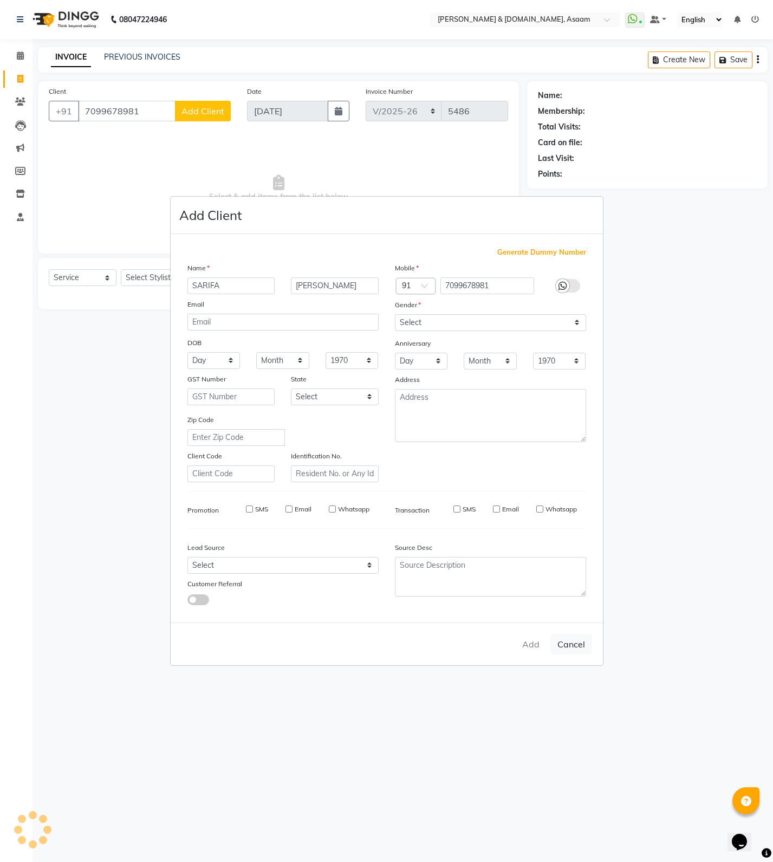
select select
checkbox input "false"
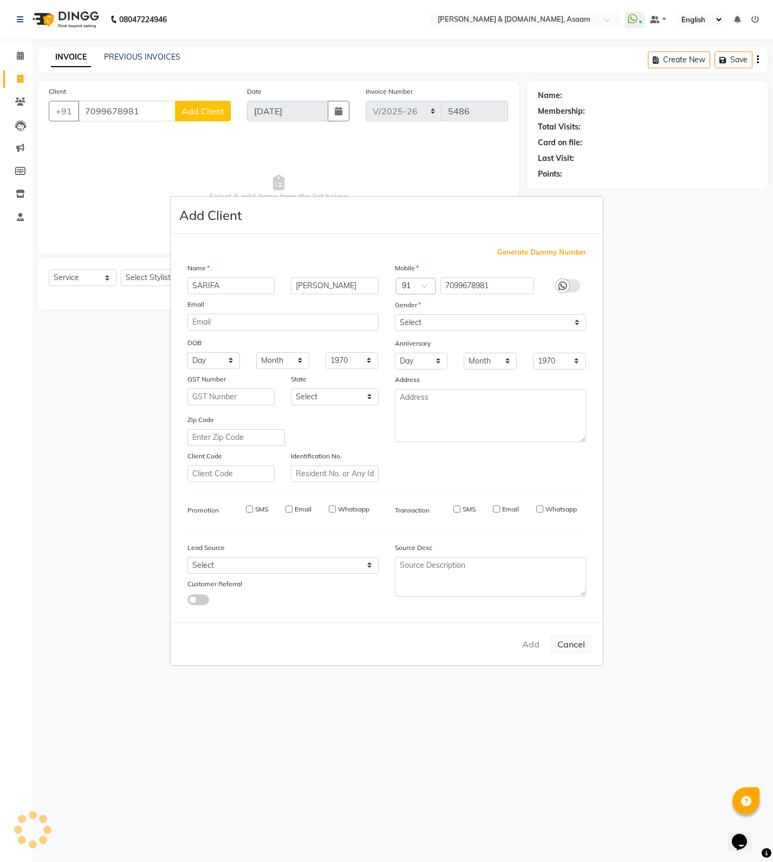
checkbox input "false"
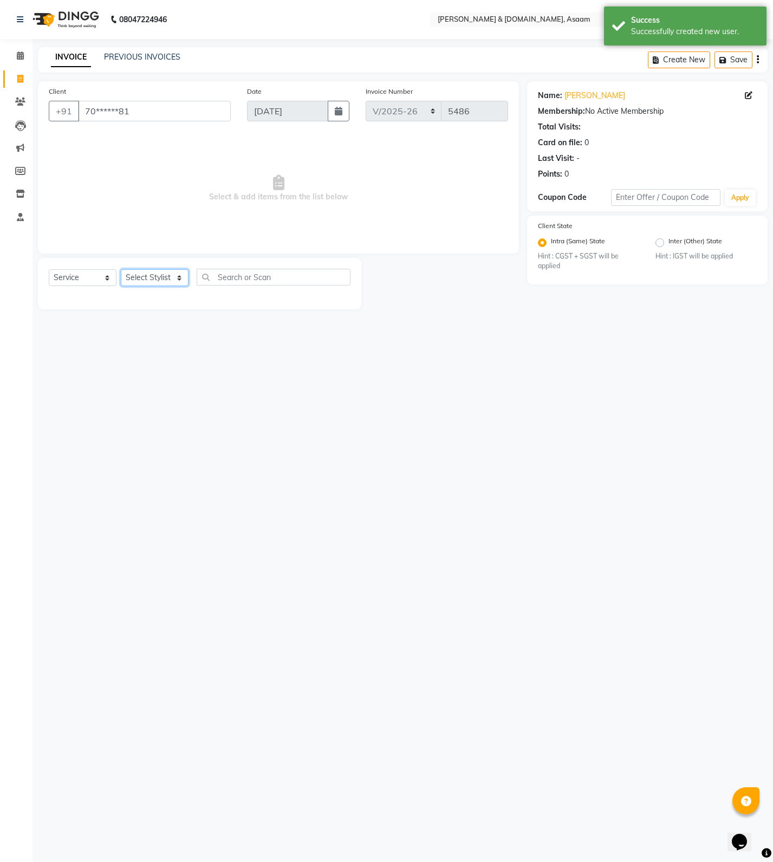
click at [133, 280] on select "Select Stylist AKASH [PERSON_NAME] fornt desk [PERSON_NAME] PARLOUR [PERSON_NAM…" at bounding box center [155, 277] width 68 height 17
select select "74663"
click at [121, 269] on select "Select Stylist AKASH [PERSON_NAME] fornt desk [PERSON_NAME] PARLOUR [PERSON_NAM…" at bounding box center [155, 277] width 68 height 17
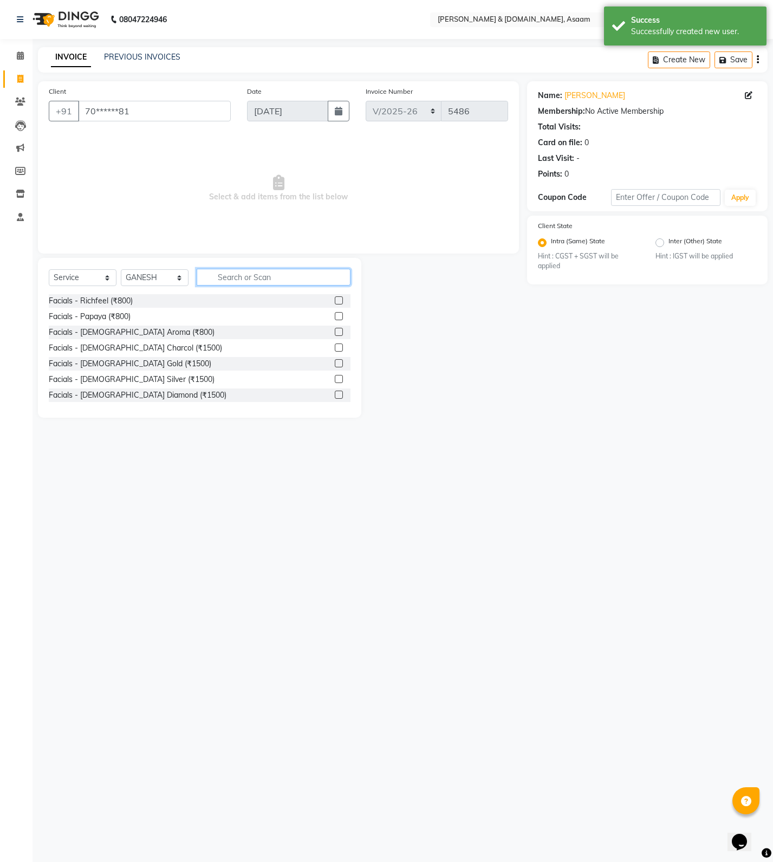
click at [230, 284] on input "text" at bounding box center [274, 277] width 154 height 17
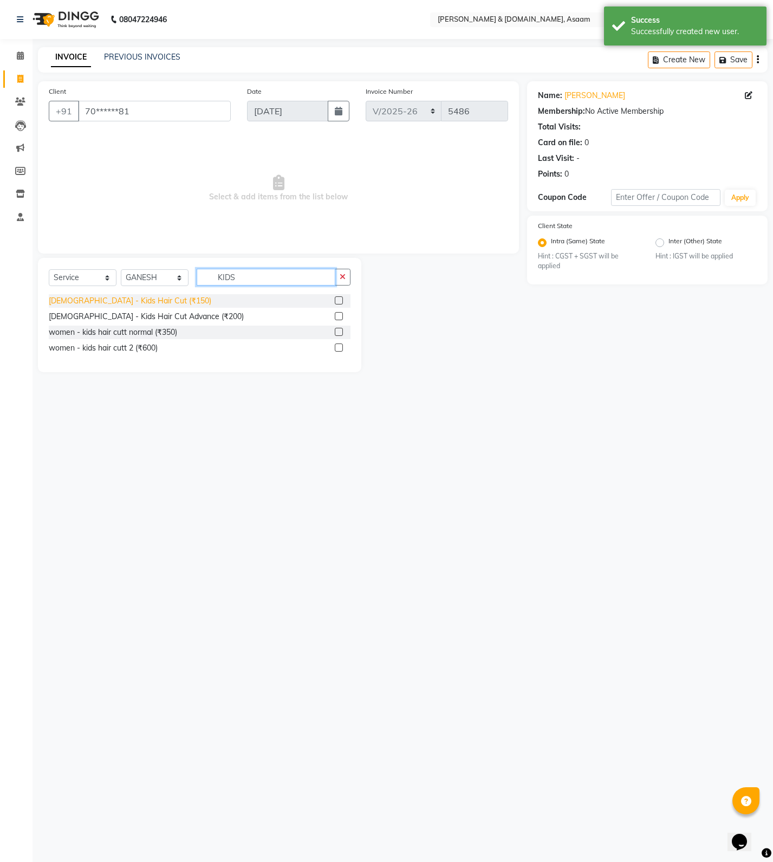
type input "KIDS"
click at [109, 298] on div "[DEMOGRAPHIC_DATA] - Kids Hair Cut (₹150)" at bounding box center [130, 300] width 163 height 11
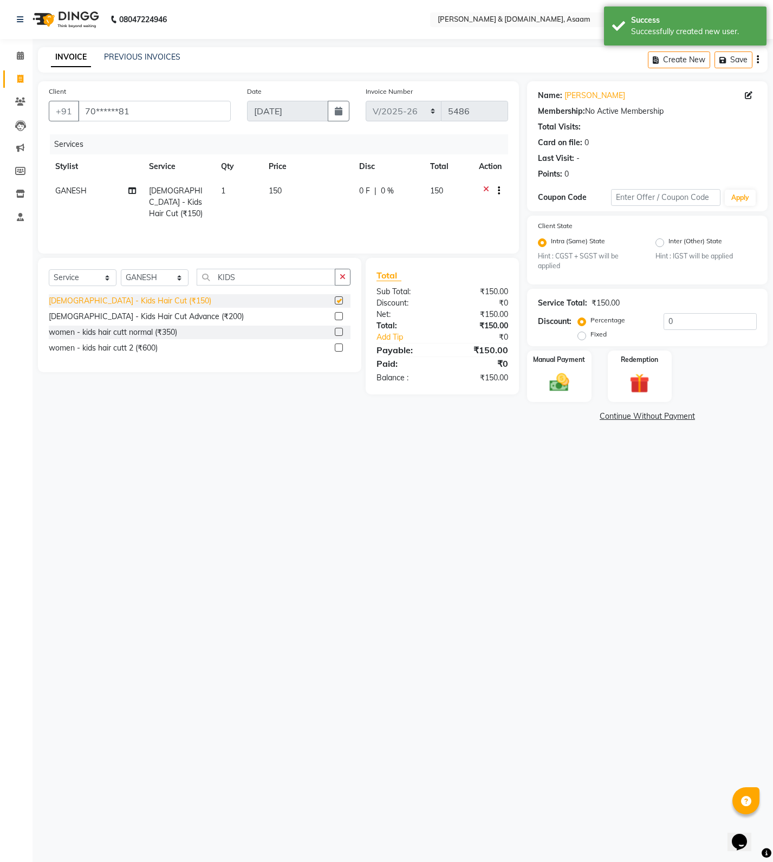
checkbox input "false"
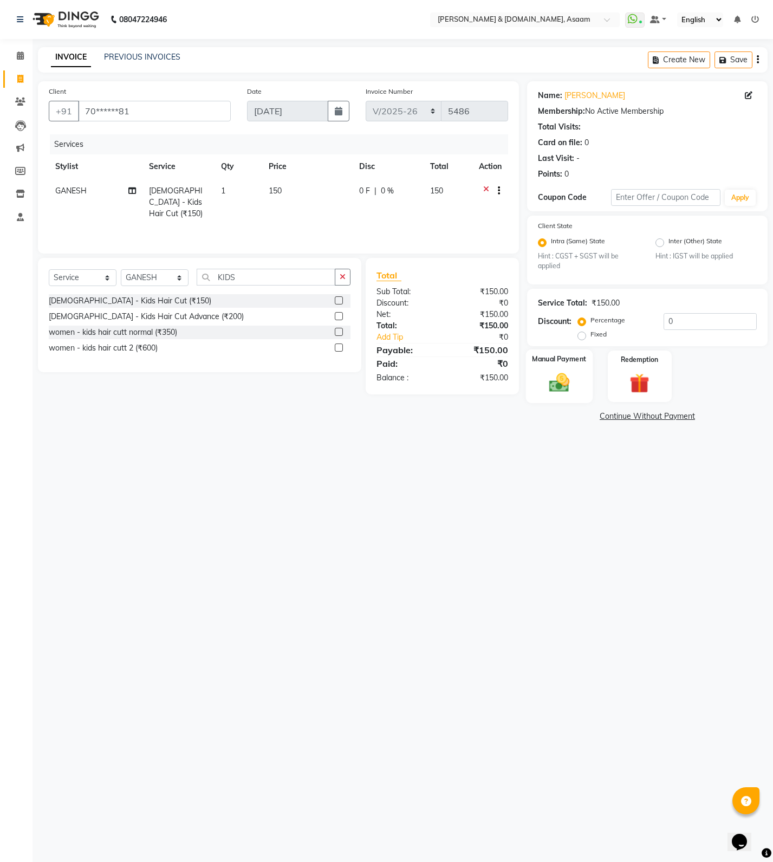
click at [573, 372] on img at bounding box center [559, 382] width 33 height 23
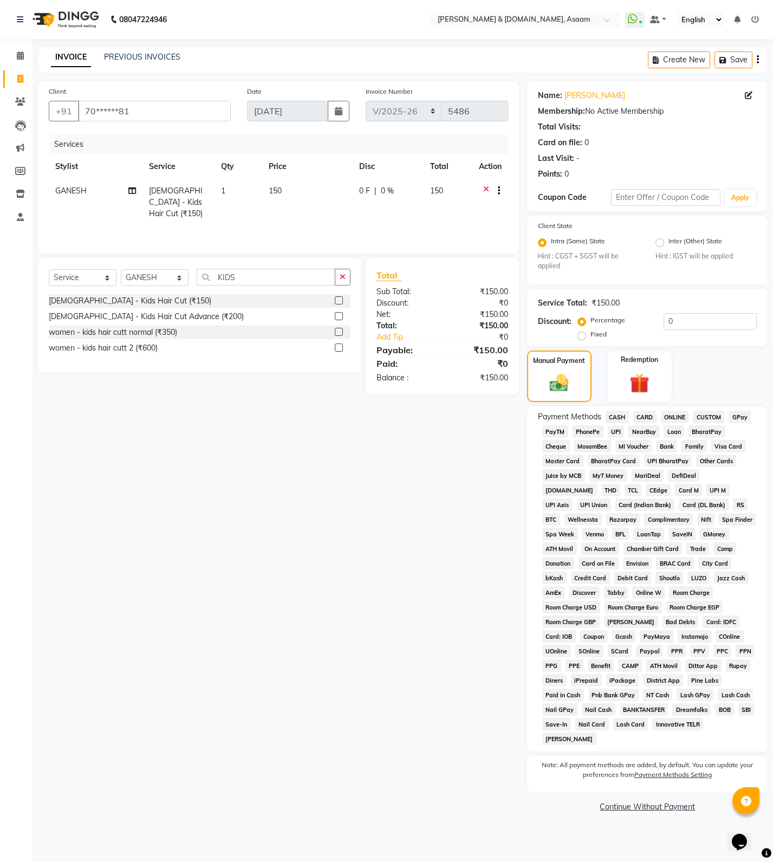
click at [677, 420] on span "ONLINE" at bounding box center [675, 417] width 28 height 12
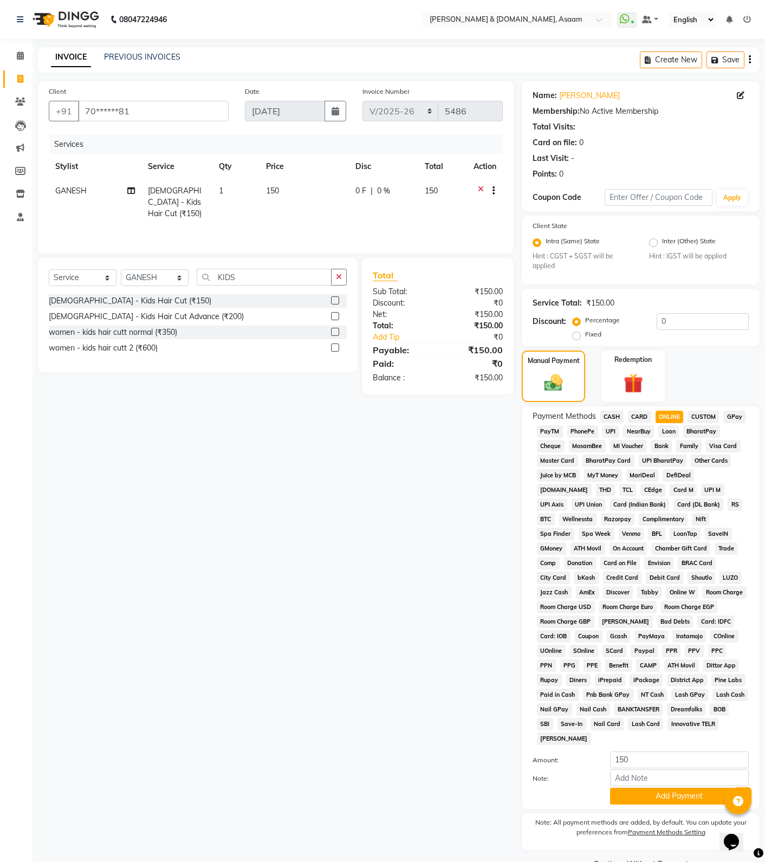
scroll to position [12, 0]
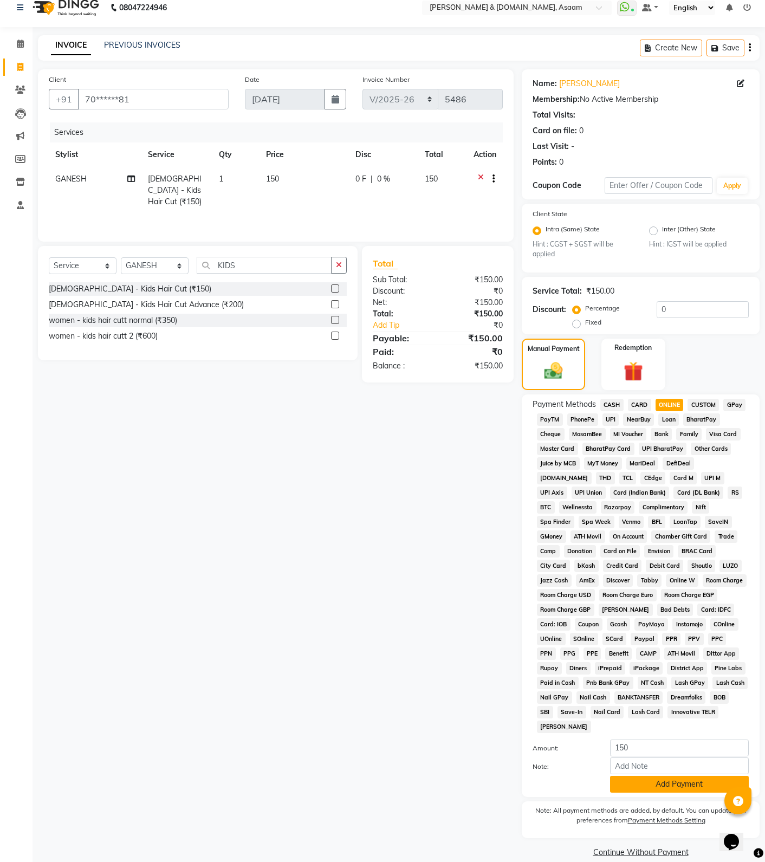
click at [672, 776] on button "Add Payment" at bounding box center [679, 784] width 139 height 17
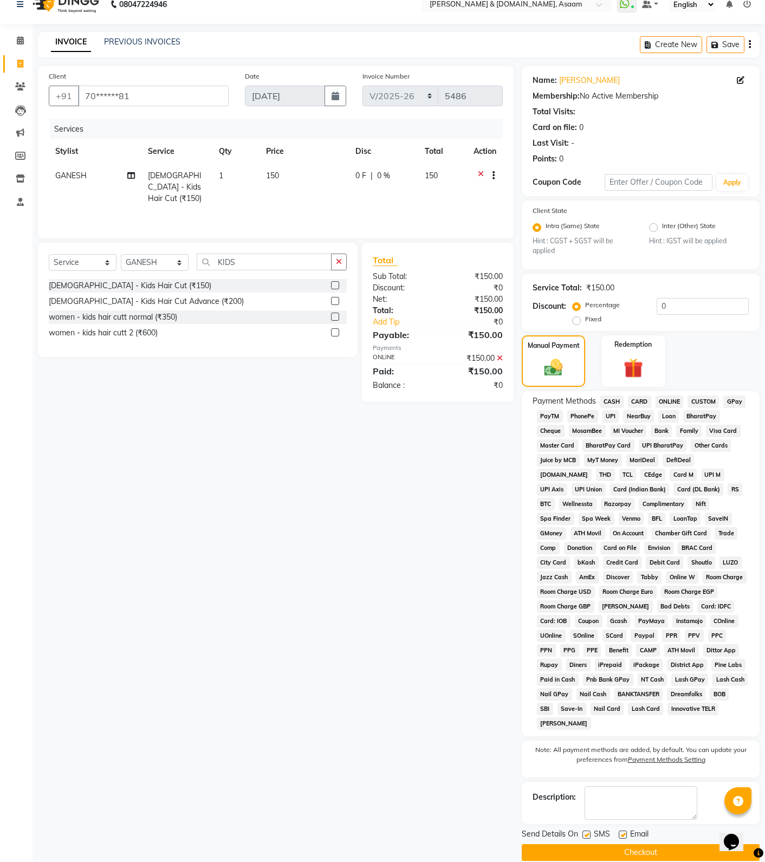
scroll to position [16, 0]
click at [602, 843] on button "Checkout" at bounding box center [641, 851] width 238 height 17
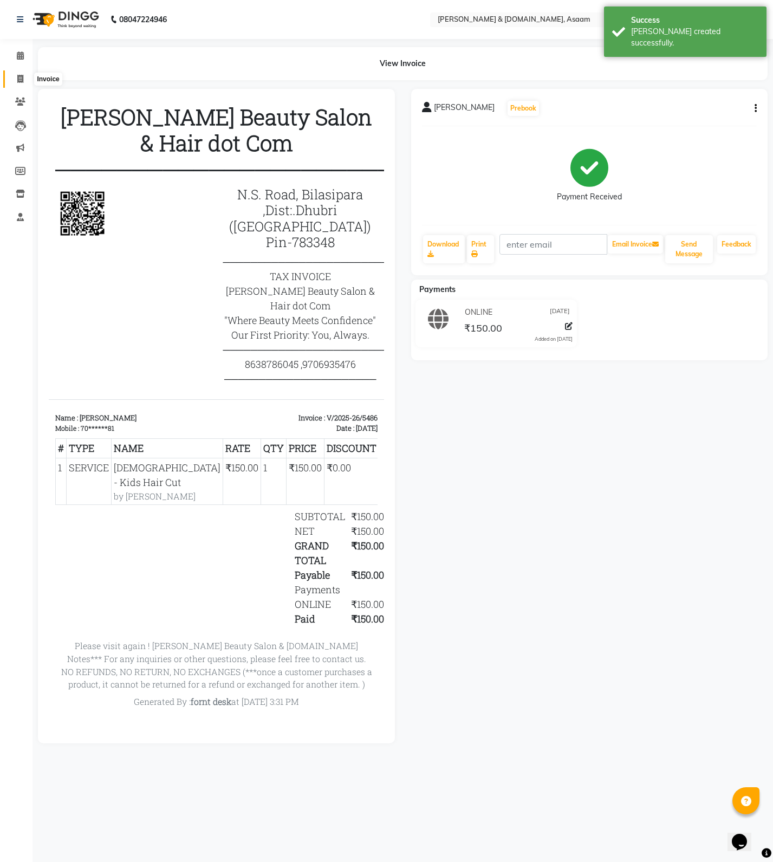
click at [19, 83] on span at bounding box center [20, 79] width 19 height 12
select select "service"
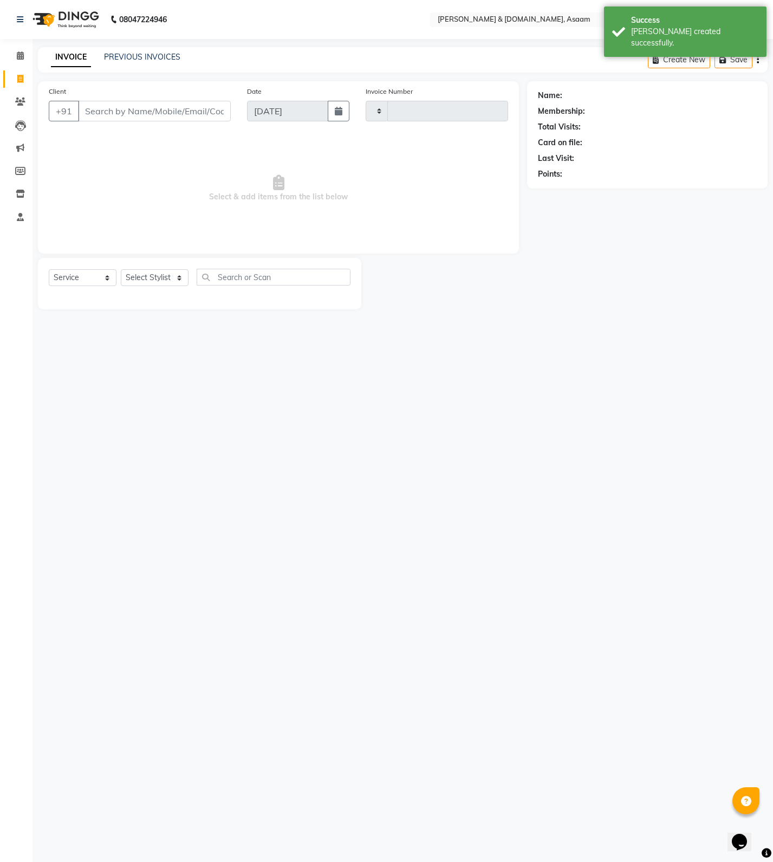
type input "5487"
select select "4608"
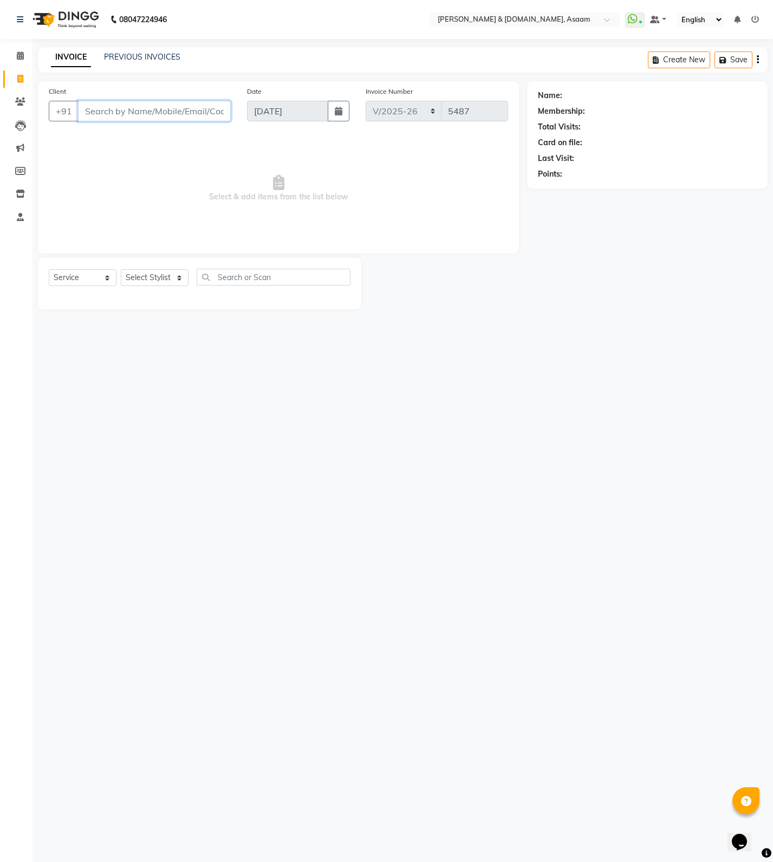
click at [137, 113] on input "Client" at bounding box center [154, 111] width 153 height 21
type input "D"
type input "R"
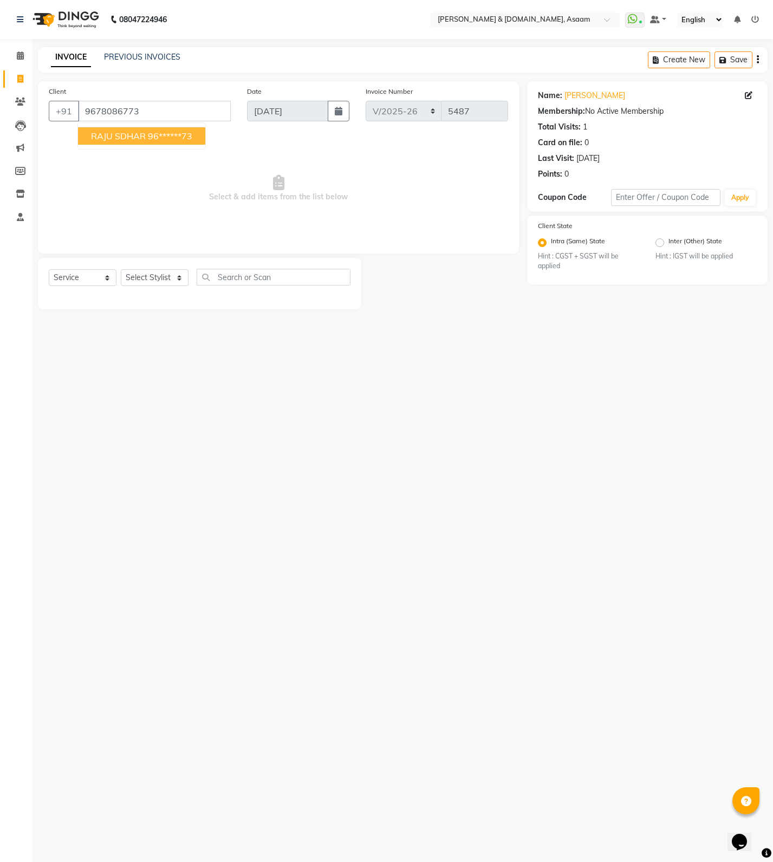
click at [183, 144] on button "RAJU SDHAR 96******73" at bounding box center [141, 135] width 127 height 17
type input "96******73"
click at [748, 96] on icon at bounding box center [749, 96] width 8 height 8
select select "[DEMOGRAPHIC_DATA]"
select select
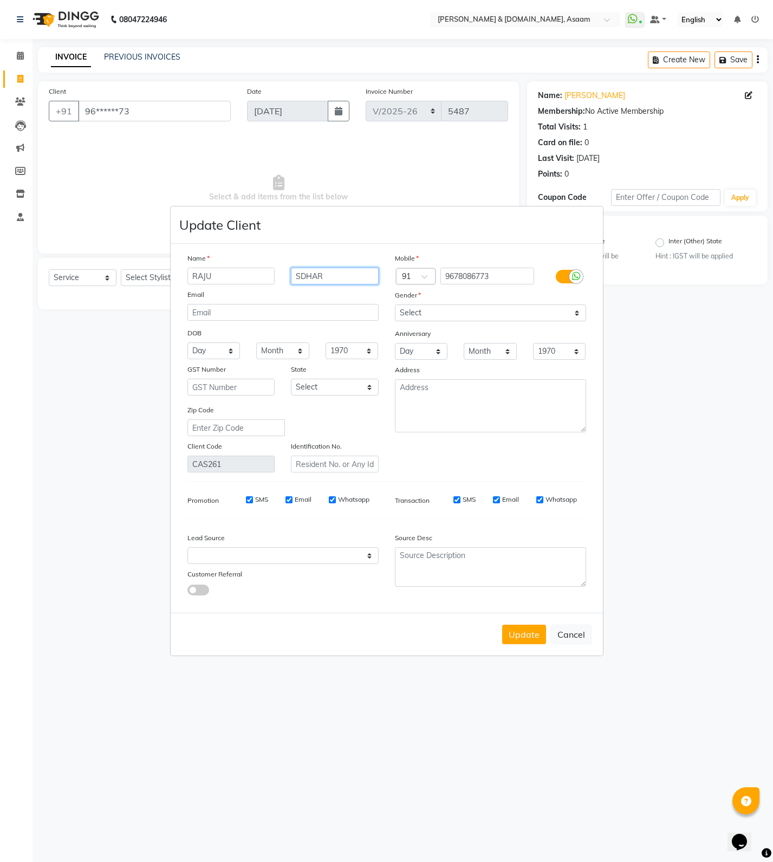
drag, startPoint x: 348, startPoint y: 279, endPoint x: 265, endPoint y: 272, distance: 82.6
click at [266, 275] on div "RAJU SDHAR" at bounding box center [282, 276] width 207 height 17
type input "SUTRADAR"
click at [521, 632] on button "Update" at bounding box center [524, 635] width 44 height 20
select select
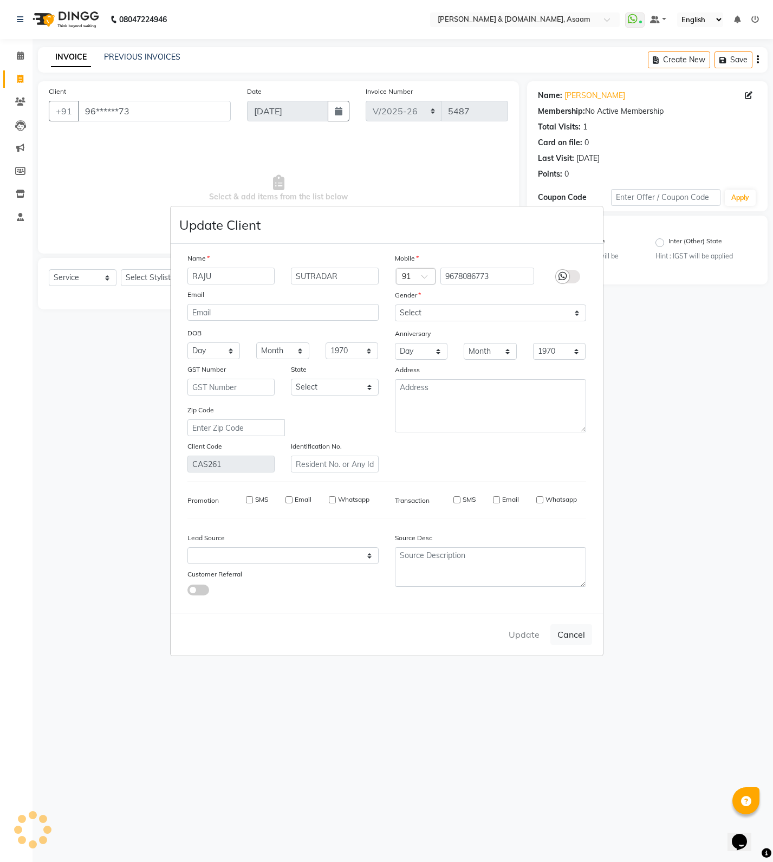
select select
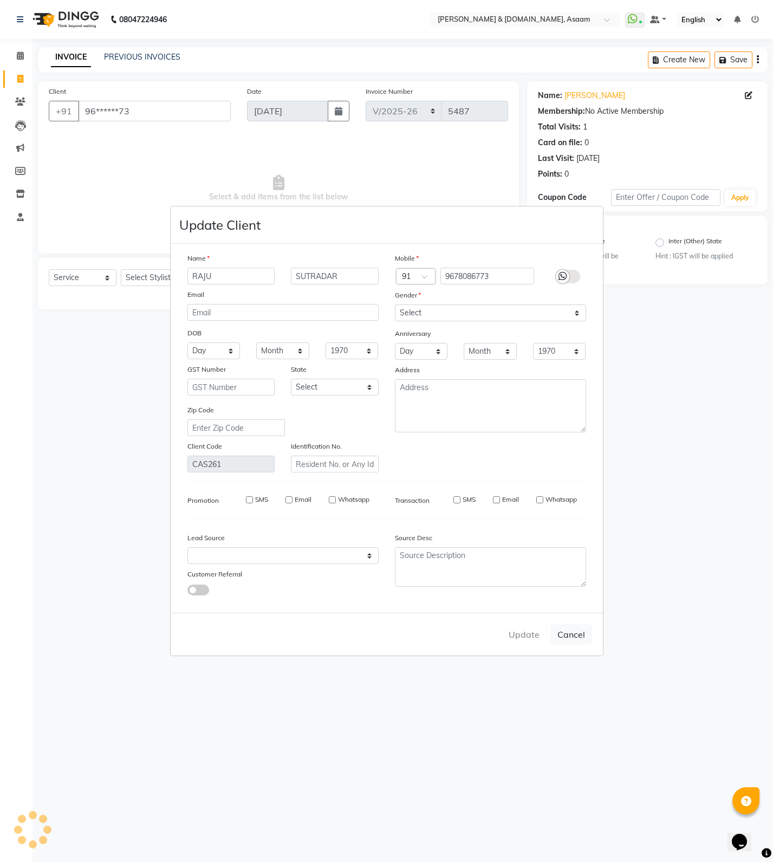
select select
checkbox input "false"
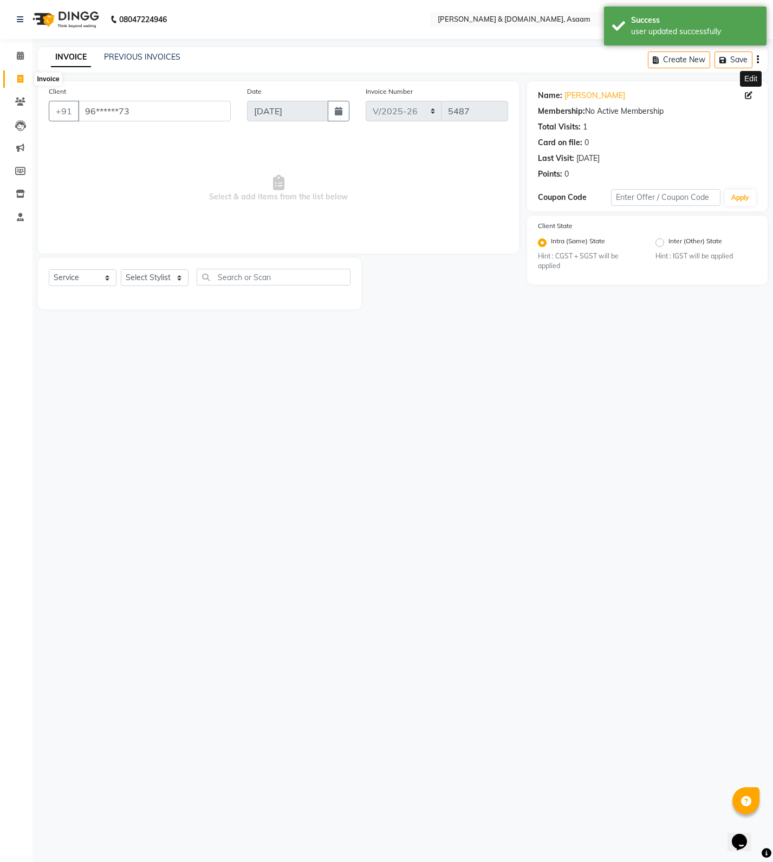
click at [23, 77] on icon at bounding box center [20, 79] width 6 height 8
select select "service"
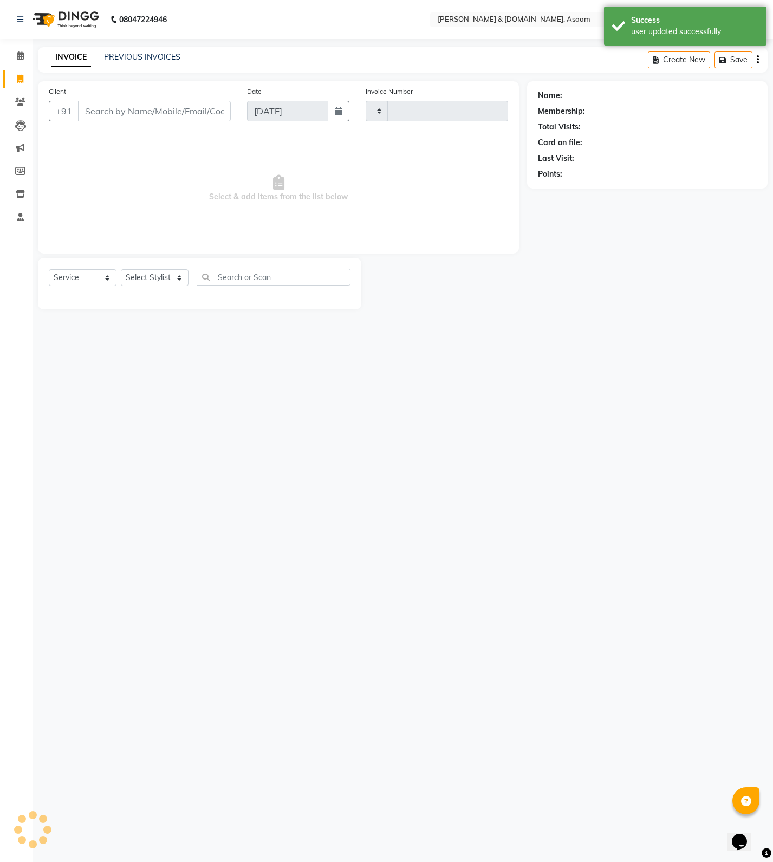
type input "5487"
select select "4608"
